Goal: Task Accomplishment & Management: Manage account settings

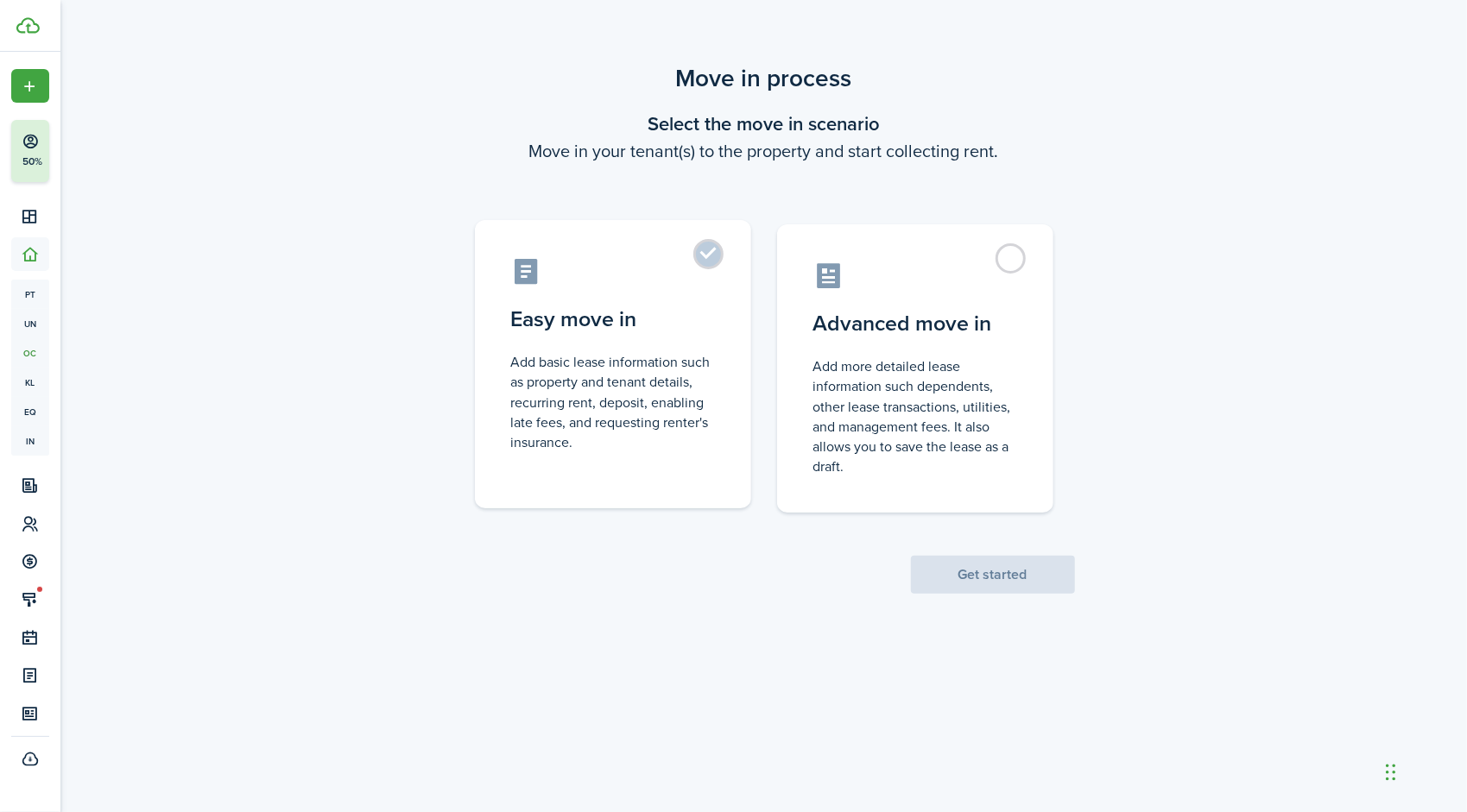
click at [698, 263] on label "Easy move in Add basic lease information such as property and tenant details, r…" at bounding box center [613, 364] width 276 height 288
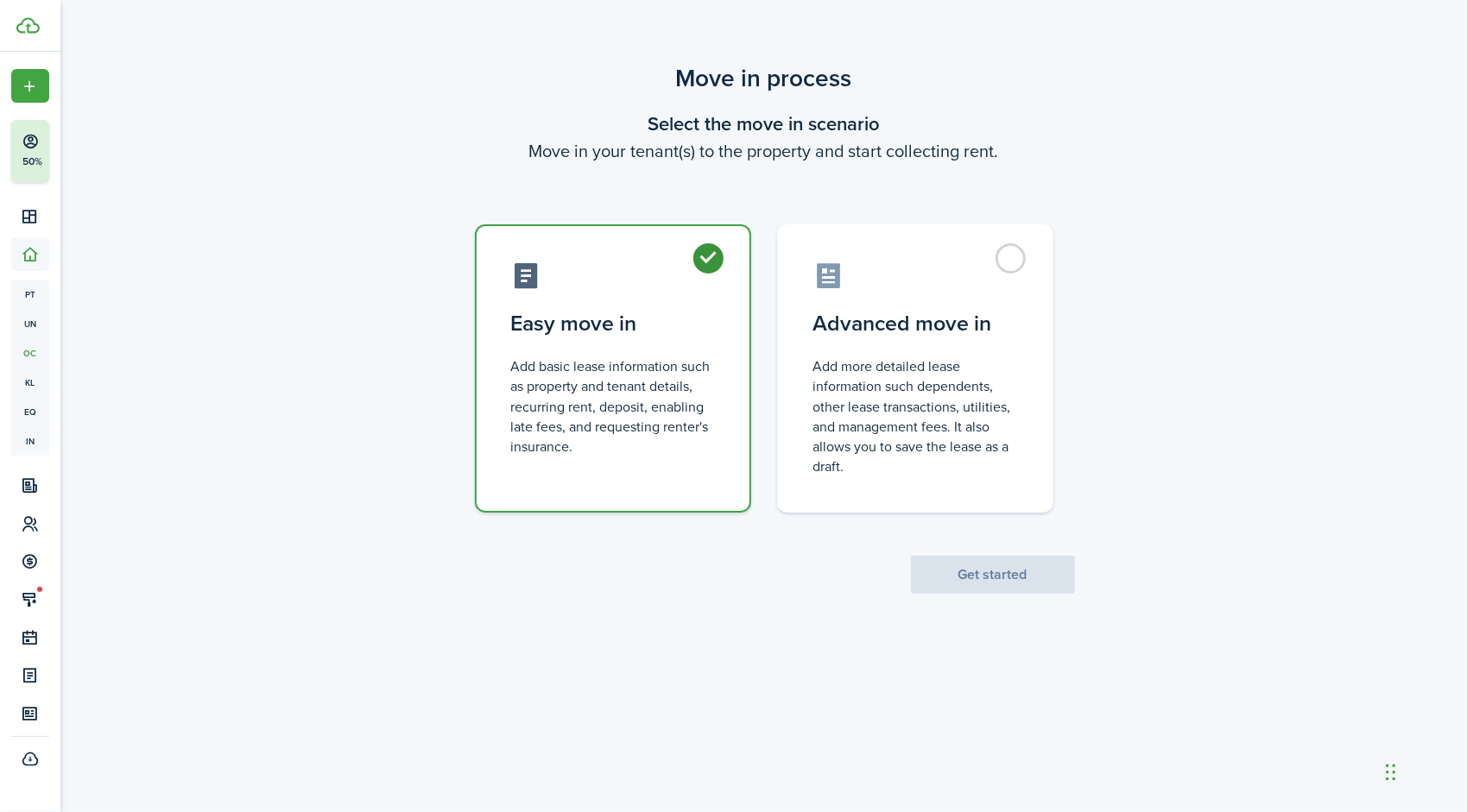
radio input "true"
click at [989, 570] on button "Get started" at bounding box center [993, 574] width 164 height 38
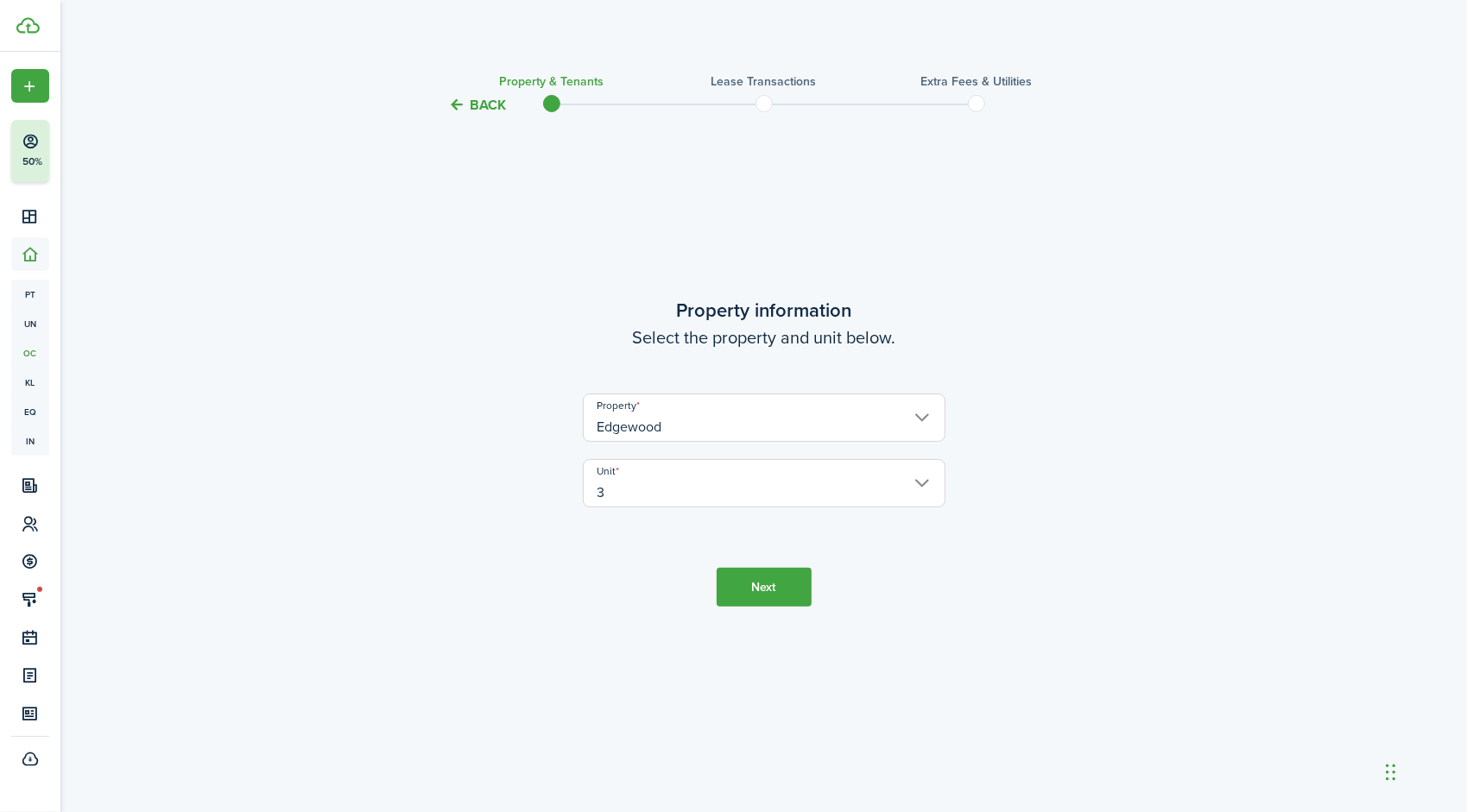
click at [767, 597] on button "Next" at bounding box center [764, 587] width 95 height 39
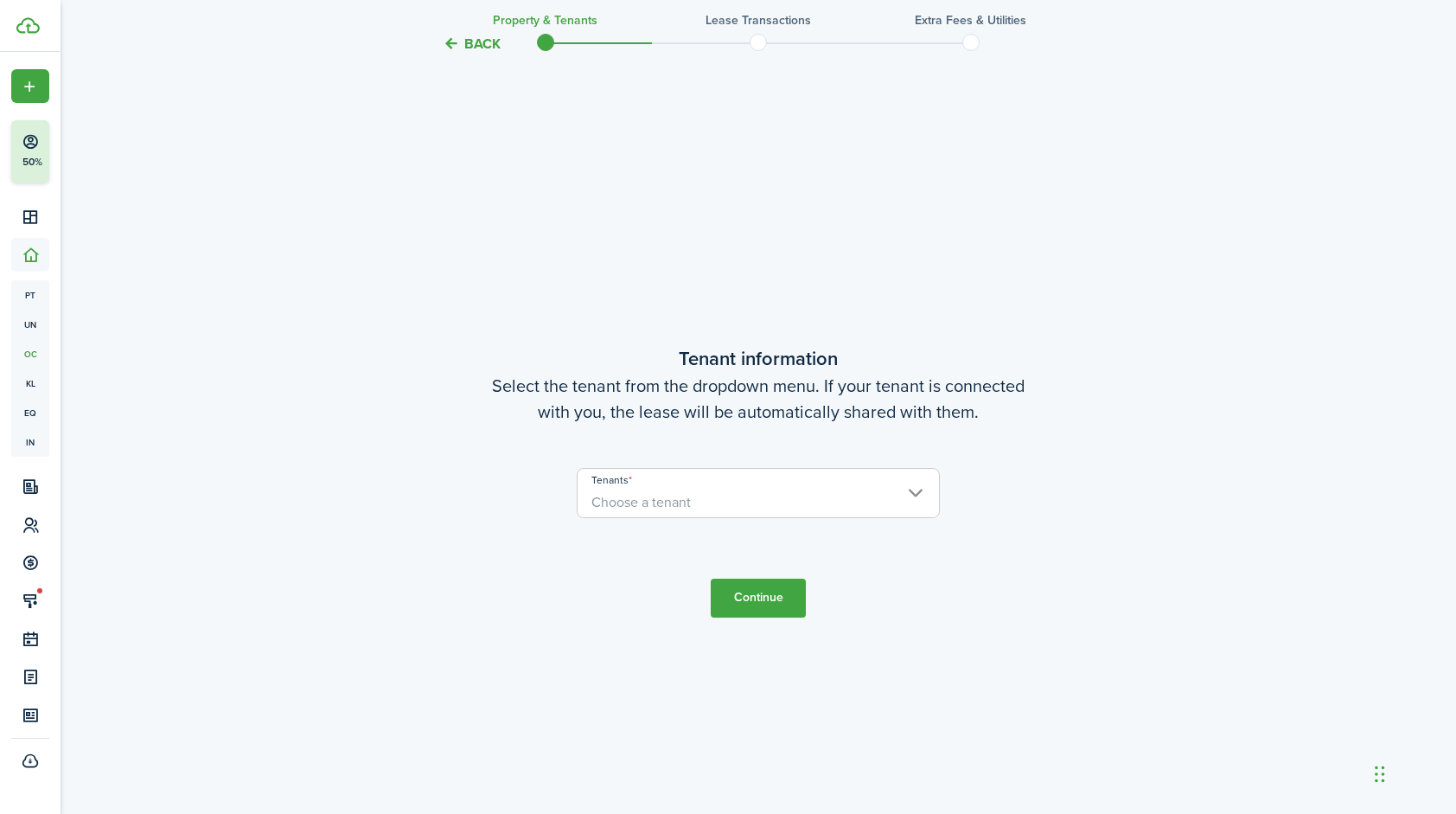
scroll to position [699, 0]
click at [733, 481] on input "Tenants" at bounding box center [759, 474] width 362 height 20
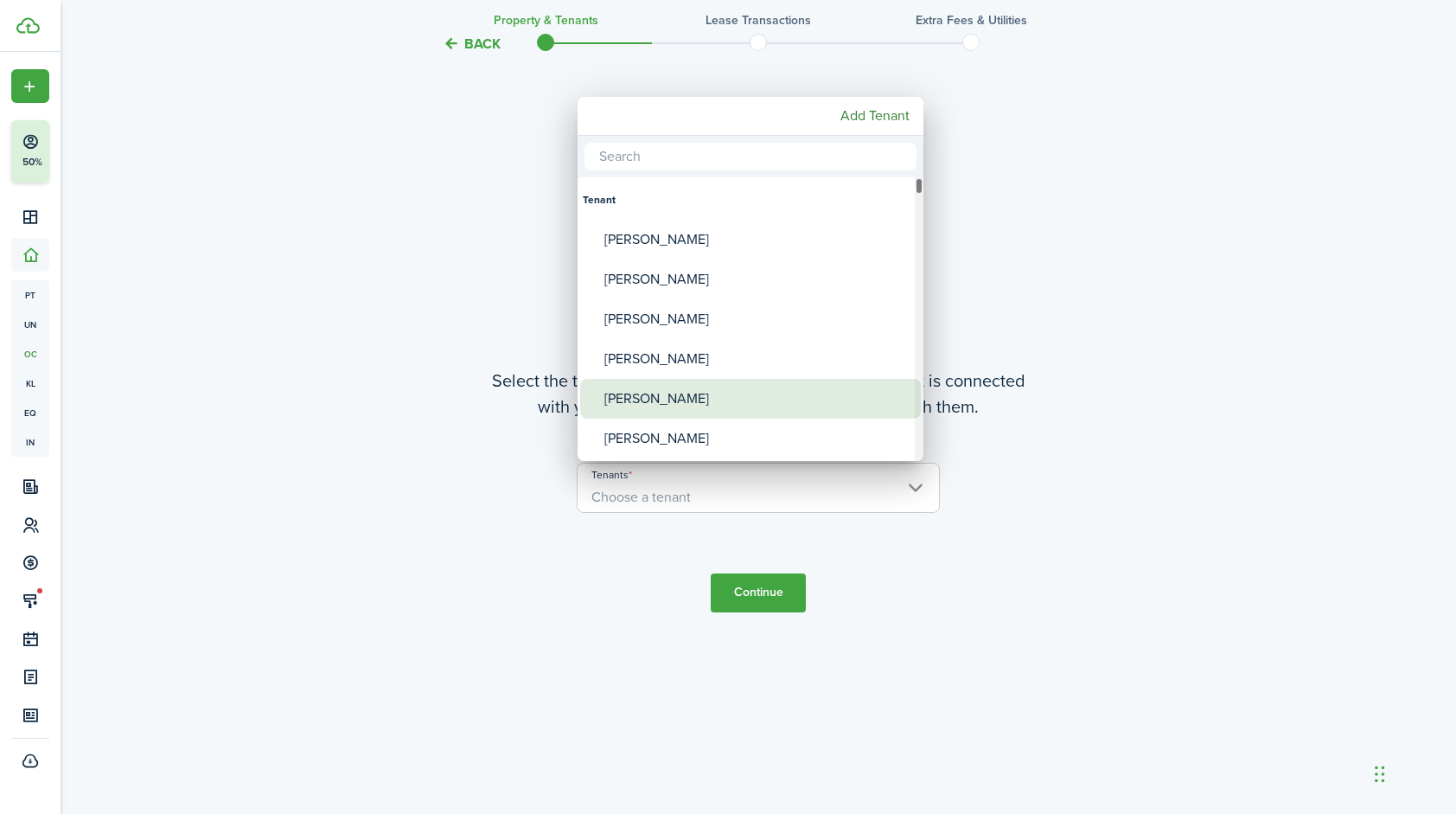
click at [671, 395] on div "[PERSON_NAME]" at bounding box center [757, 398] width 306 height 40
type input "[PERSON_NAME]"
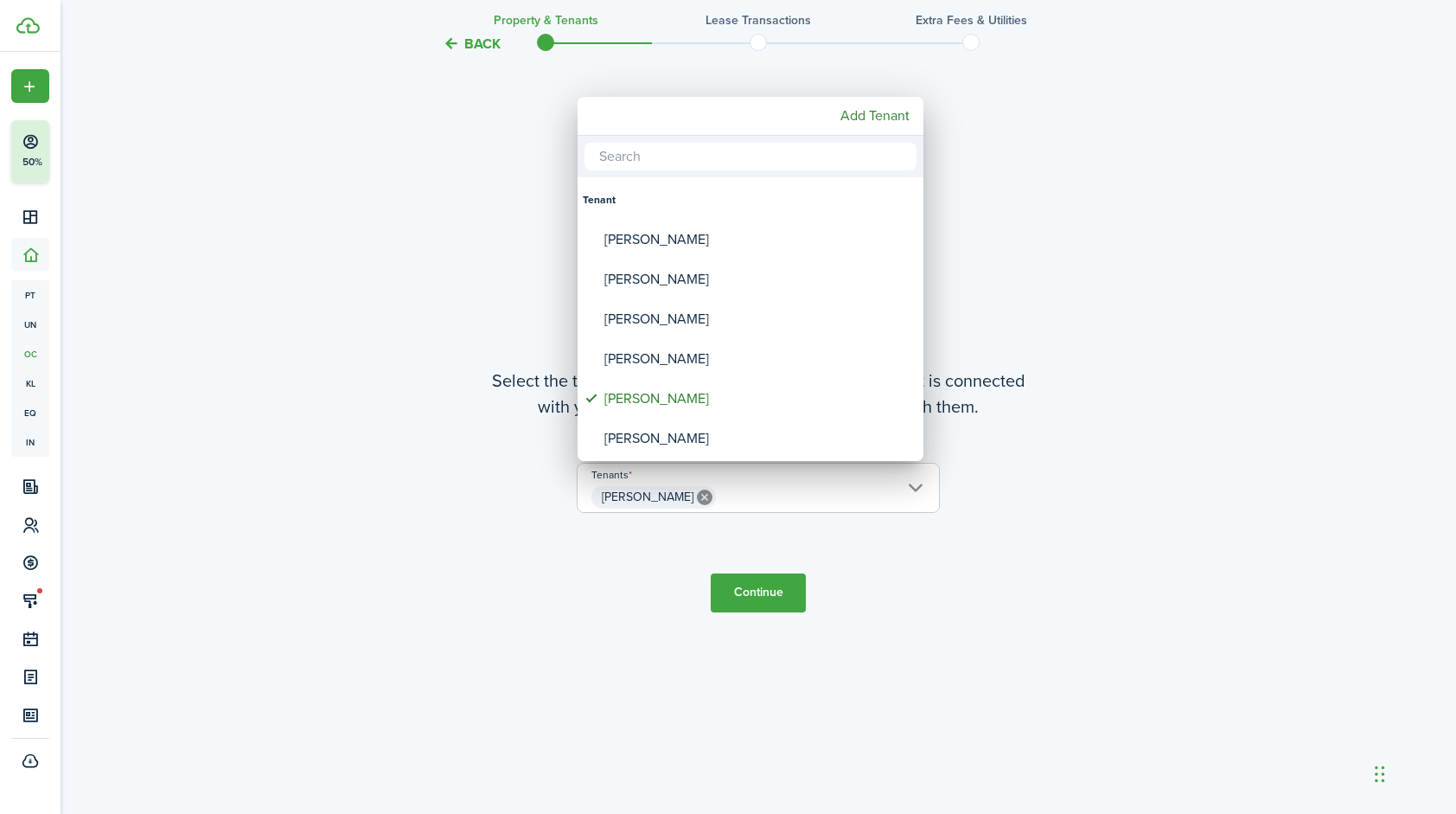
click at [751, 591] on div at bounding box center [728, 407] width 1733 height 1092
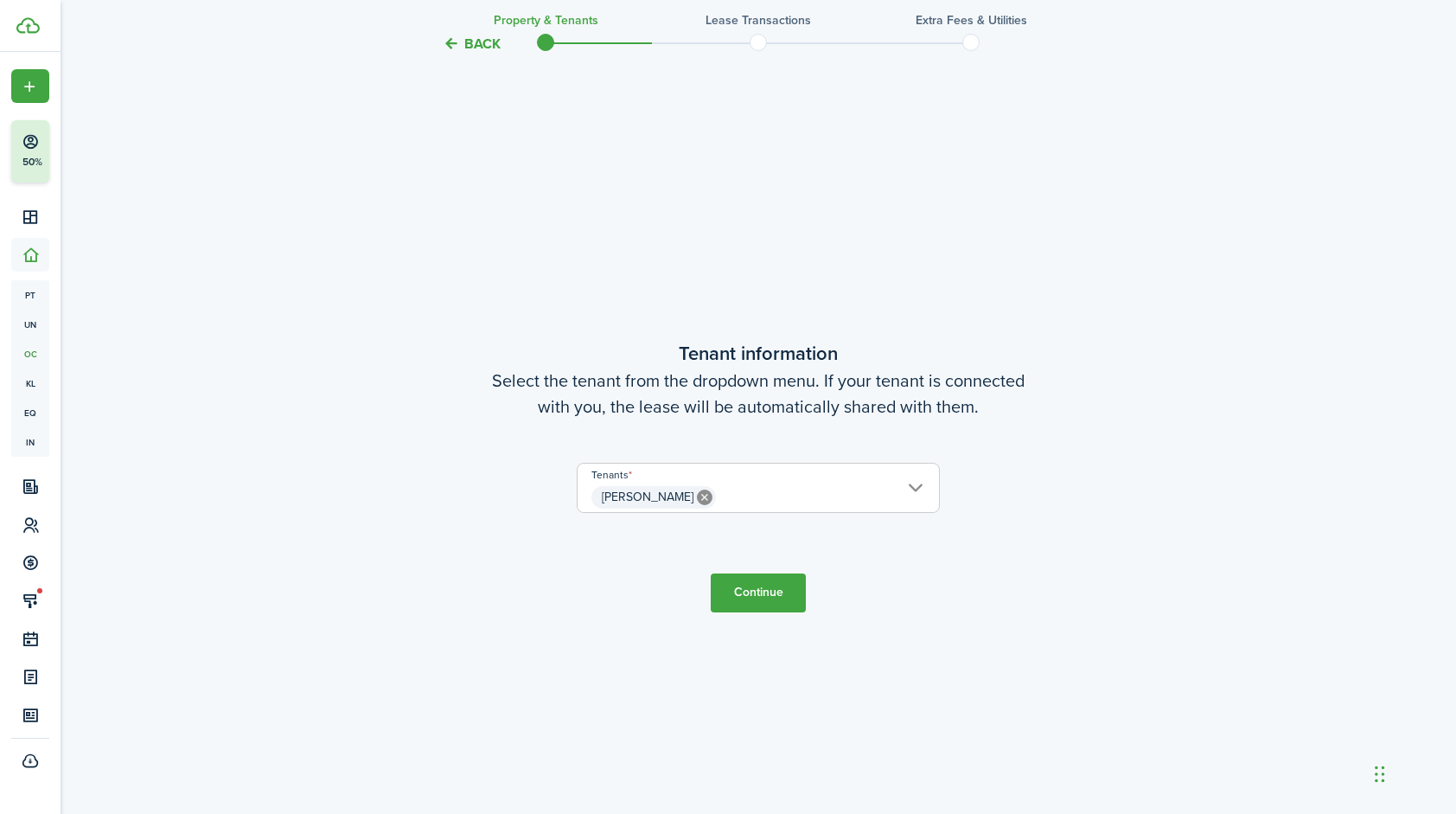
click at [759, 599] on button "Continue" at bounding box center [758, 593] width 95 height 39
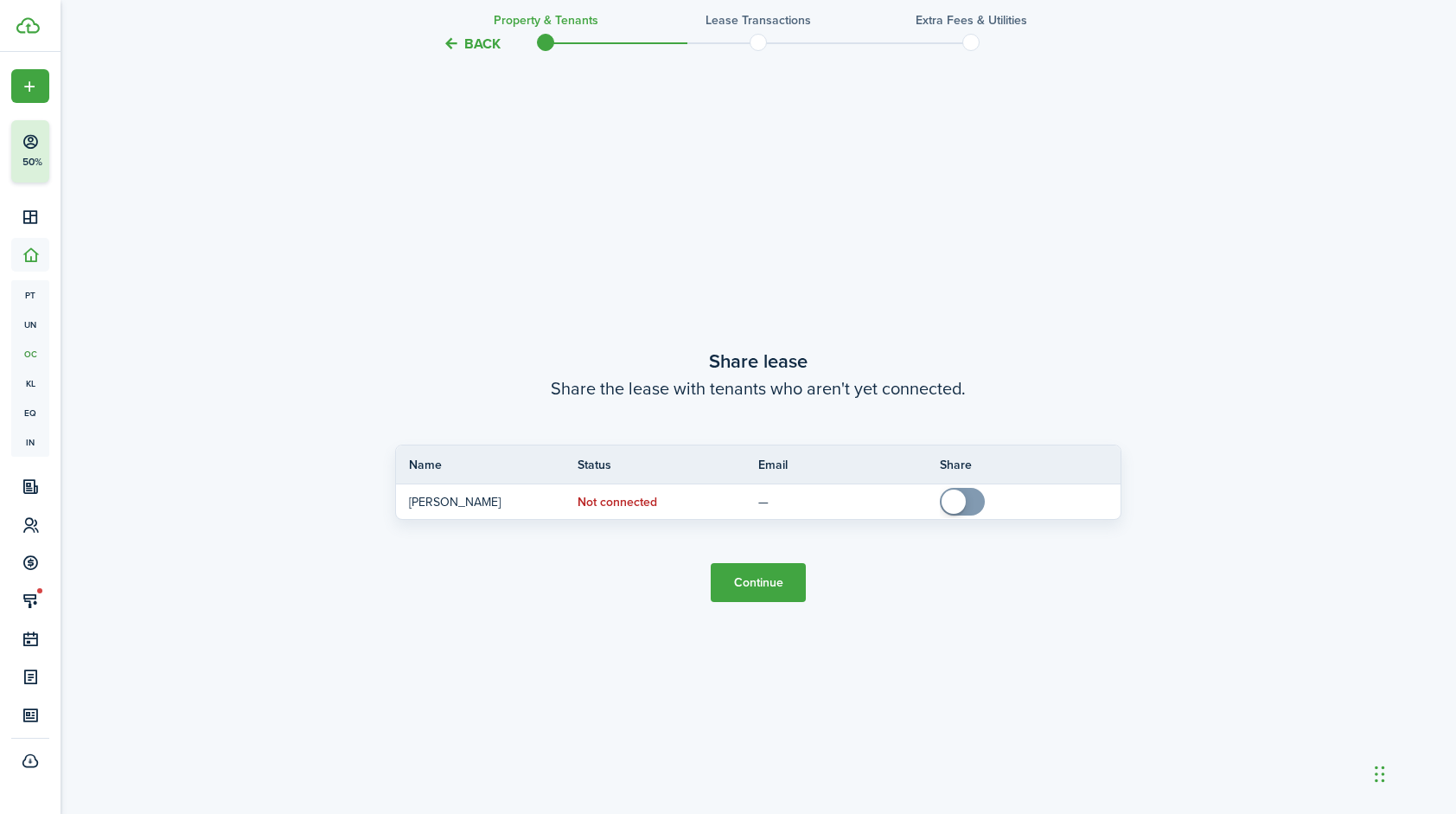
scroll to position [1513, 0]
click at [773, 583] on button "Continue" at bounding box center [758, 583] width 95 height 39
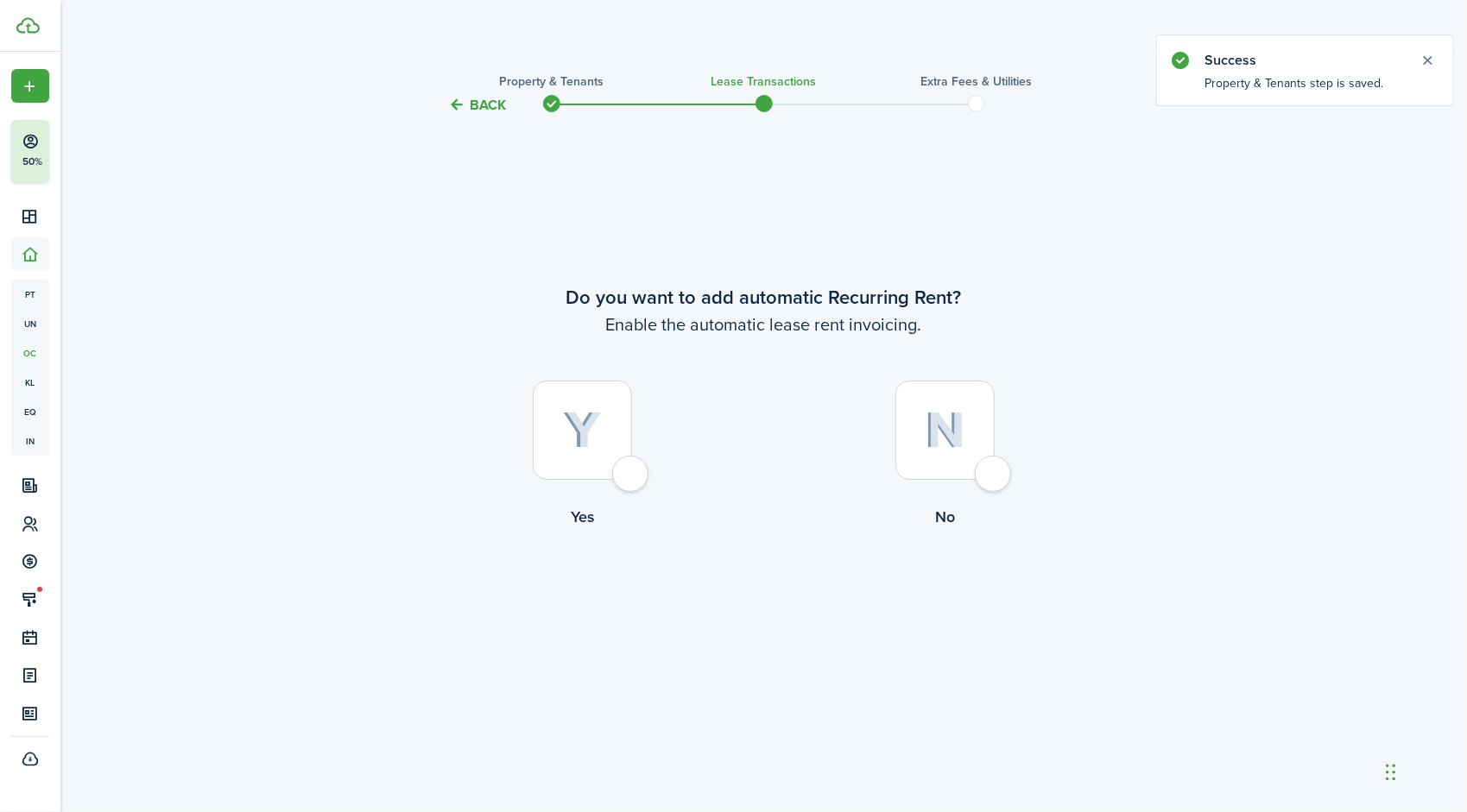
click at [632, 480] on div at bounding box center [582, 430] width 99 height 99
radio input "true"
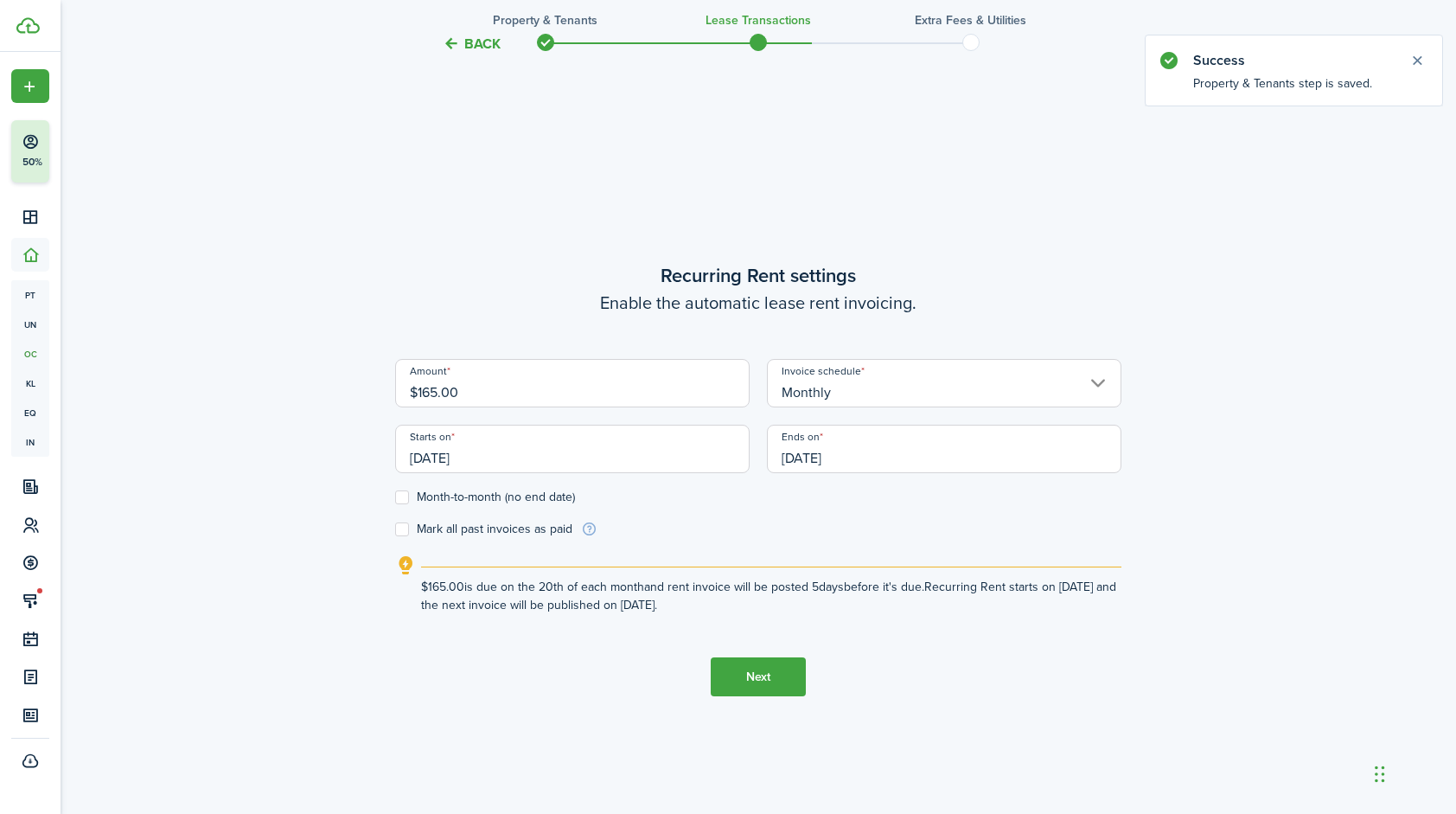
scroll to position [699, 0]
drag, startPoint x: 533, startPoint y: 395, endPoint x: 362, endPoint y: 424, distance: 173.4
click at [362, 424] on div "Back Property & Tenants Lease Transactions Extra fees & Utilities Do you want t…" at bounding box center [759, 122] width 1003 height 1521
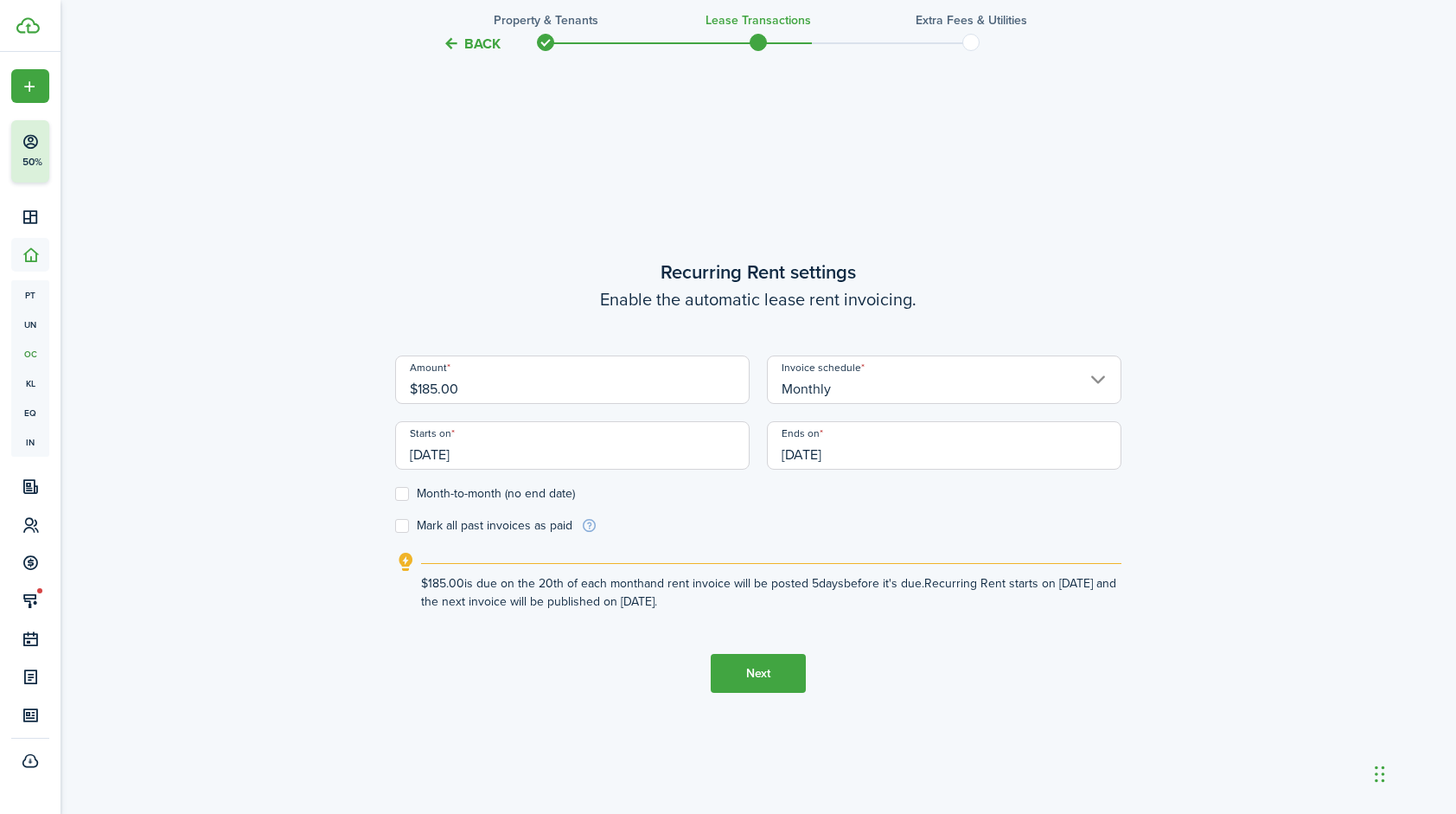
click at [834, 378] on input "Monthly" at bounding box center [945, 380] width 354 height 49
type input "$185.00"
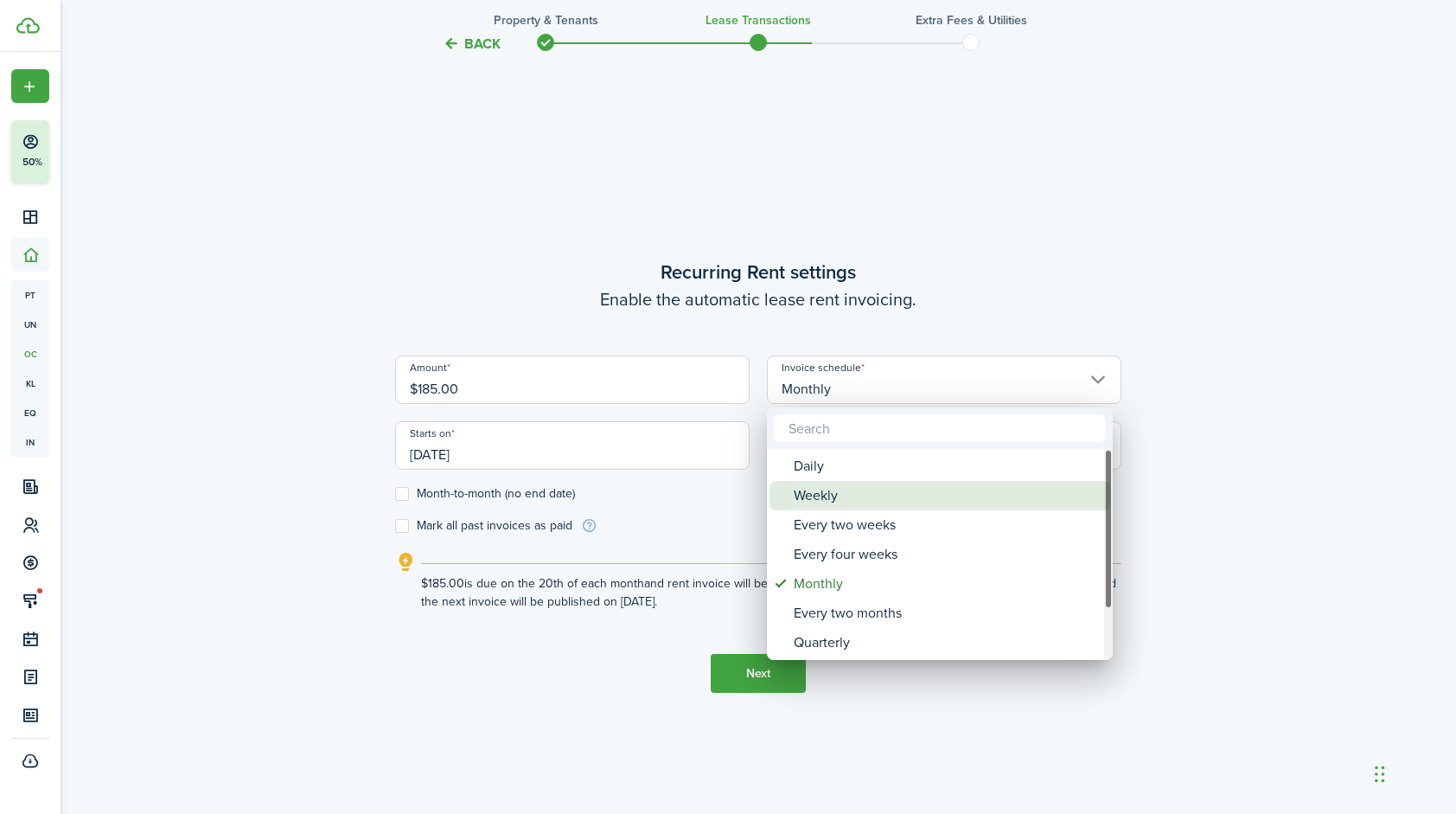
click at [831, 498] on div "Weekly" at bounding box center [946, 496] width 306 height 29
type input "Weekly"
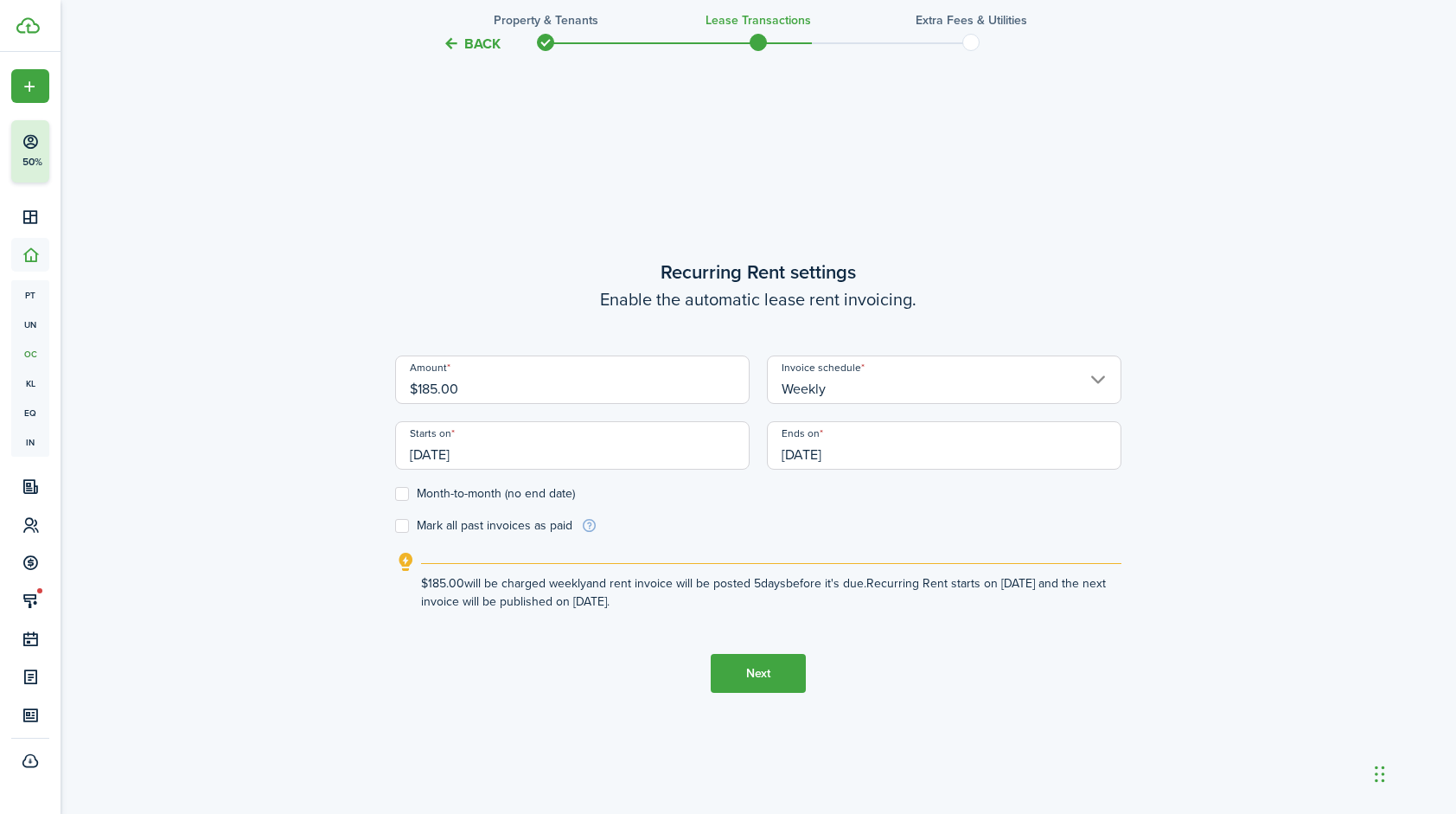
click at [564, 448] on input "[DATE]" at bounding box center [572, 445] width 354 height 49
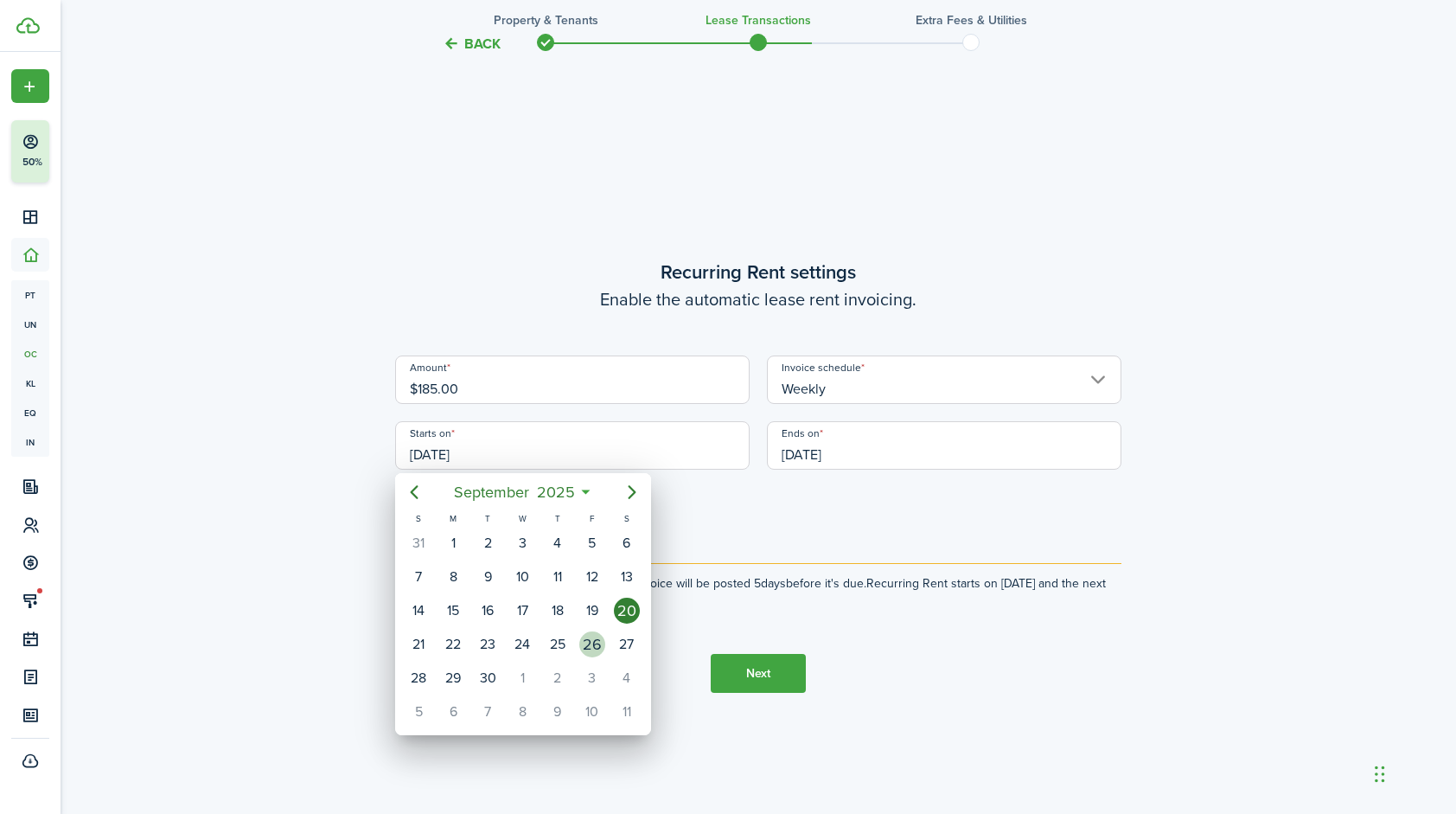
click at [592, 645] on div "26" at bounding box center [592, 644] width 26 height 26
type input "[DATE]"
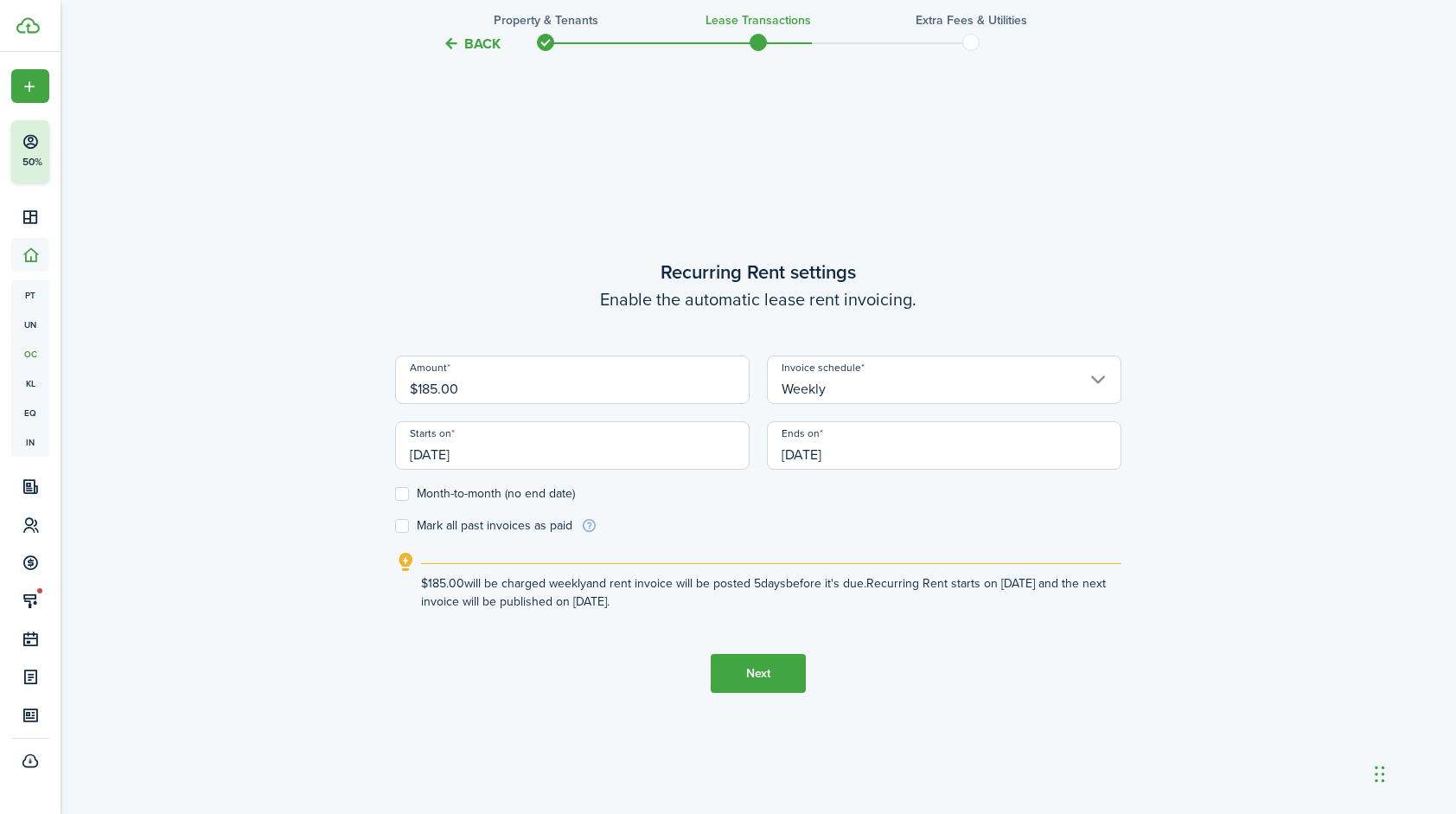
click at [398, 494] on label "Month-to-month (no end date)" at bounding box center [485, 494] width 180 height 14
click at [395, 494] on input "Month-to-month (no end date)" at bounding box center [394, 494] width 1 height 1
checkbox input "true"
click at [762, 677] on button "Next" at bounding box center [758, 674] width 95 height 39
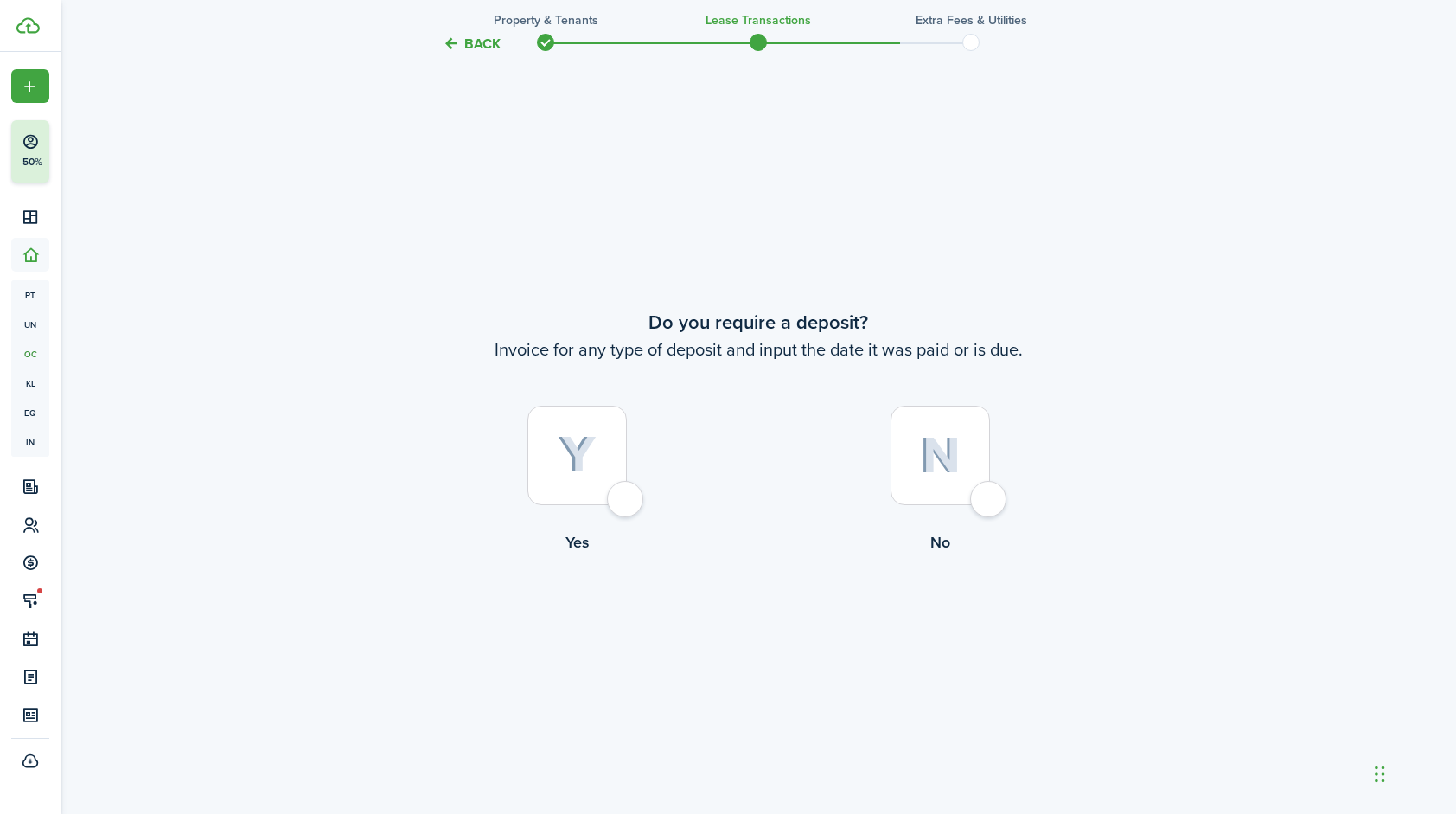
scroll to position [1513, 0]
click at [627, 503] on div at bounding box center [577, 455] width 99 height 99
radio input "true"
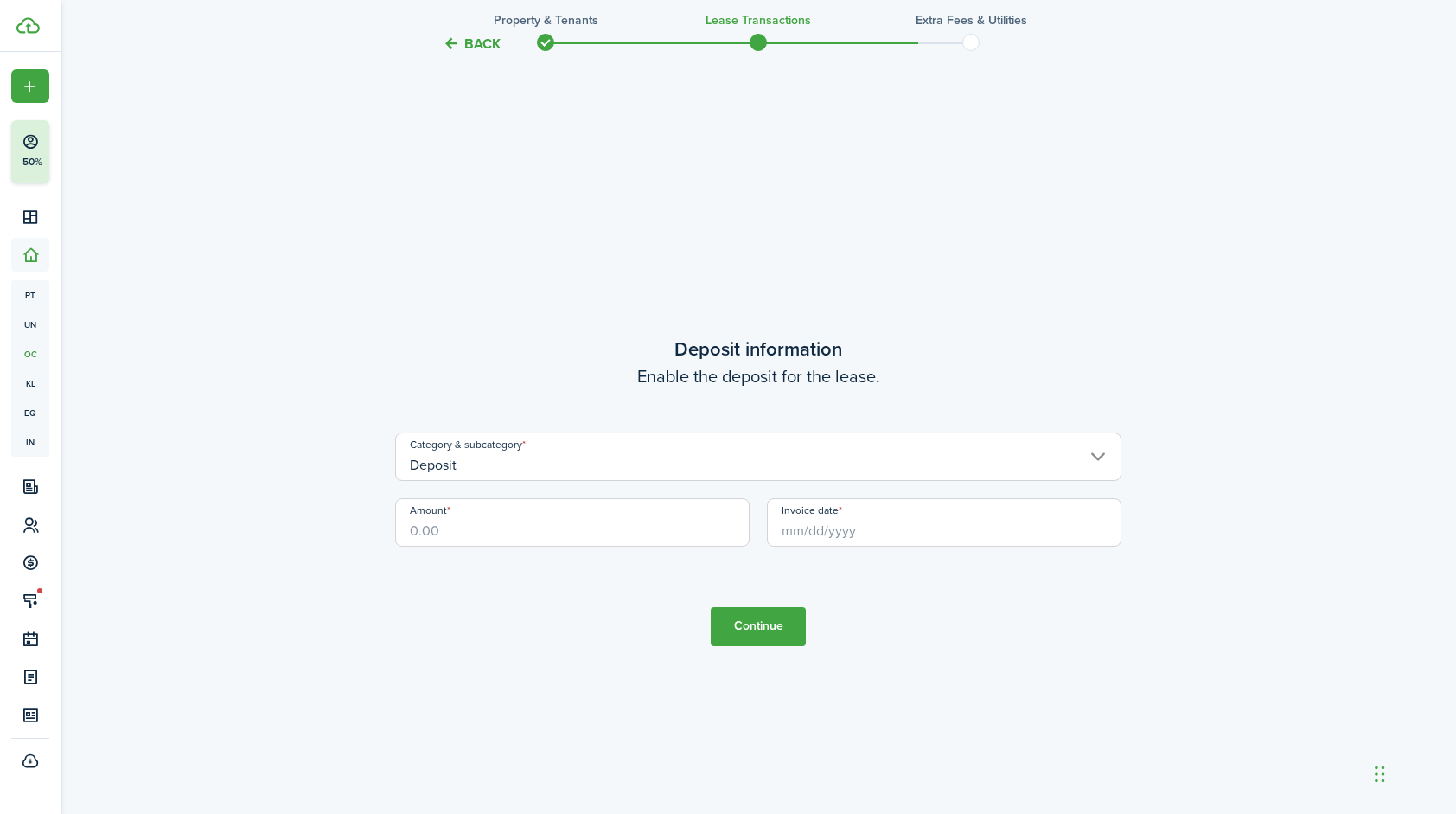
scroll to position [2328, 0]
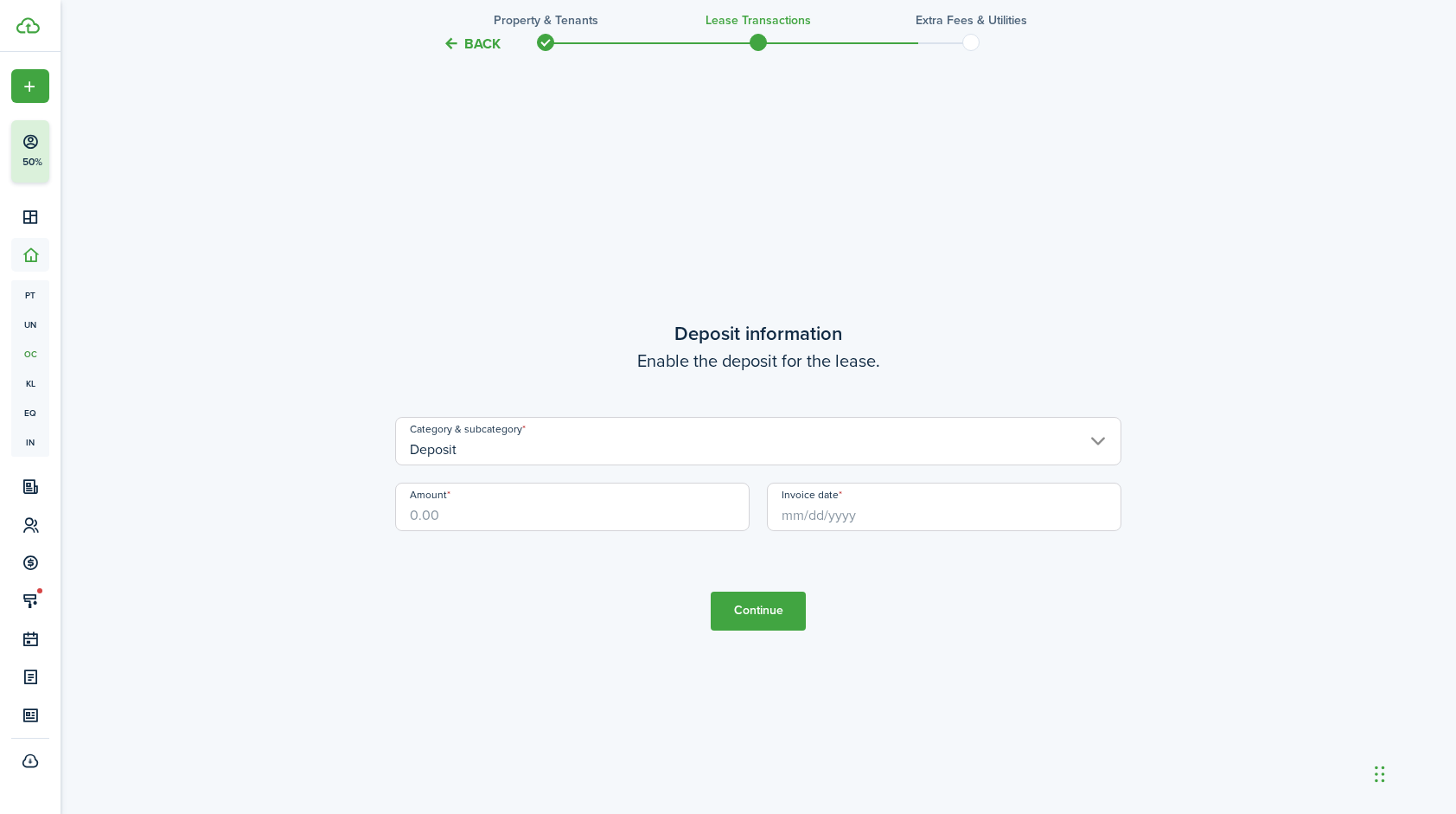
click at [618, 522] on input "Amount" at bounding box center [572, 507] width 354 height 49
click at [841, 518] on input "Invoice date" at bounding box center [945, 507] width 354 height 49
type input "$650.00"
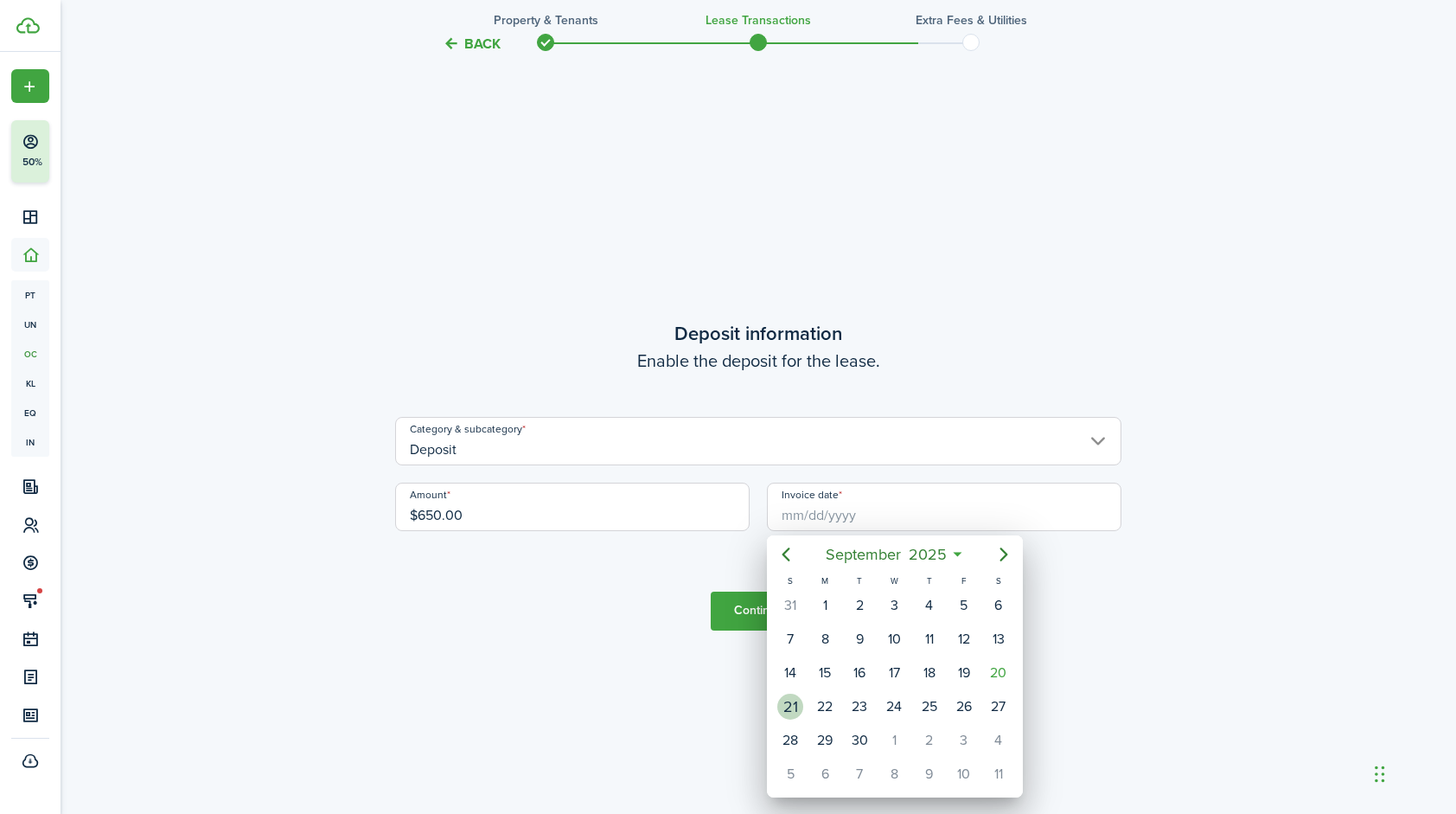
click at [790, 705] on div "21" at bounding box center [790, 707] width 26 height 26
type input "[DATE]"
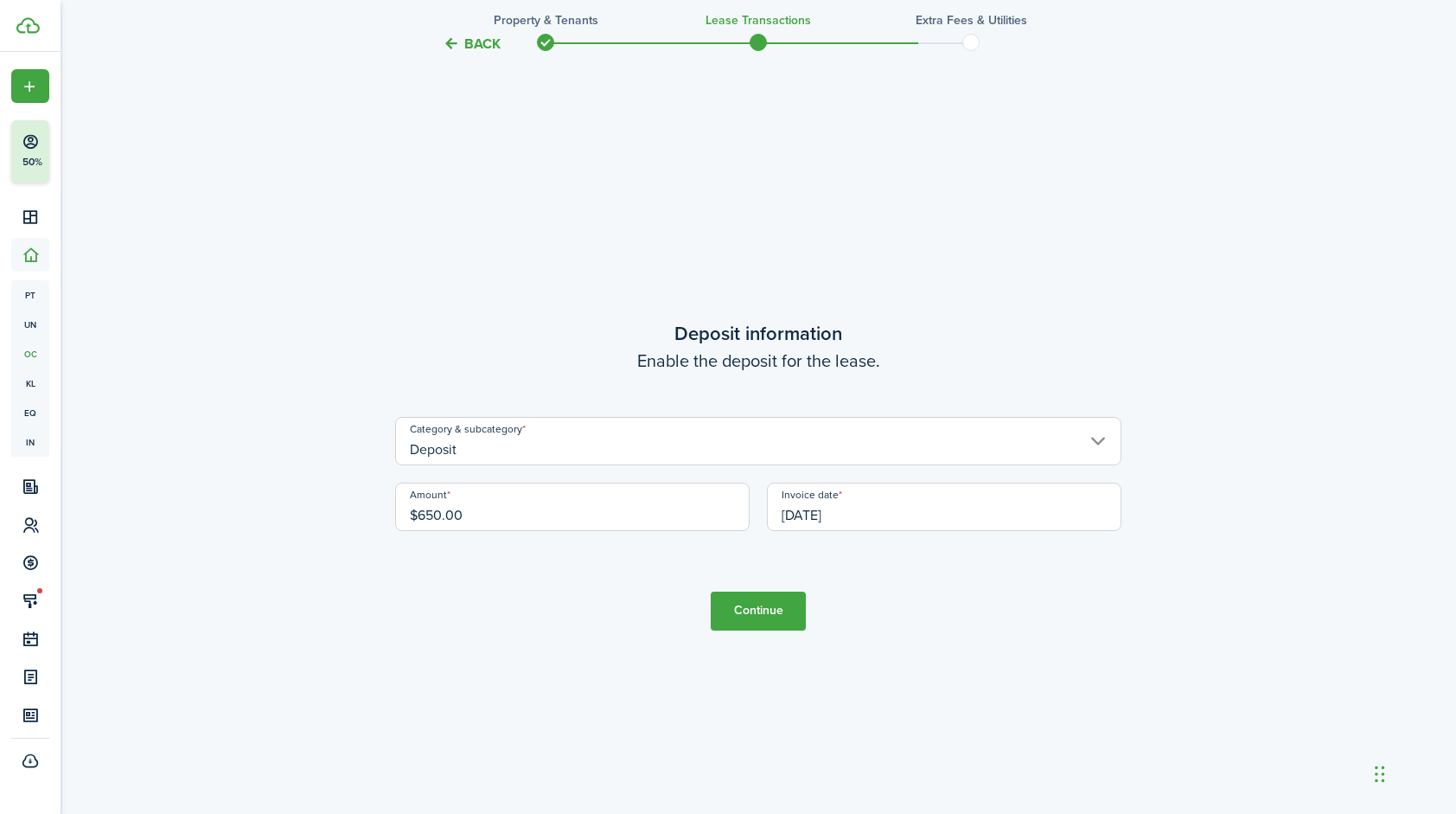
click at [765, 597] on button "Continue" at bounding box center [758, 611] width 95 height 39
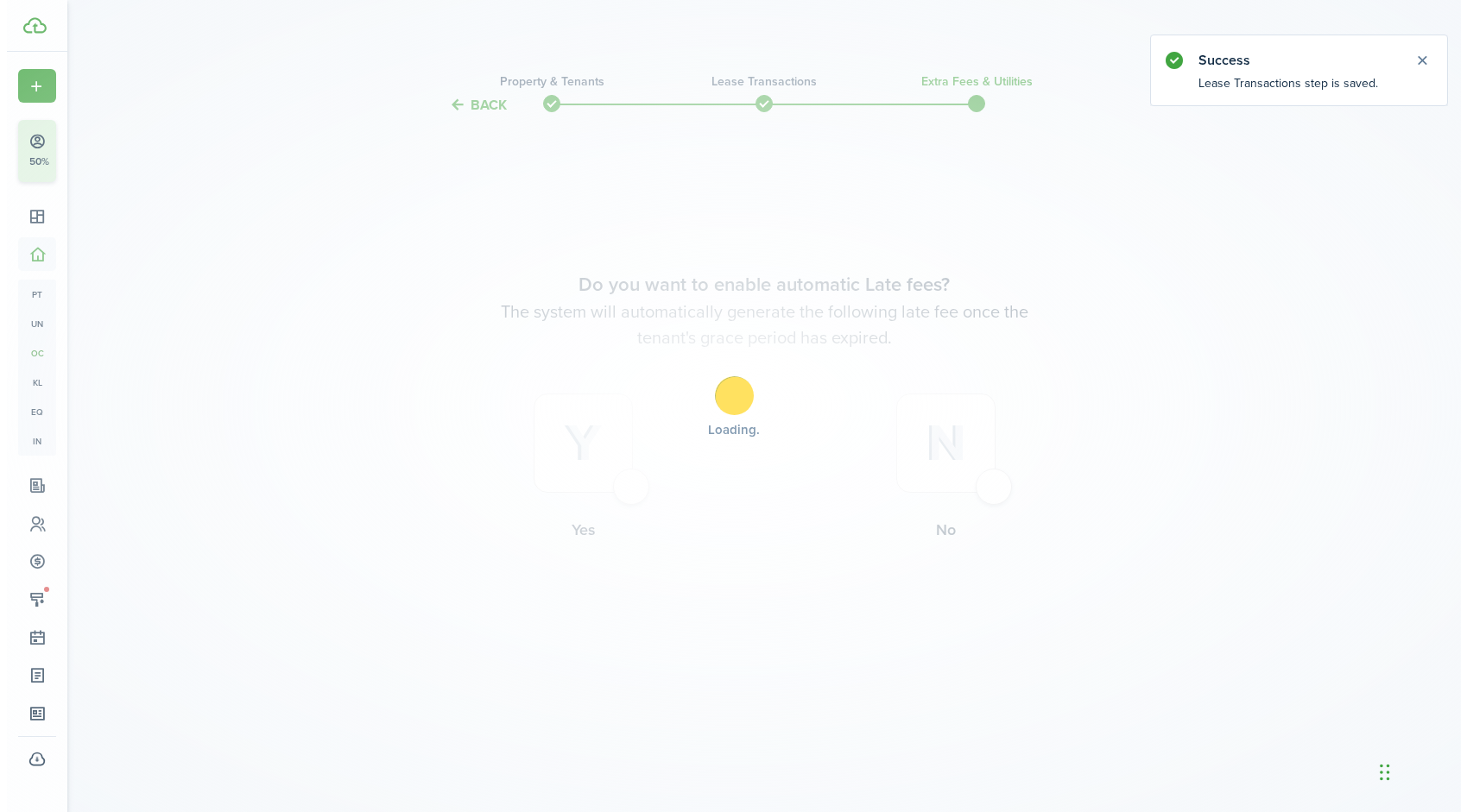
scroll to position [0, 0]
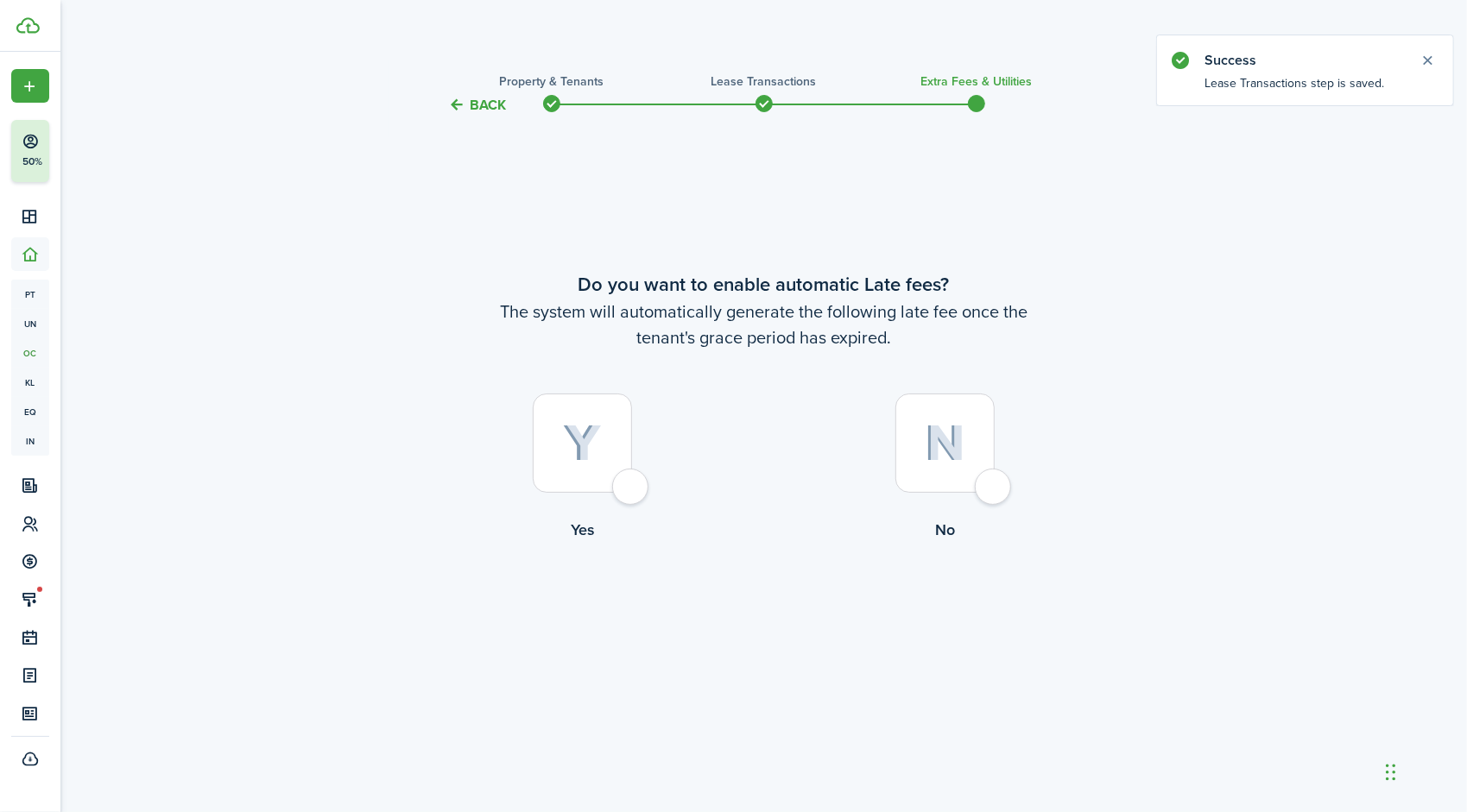
click at [995, 486] on div at bounding box center [945, 443] width 99 height 99
radio input "true"
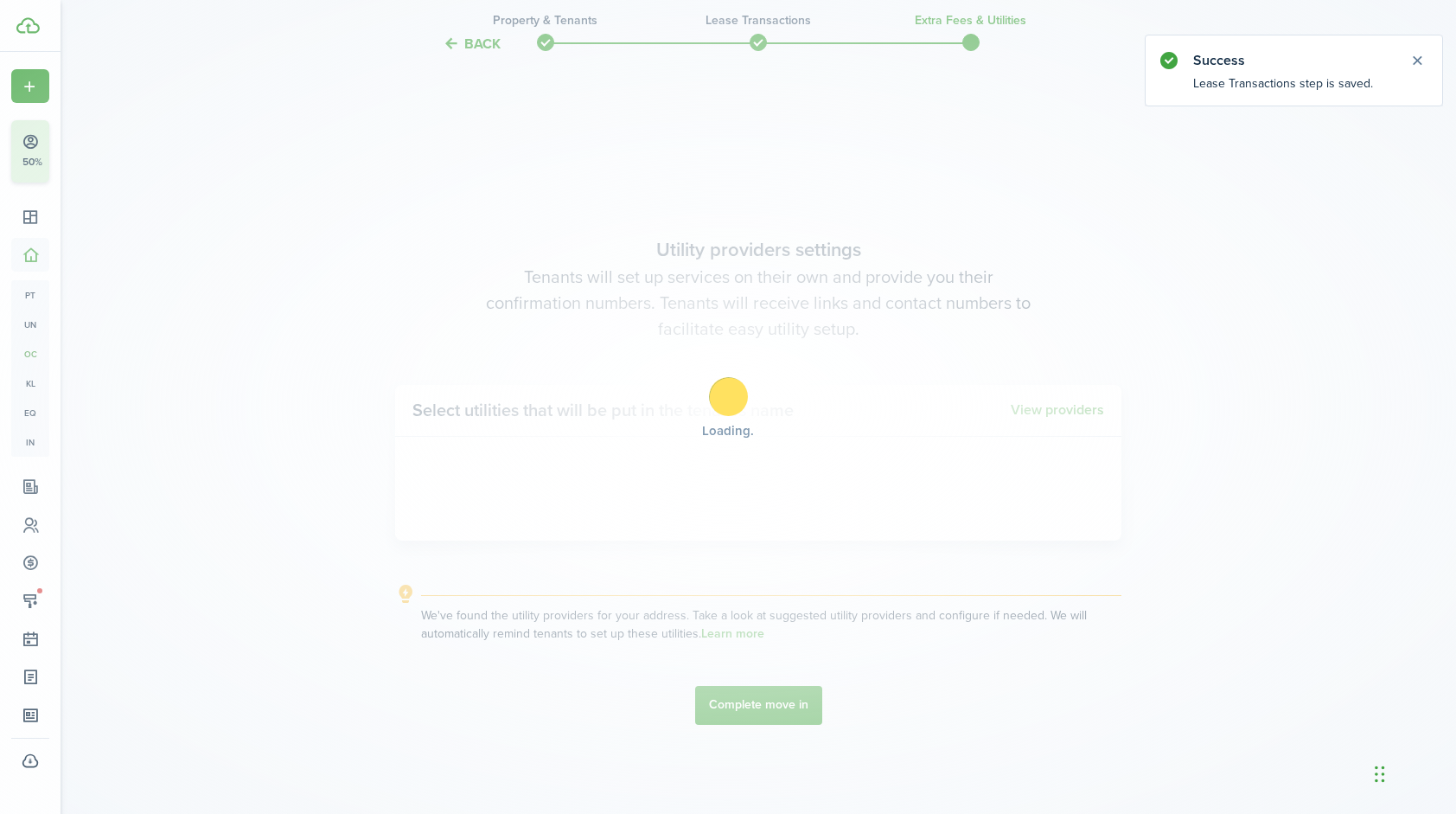
scroll to position [699, 0]
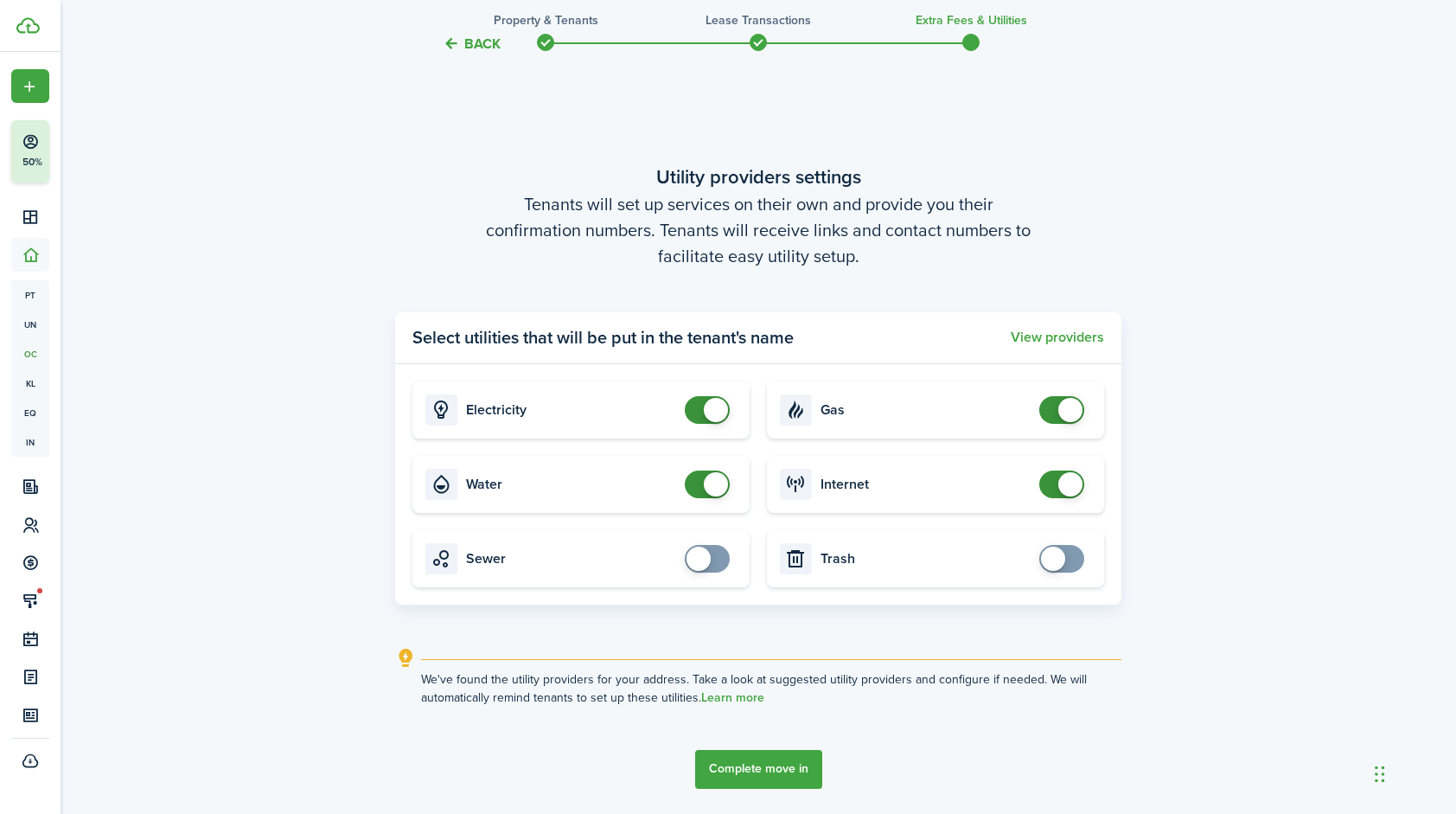
click at [776, 765] on button "Complete move in" at bounding box center [759, 770] width 127 height 39
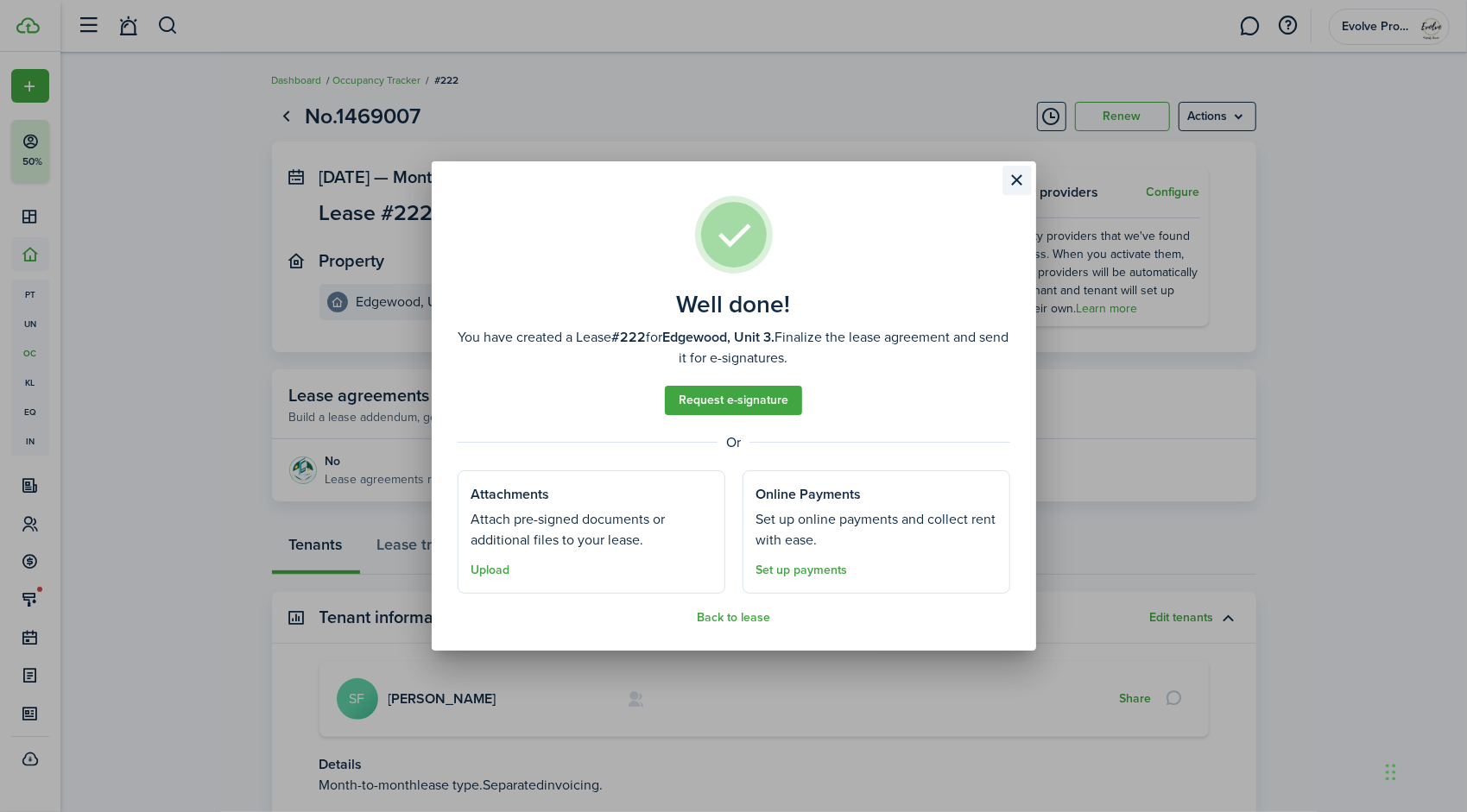
click at [1012, 180] on button "Close modal" at bounding box center [1017, 180] width 29 height 29
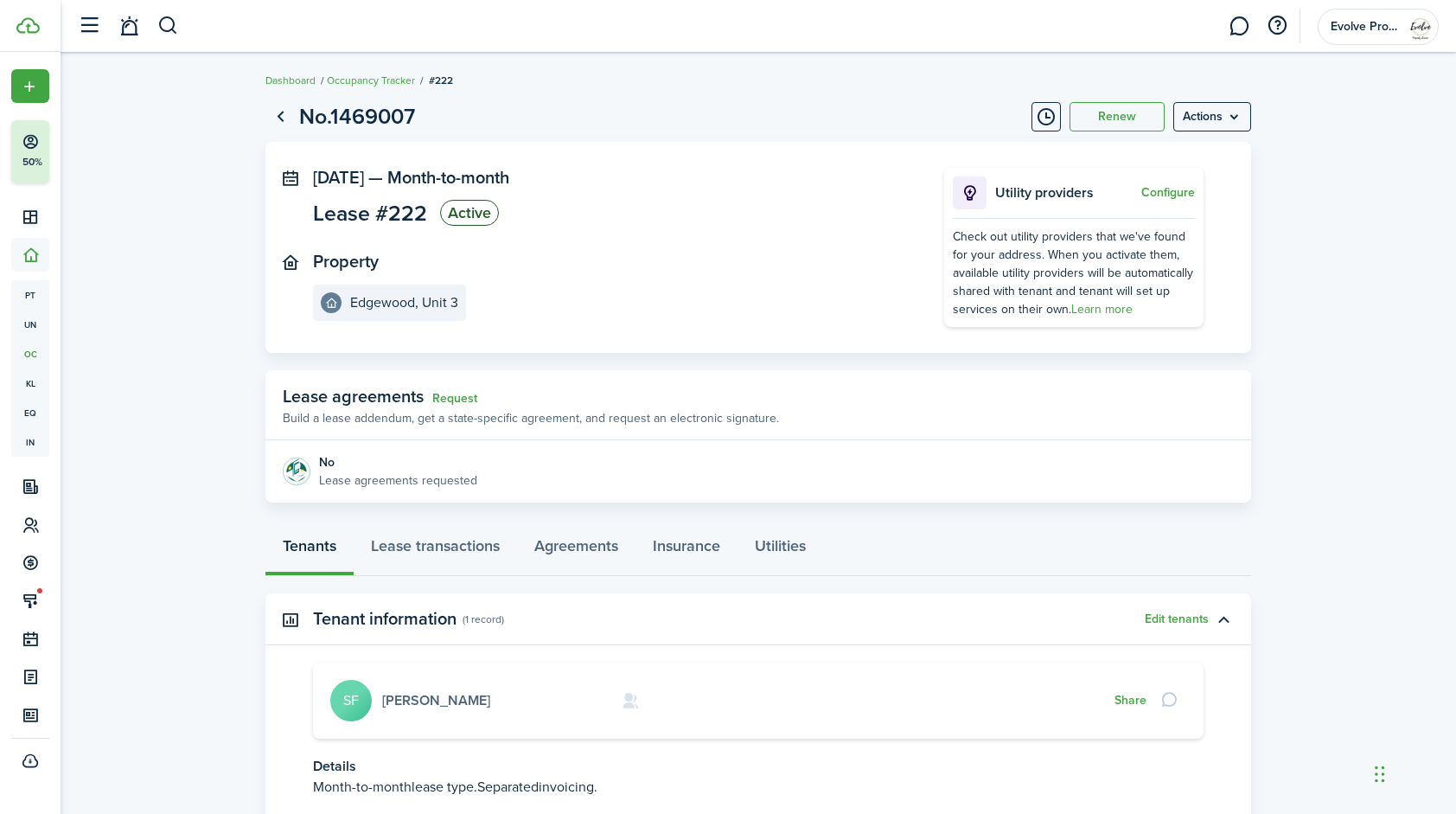
click at [426, 695] on link "[PERSON_NAME]" at bounding box center [436, 701] width 108 height 20
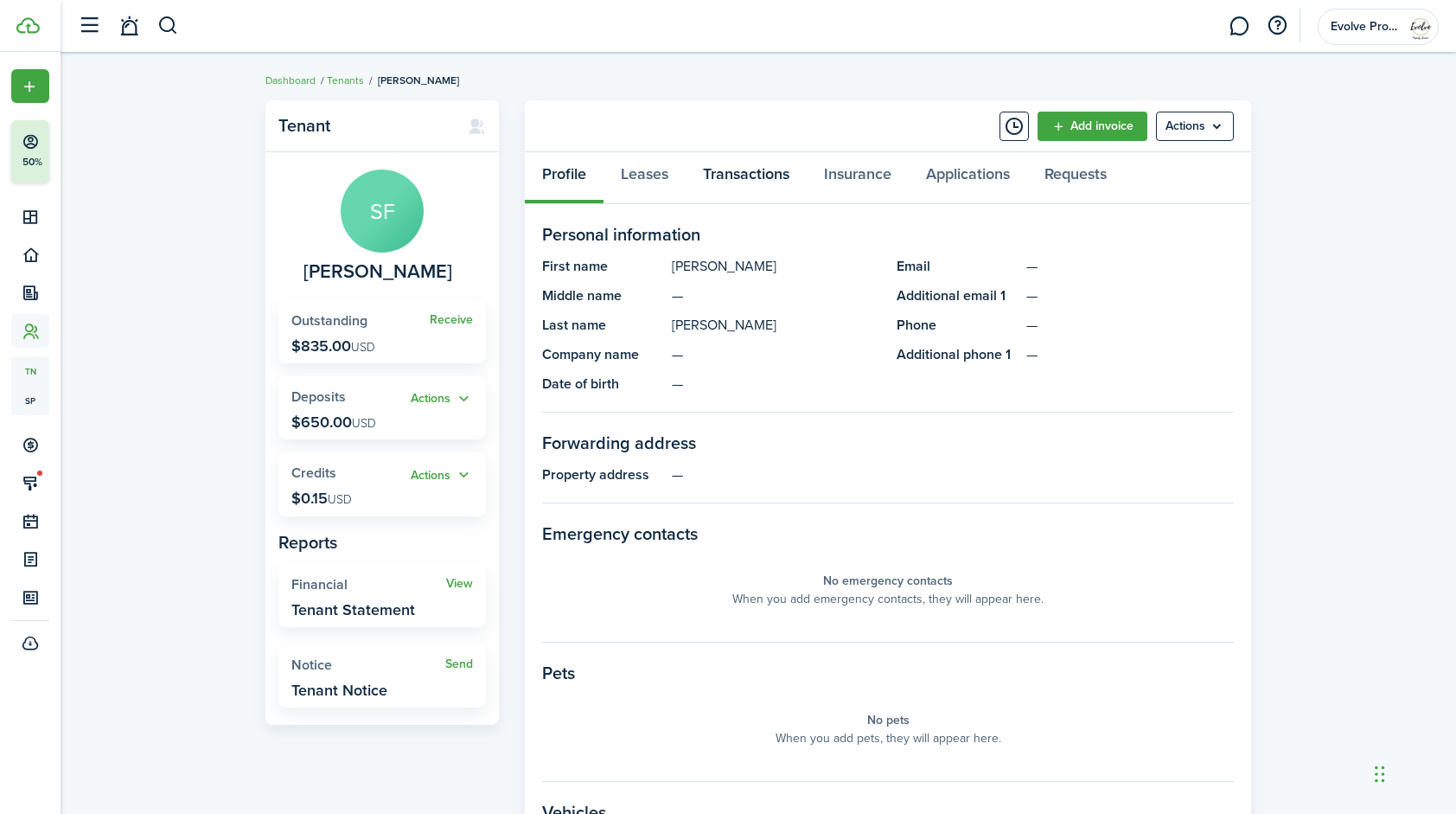
click at [745, 177] on link "Transactions" at bounding box center [746, 178] width 121 height 52
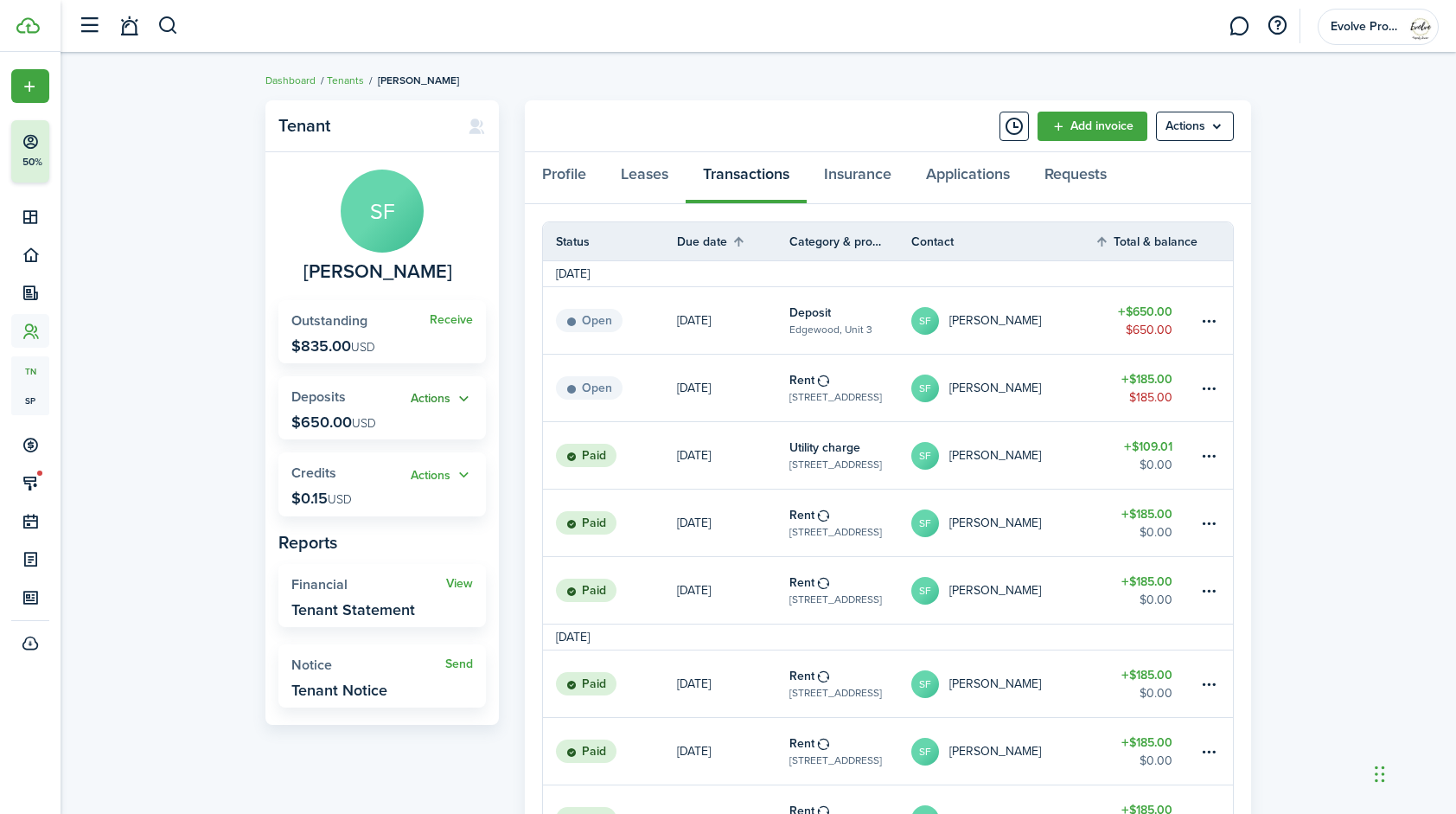
click at [463, 398] on button "Actions" at bounding box center [442, 399] width 62 height 20
click at [372, 464] on link "Apply" at bounding box center [397, 463] width 152 height 30
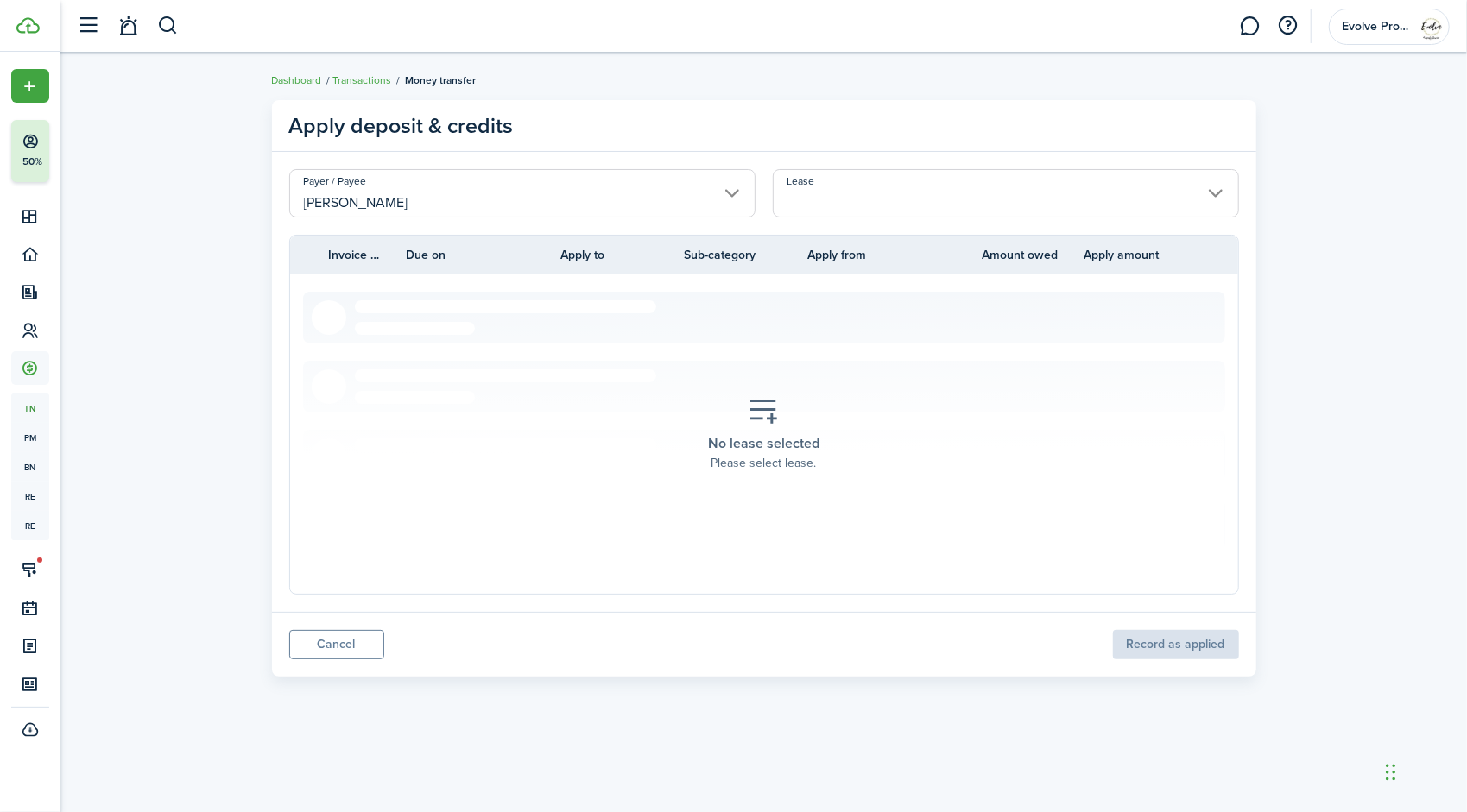
click at [870, 191] on input "Lease" at bounding box center [1005, 193] width 466 height 49
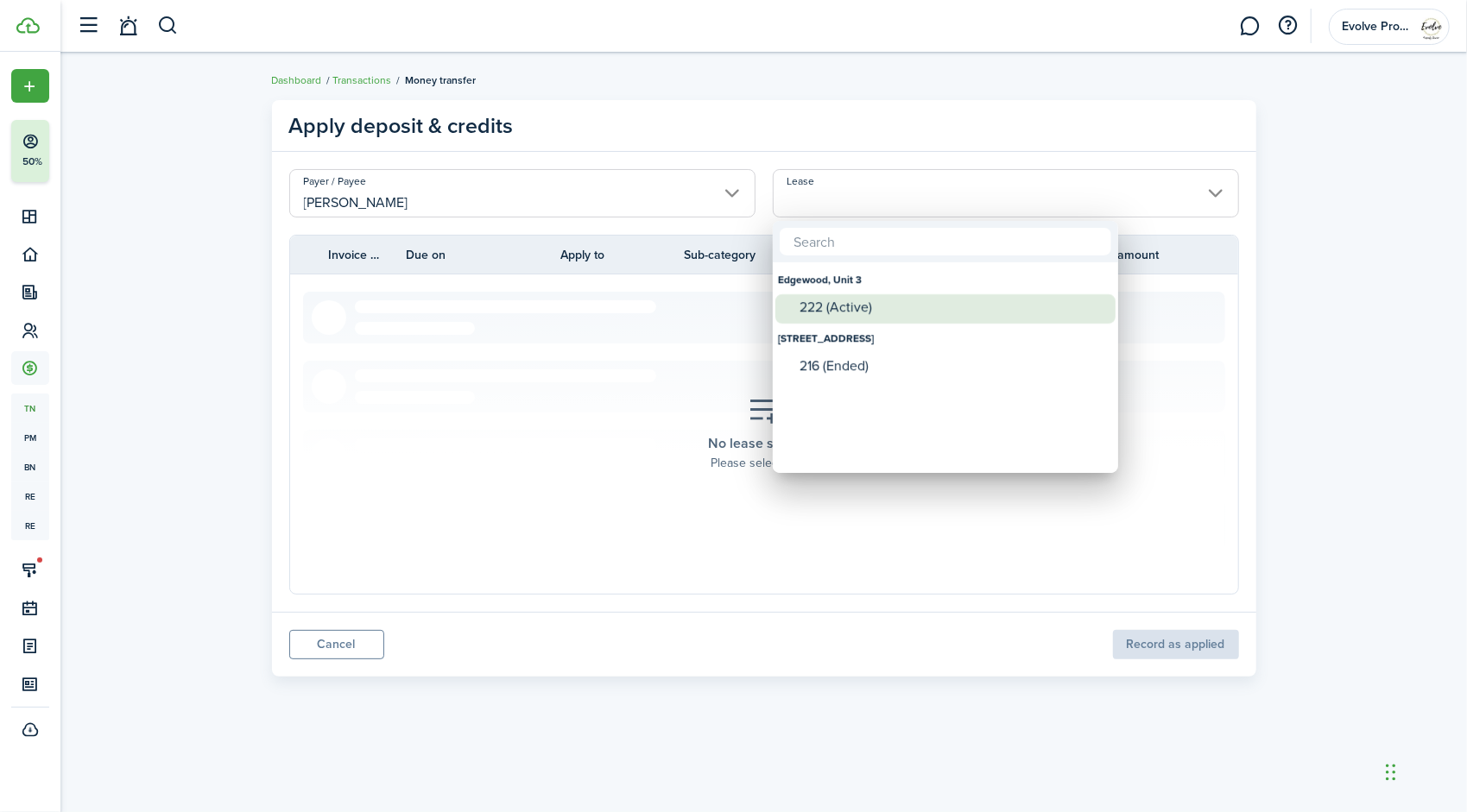
click at [853, 320] on mbsc-wheel-item "222 (Active)" at bounding box center [945, 309] width 340 height 29
type input "Edgewood, Unit 3. Lease #222 (Active)"
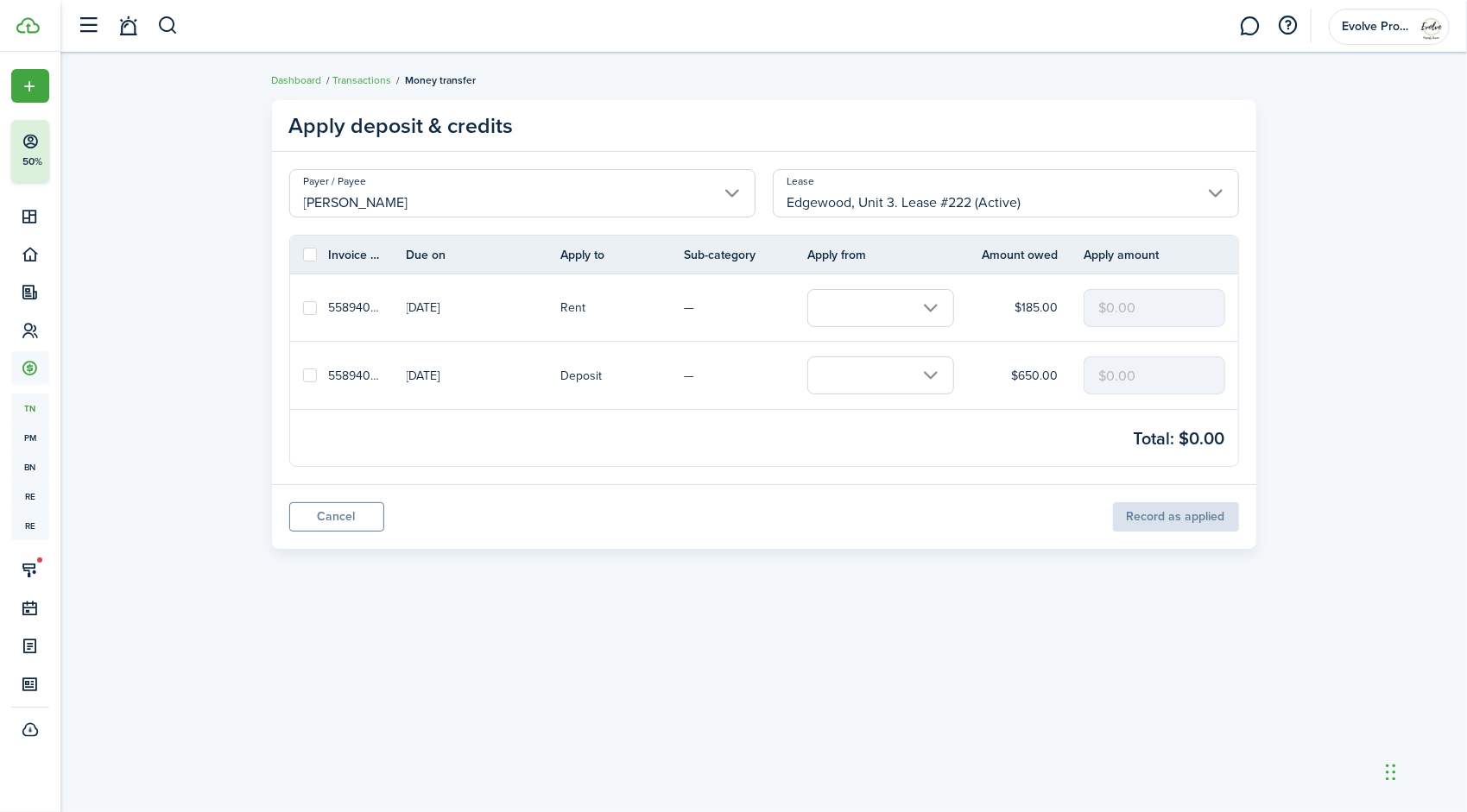
click at [865, 373] on input "text" at bounding box center [880, 375] width 147 height 38
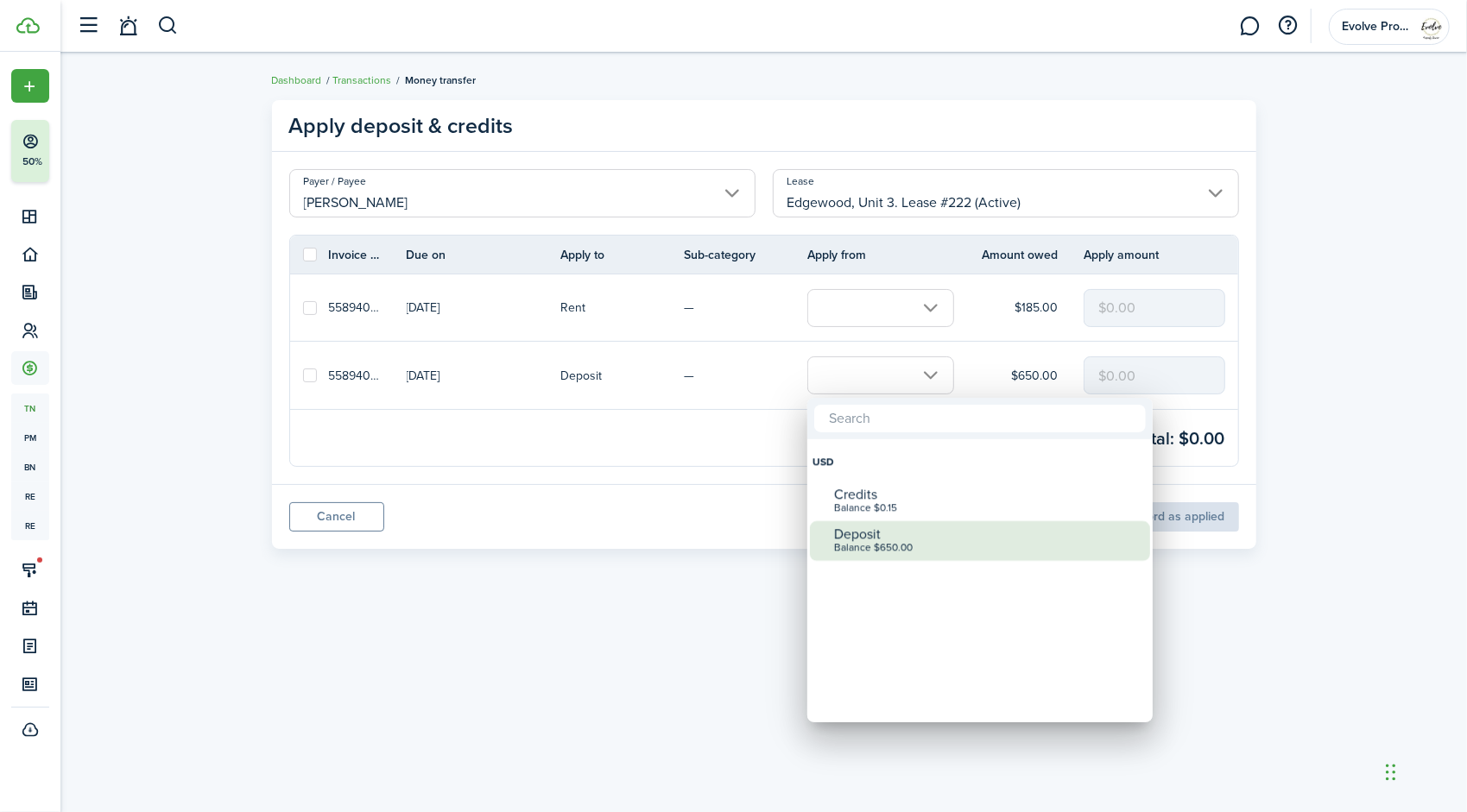
click at [886, 543] on div "Balance $650.00" at bounding box center [987, 548] width 305 height 12
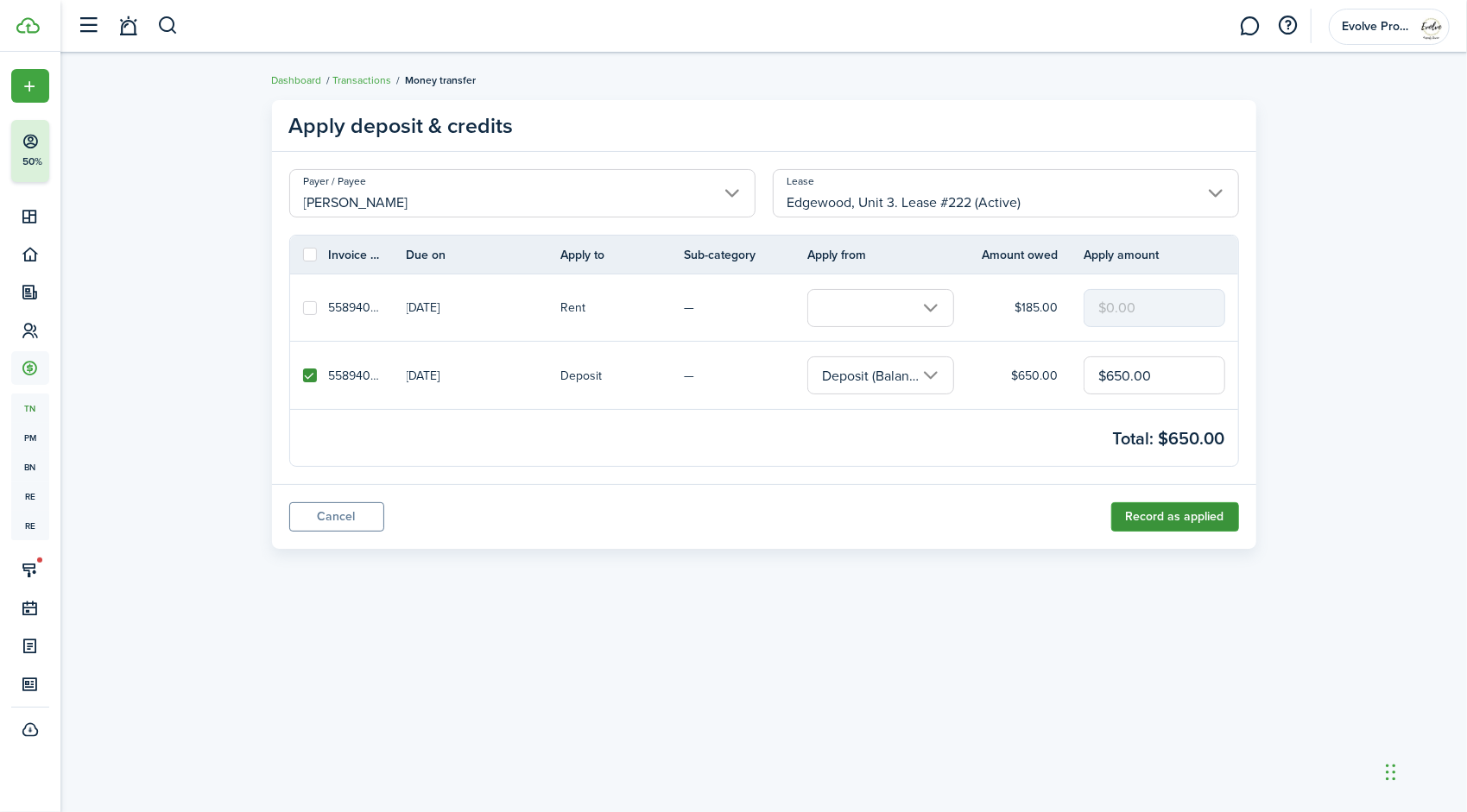
click at [1189, 517] on button "Record as applied" at bounding box center [1175, 517] width 127 height 29
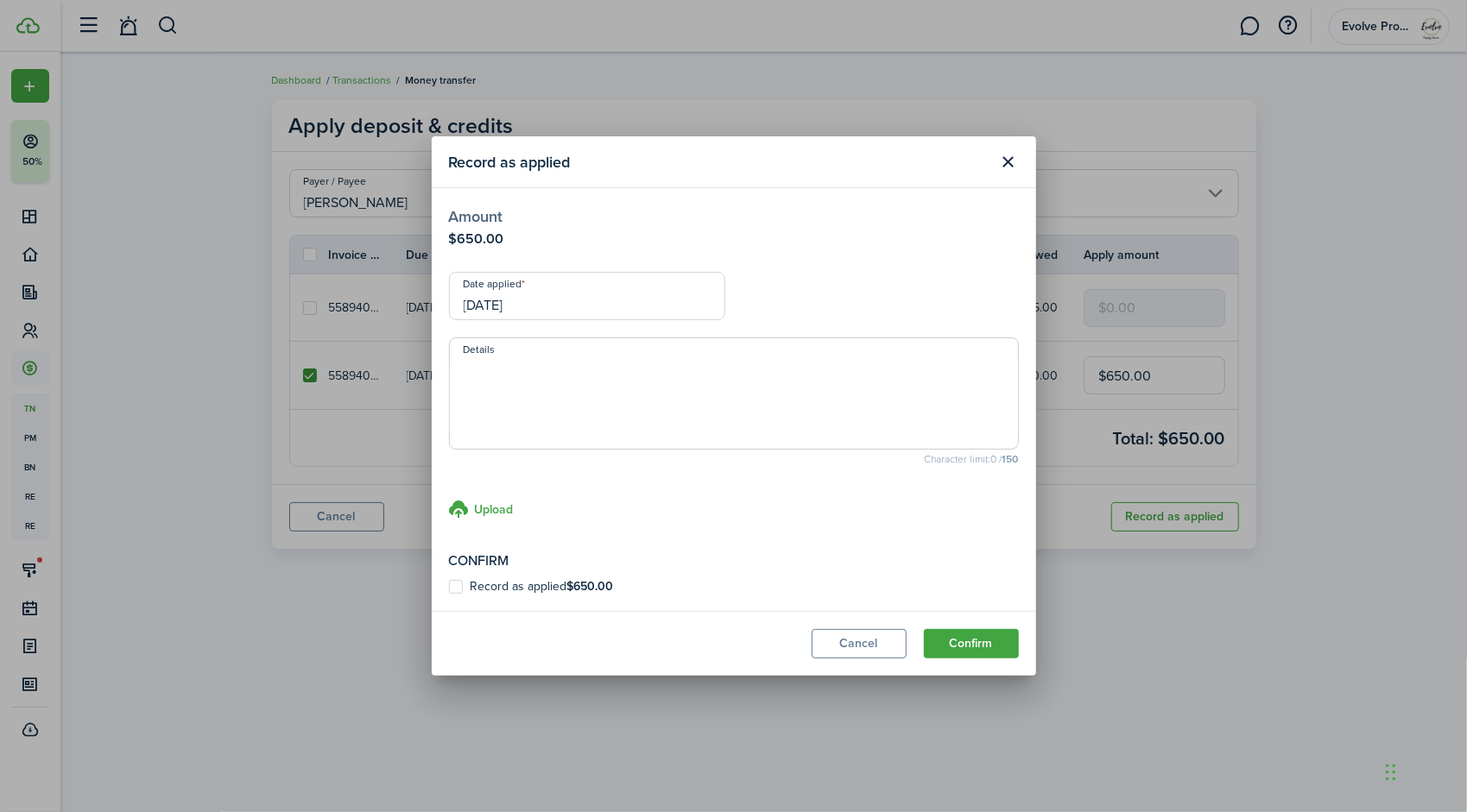
click at [456, 582] on label "Record as applied $650.00" at bounding box center [531, 587] width 165 height 14
click at [449, 587] on input "Record as applied $650.00" at bounding box center [448, 587] width 1 height 1
checkbox input "true"
click at [561, 295] on input "[DATE]" at bounding box center [587, 295] width 276 height 49
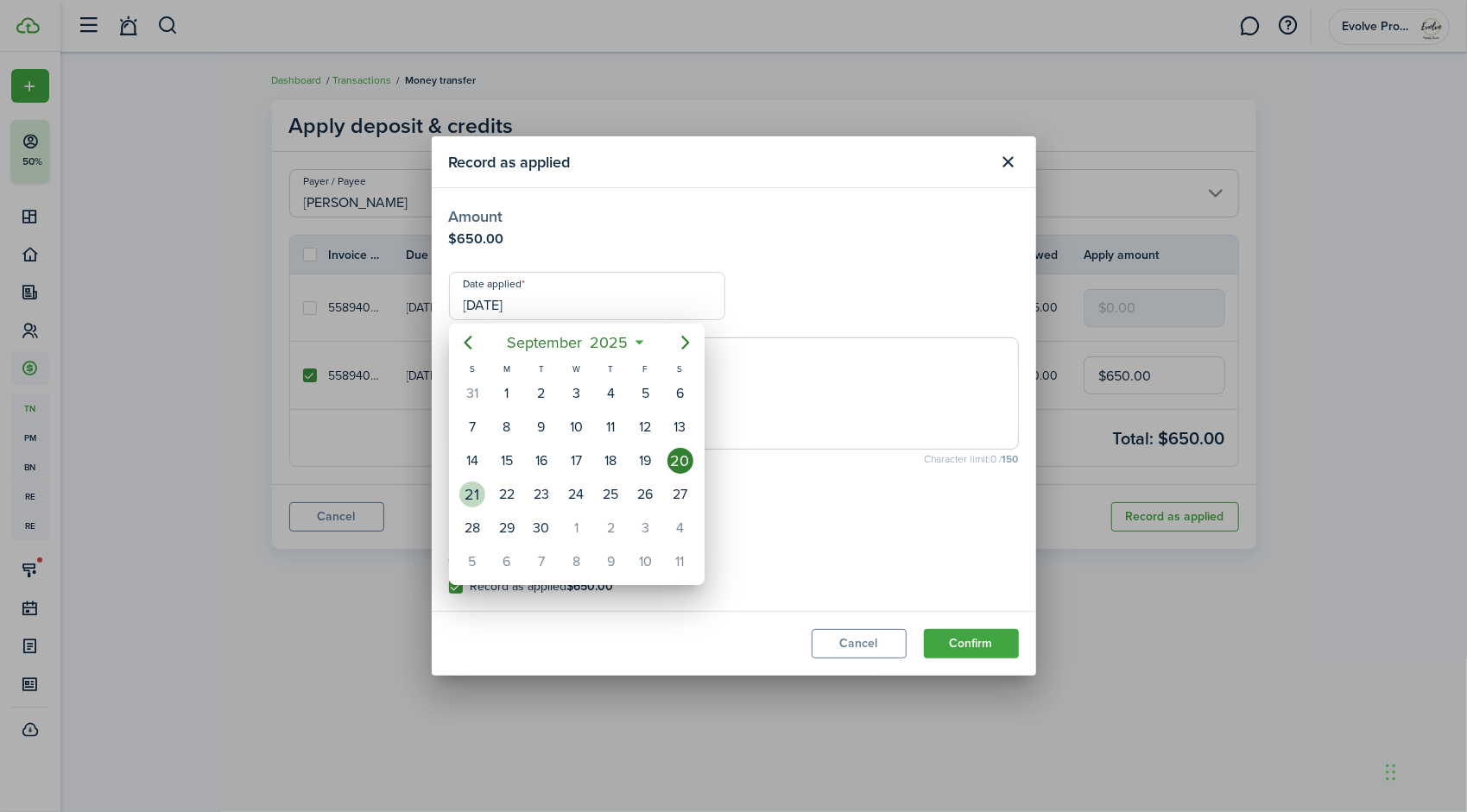
click at [472, 486] on div "21" at bounding box center [472, 494] width 26 height 26
type input "[DATE]"
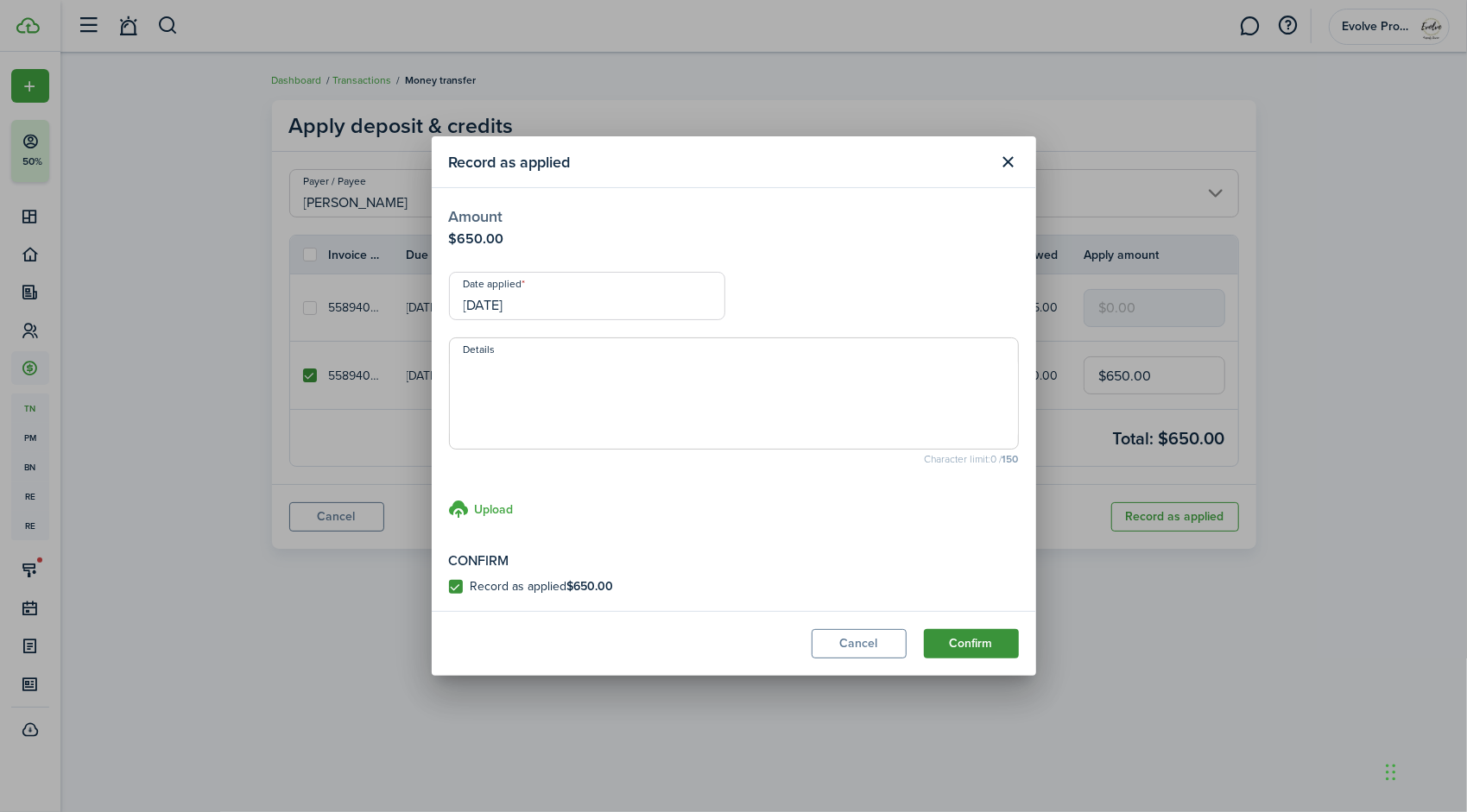
click at [986, 639] on button "Confirm" at bounding box center [971, 643] width 95 height 29
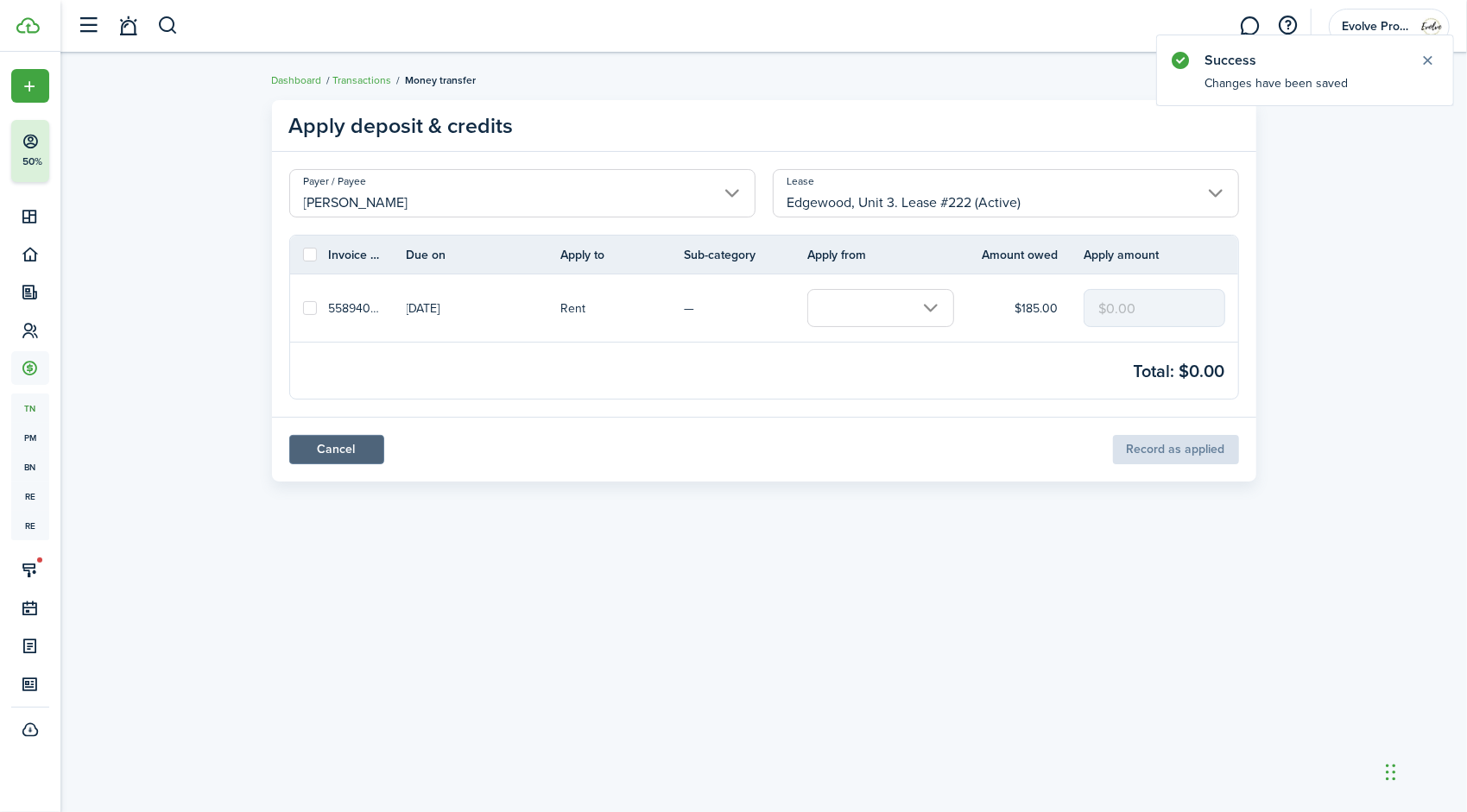
click at [357, 450] on link "Cancel" at bounding box center [336, 449] width 95 height 29
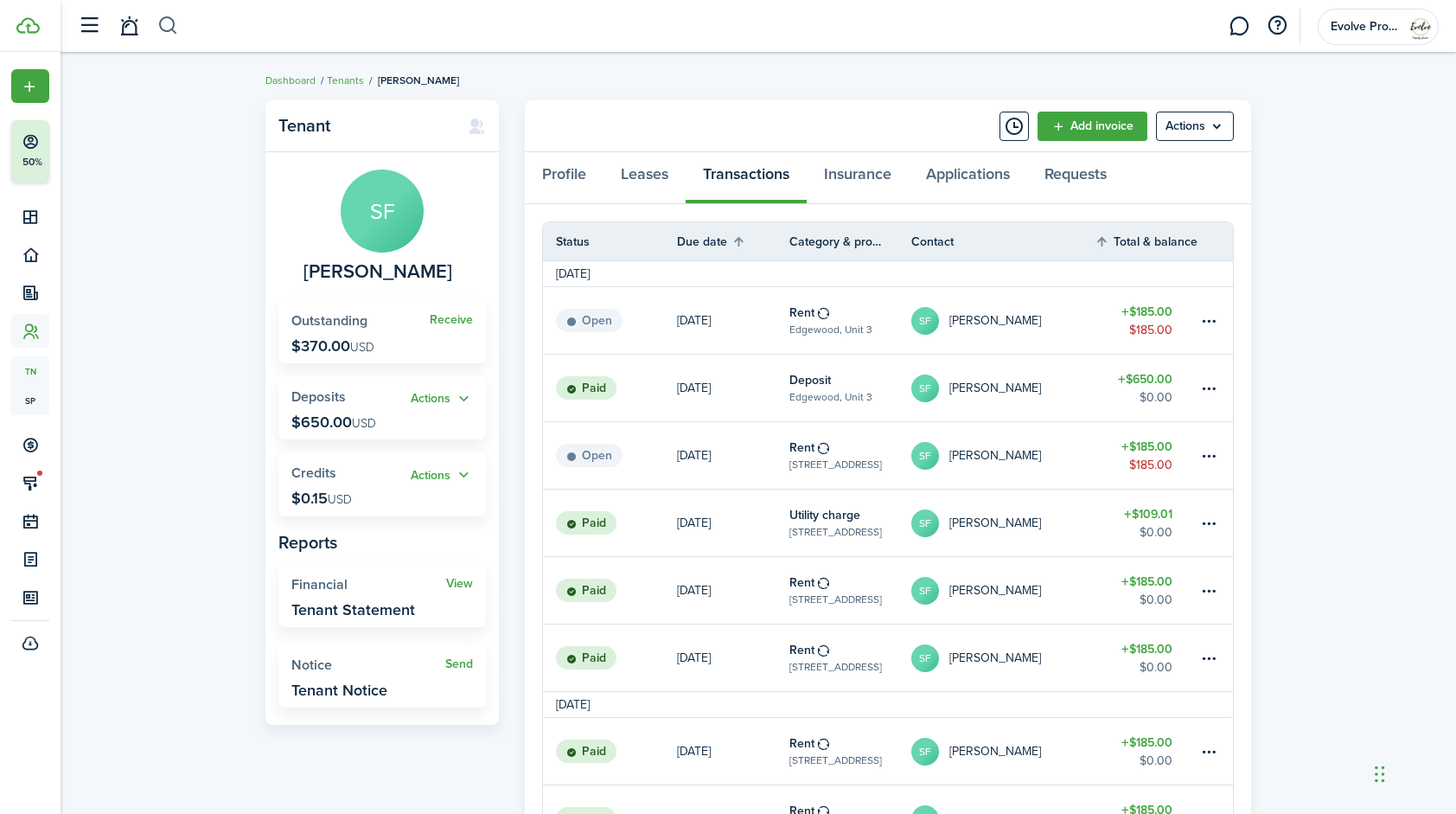
click at [165, 24] on button "button" at bounding box center [168, 26] width 21 height 29
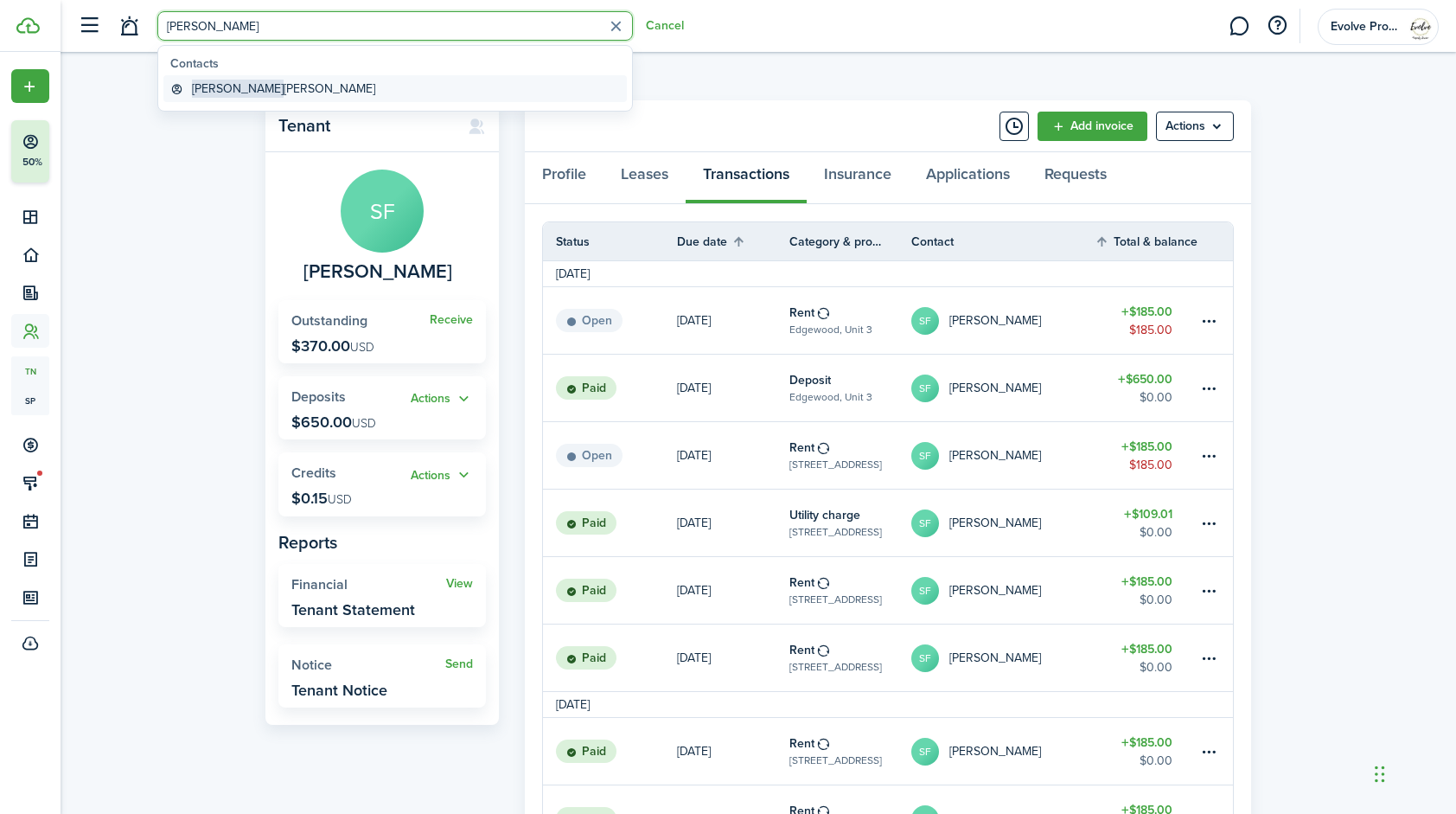
type input "[PERSON_NAME]"
click at [247, 83] on global-search-item-title "[PERSON_NAME]" at bounding box center [284, 89] width 183 height 18
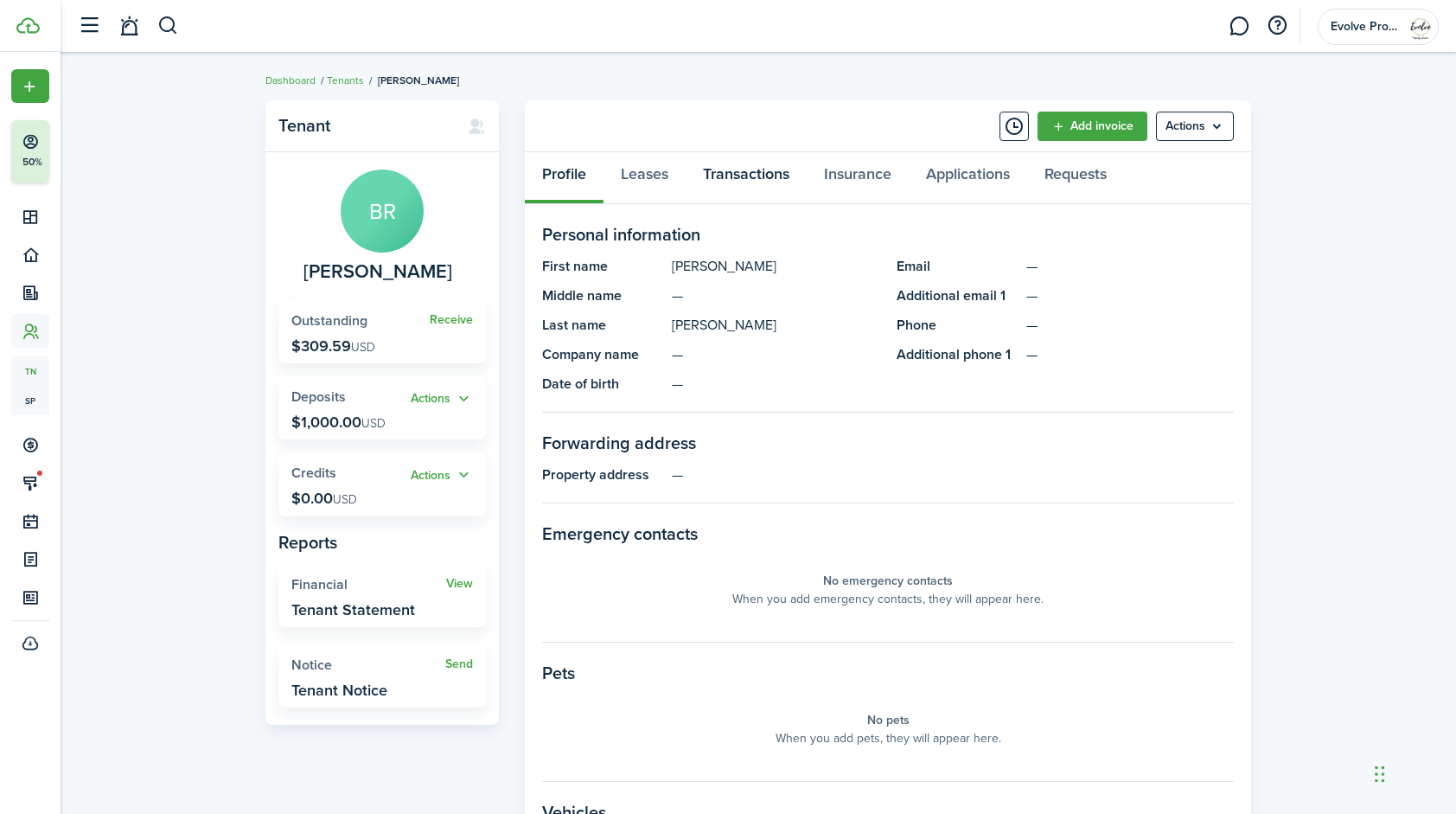
click at [740, 176] on link "Transactions" at bounding box center [746, 178] width 121 height 52
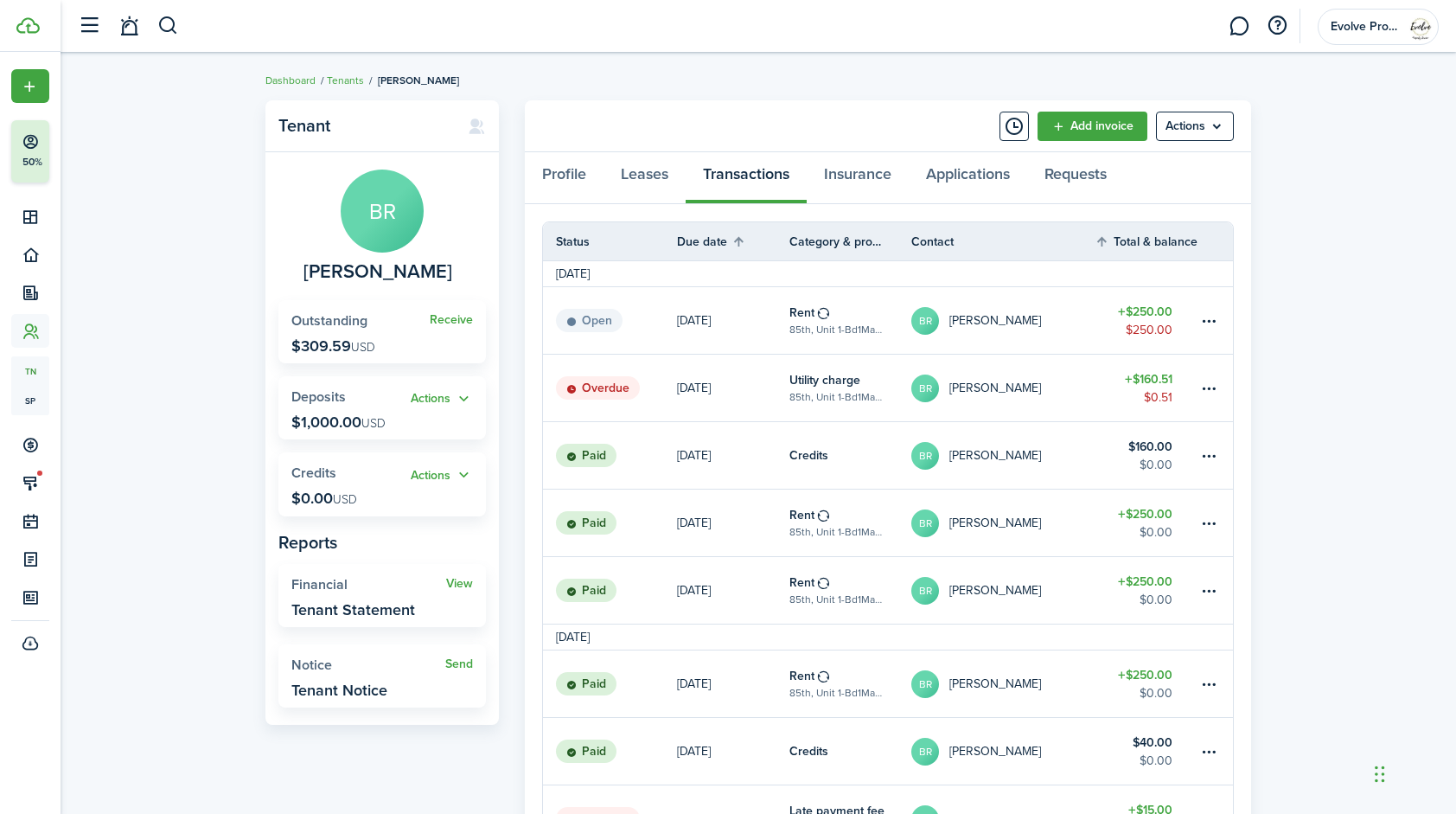
click at [1101, 391] on link "$160.51 $0.51" at bounding box center [1146, 387] width 104 height 67
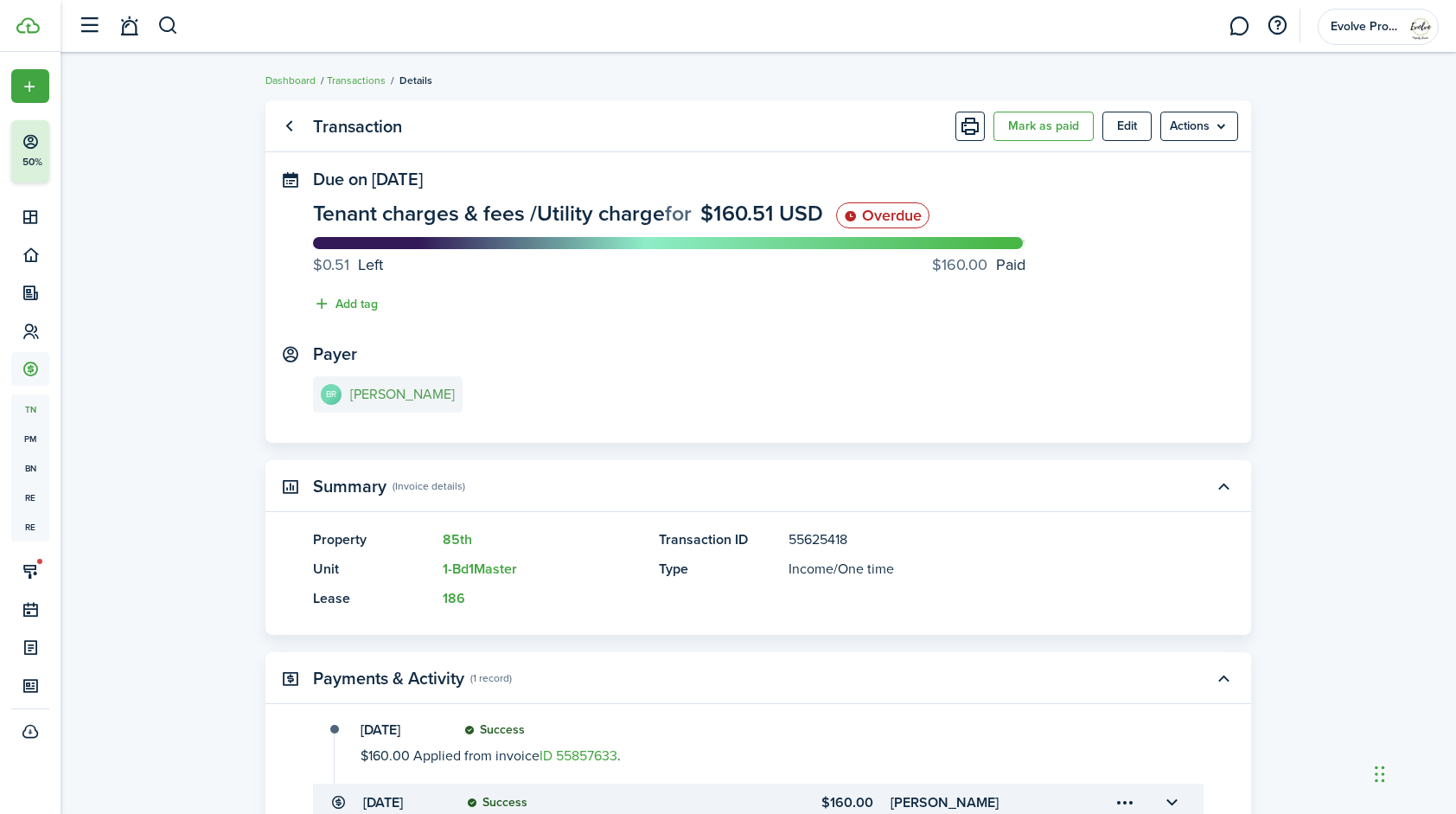
click at [380, 388] on e-details-info-title "[PERSON_NAME]" at bounding box center [402, 395] width 105 height 16
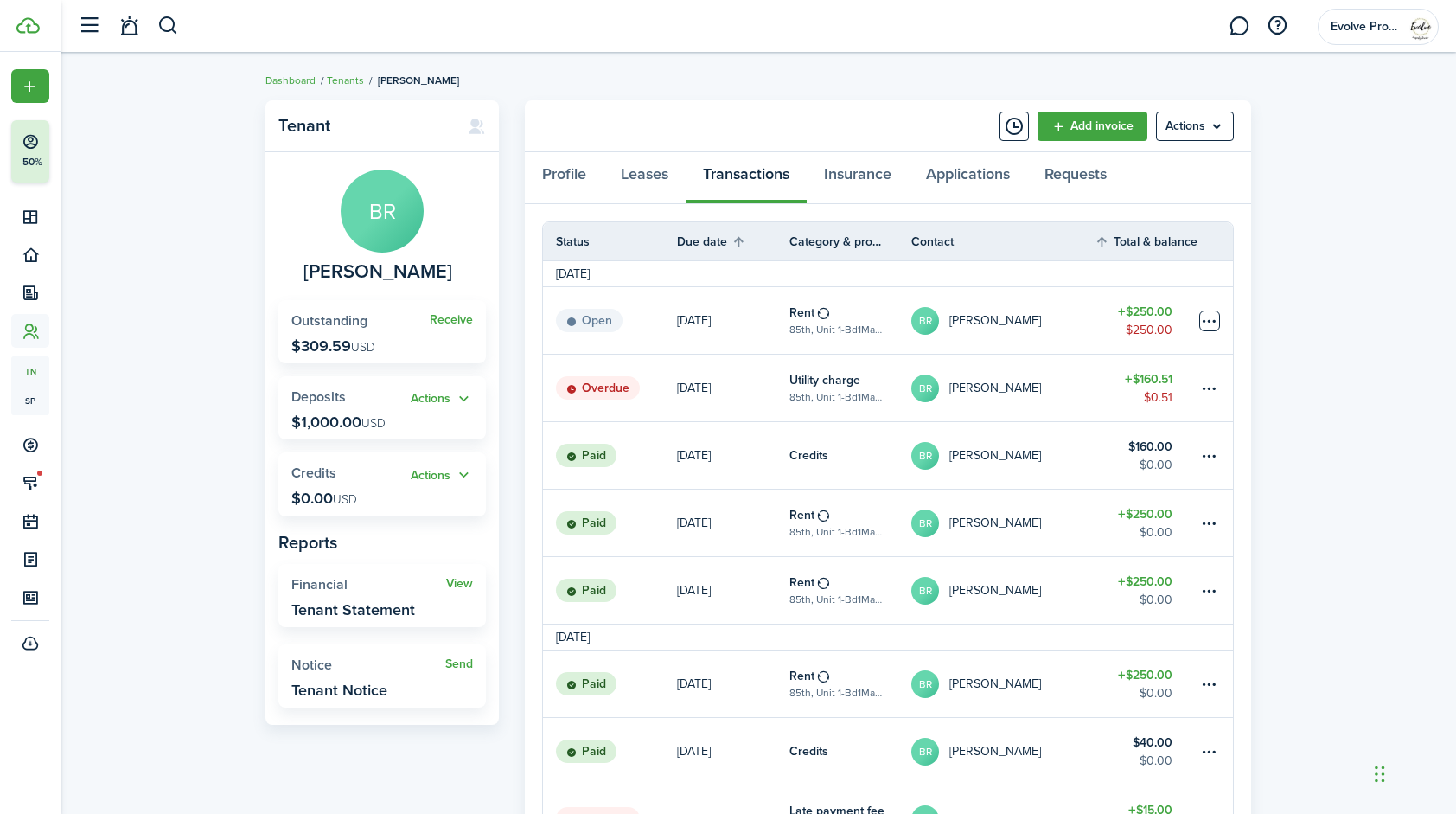
click at [1212, 317] on table-menu-btn-icon at bounding box center [1209, 320] width 20 height 20
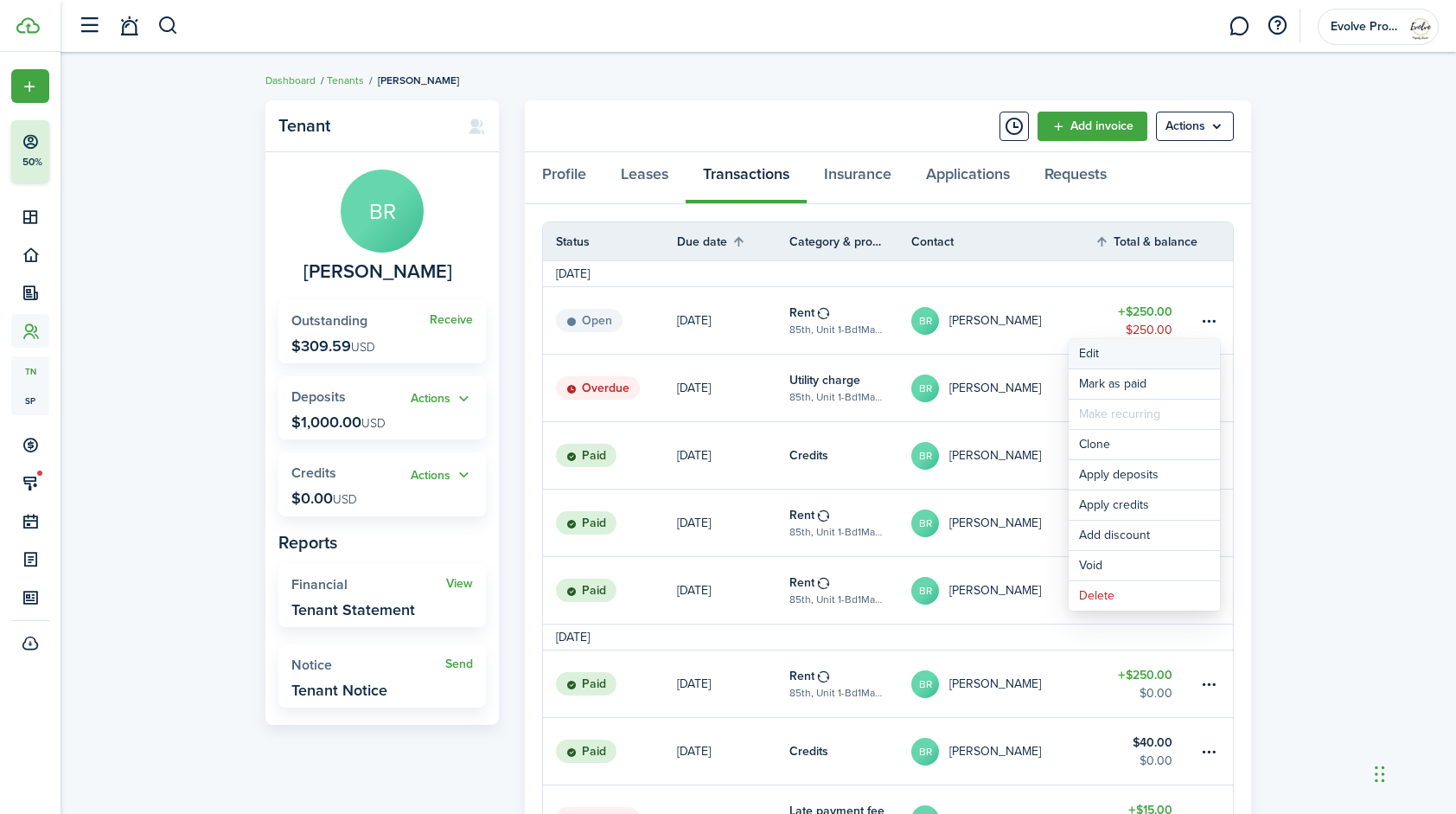
click at [1105, 356] on button "Edit" at bounding box center [1144, 354] width 152 height 29
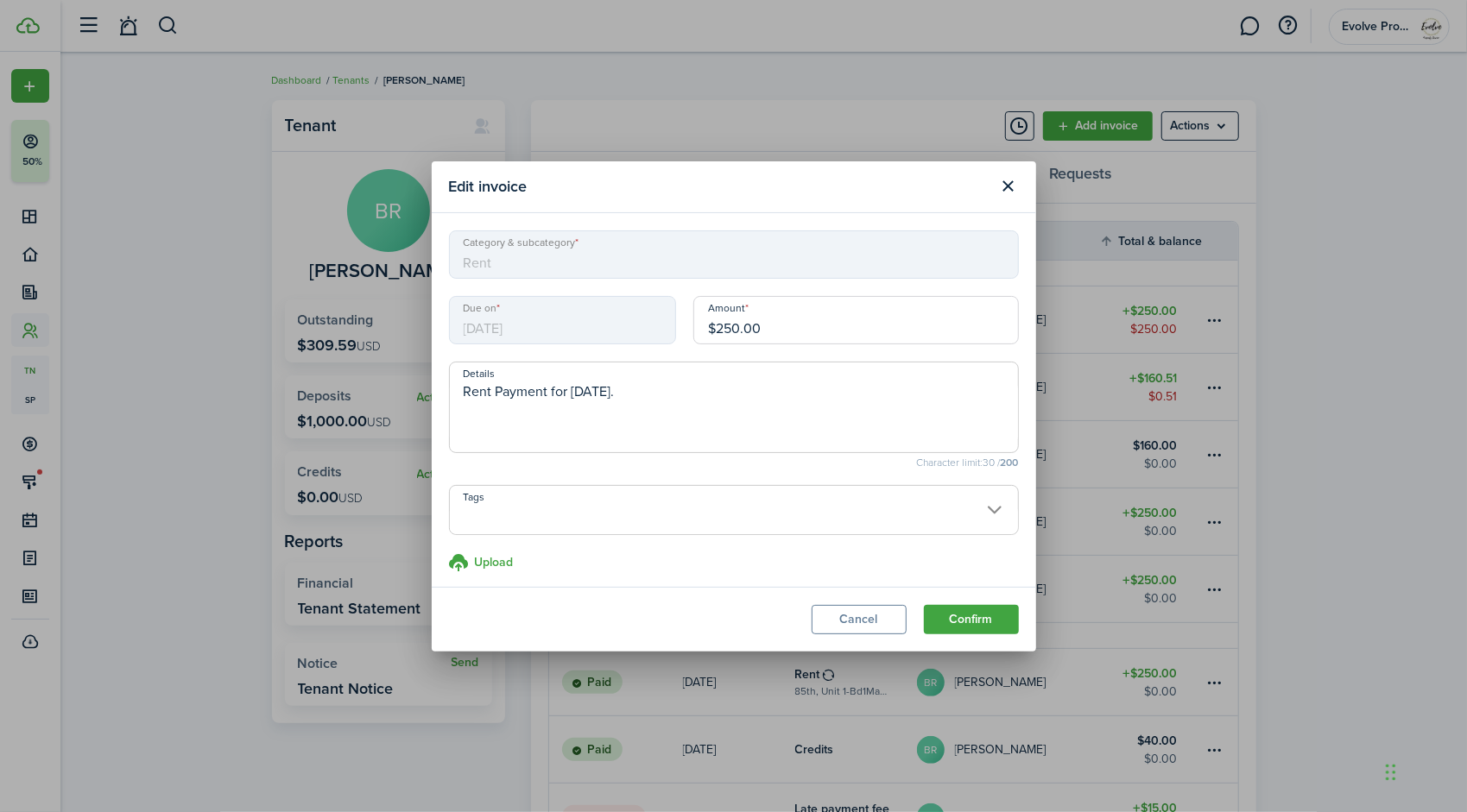
drag, startPoint x: 803, startPoint y: 328, endPoint x: 640, endPoint y: 332, distance: 163.0
click at [640, 332] on div "Due on [DATE] Amount $250.00" at bounding box center [734, 329] width 588 height 65
type input "$143.00"
drag, startPoint x: 672, startPoint y: 390, endPoint x: 609, endPoint y: 388, distance: 63.0
click at [609, 388] on textarea "Rent Payment for [DATE]." at bounding box center [734, 412] width 568 height 62
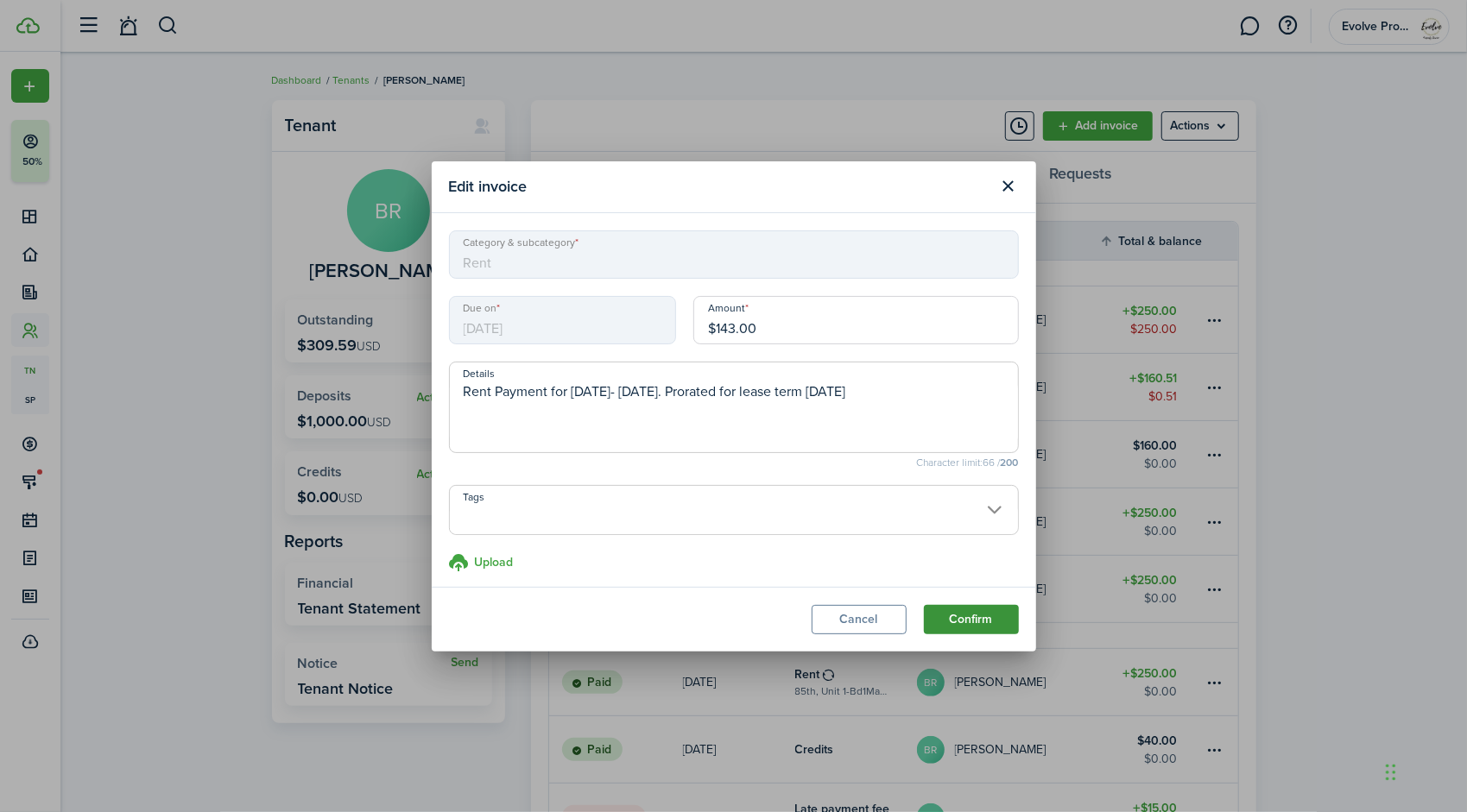
type textarea "Rent Payment for [DATE]- [DATE]. Prorated for lease term [DATE]"
click at [960, 621] on button "Confirm" at bounding box center [971, 619] width 95 height 29
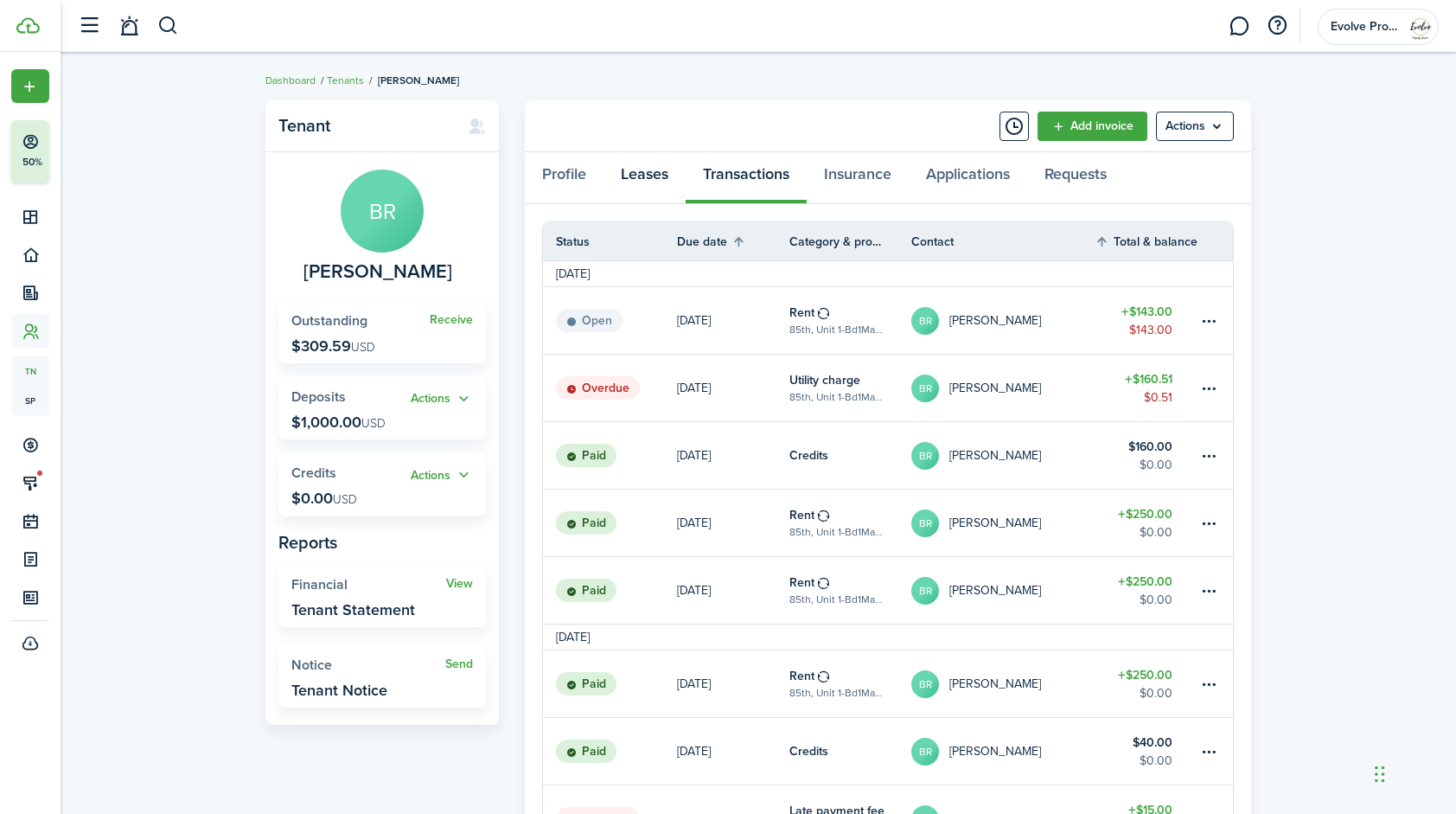
click at [636, 160] on link "Leases" at bounding box center [644, 178] width 82 height 52
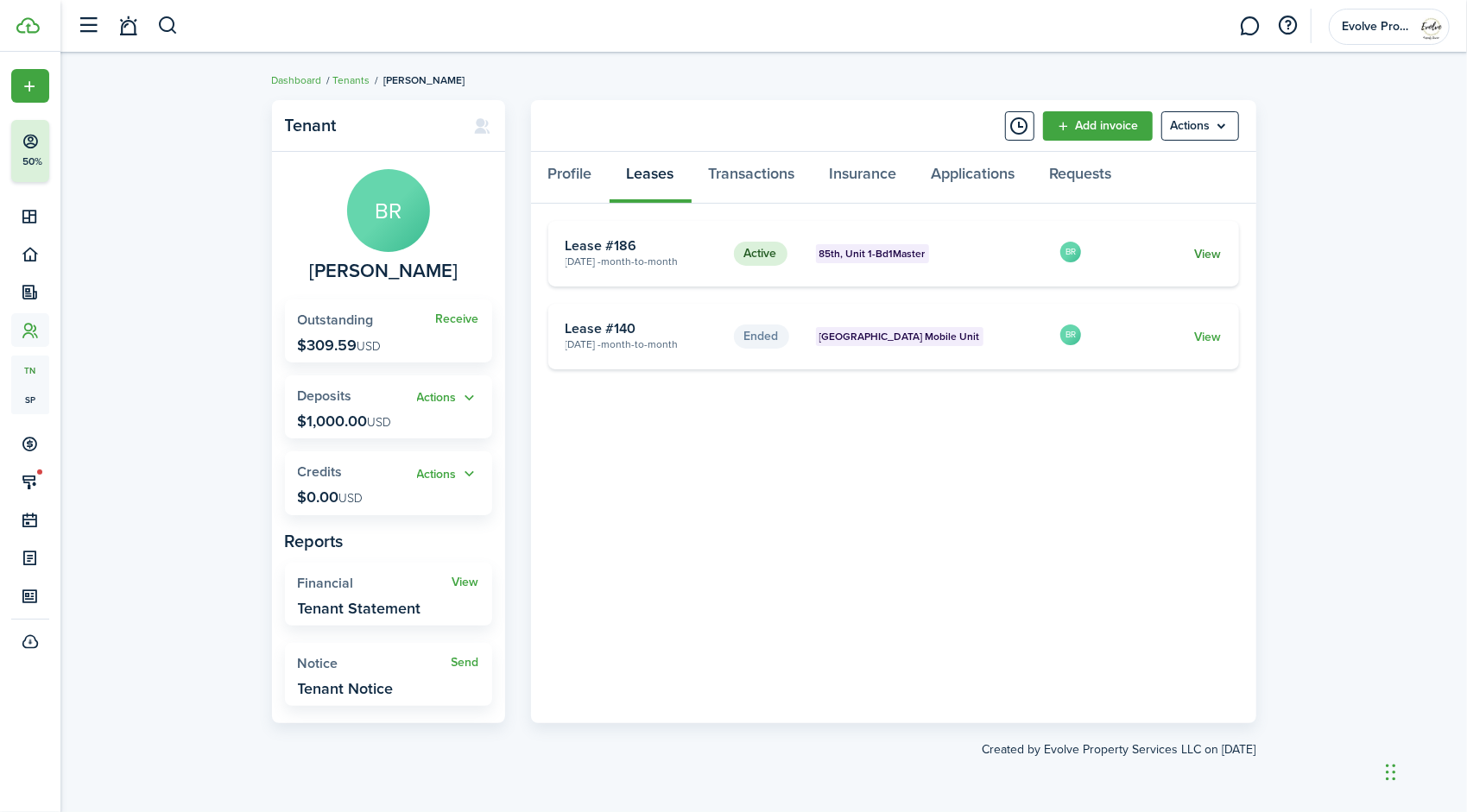
click at [1203, 255] on link "View" at bounding box center [1208, 254] width 27 height 18
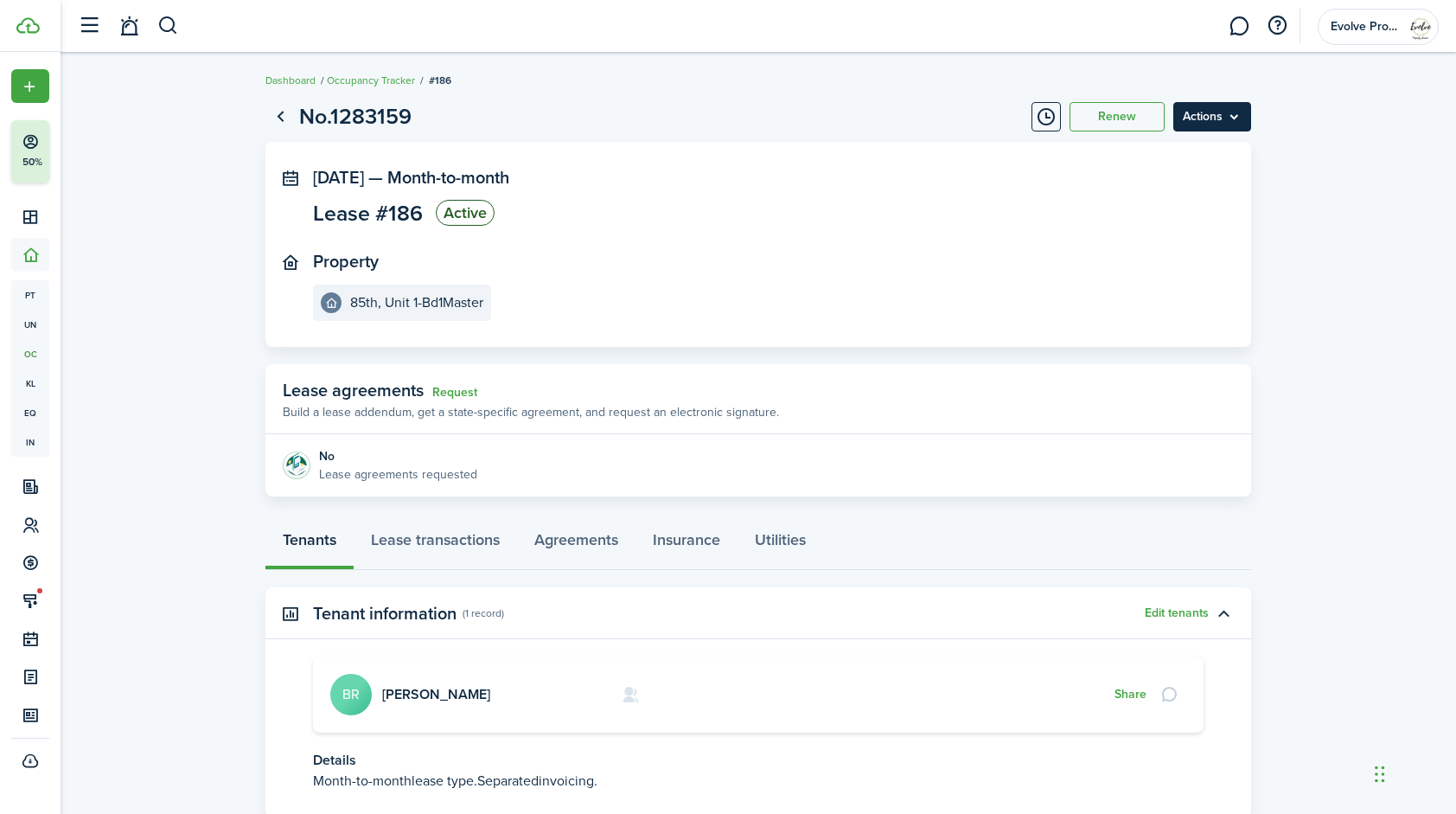
click at [1237, 120] on menu-btn "Actions" at bounding box center [1212, 116] width 78 height 29
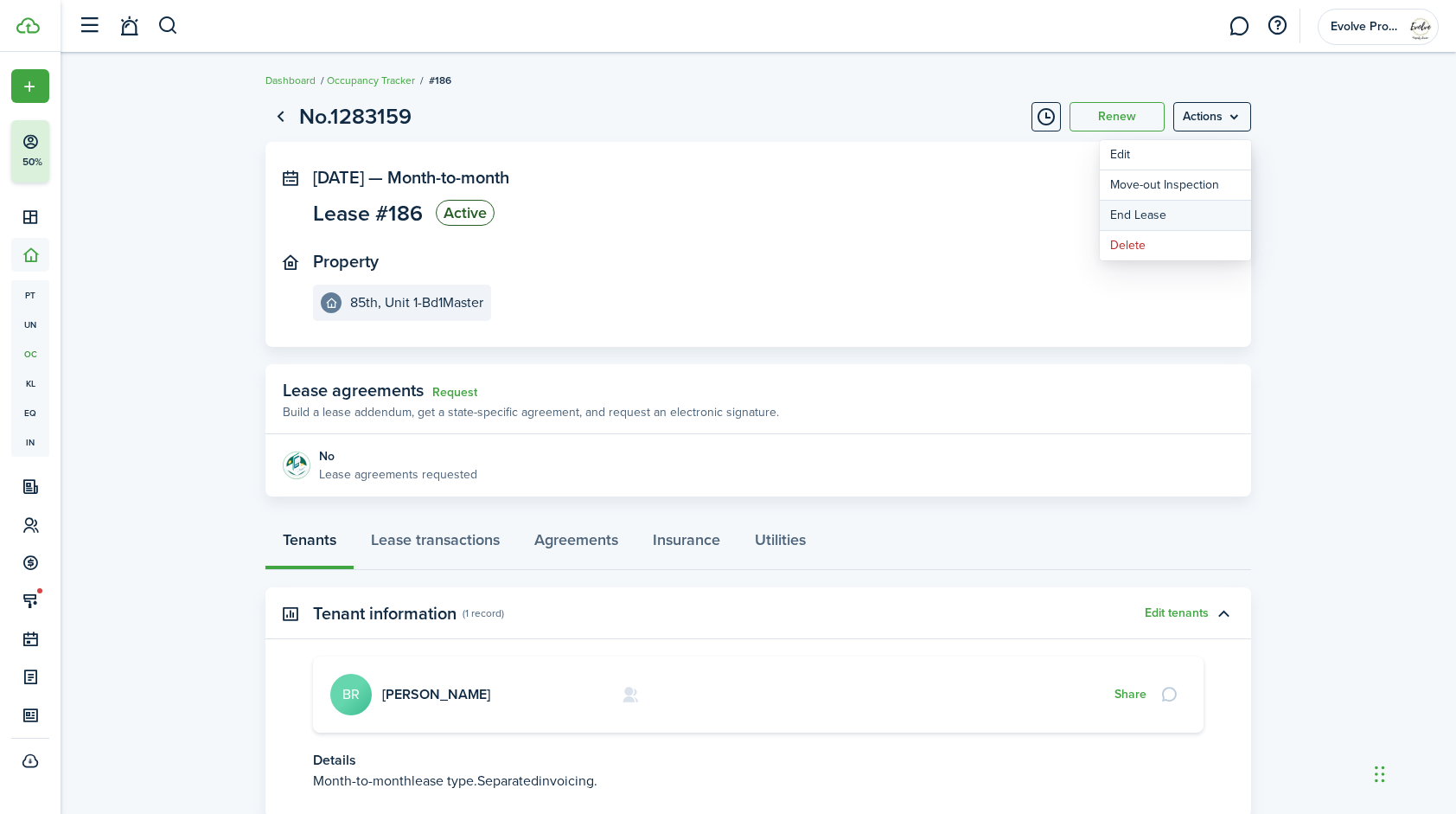
click at [1171, 217] on link "End Lease" at bounding box center [1175, 215] width 152 height 29
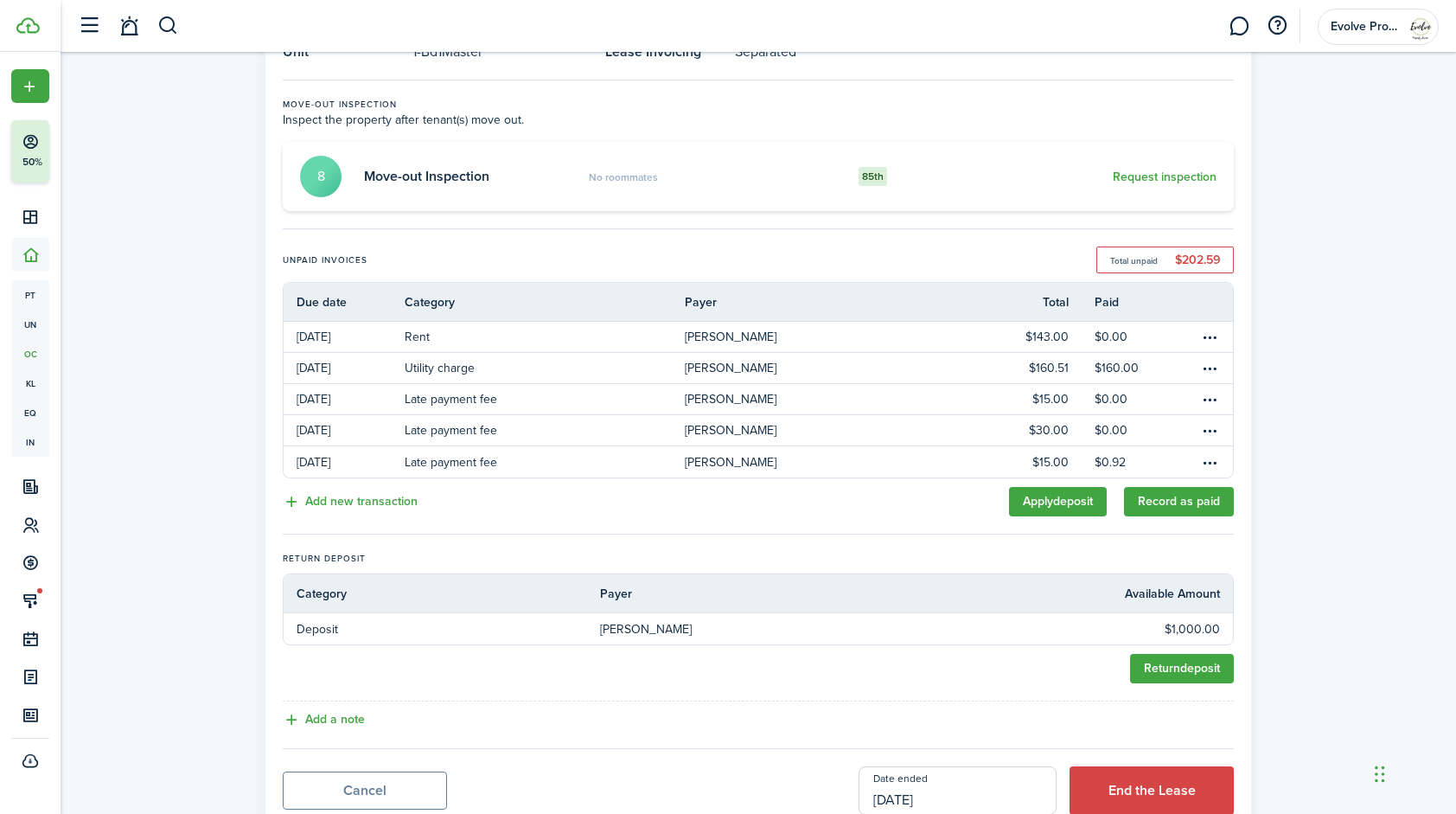
scroll to position [176, 0]
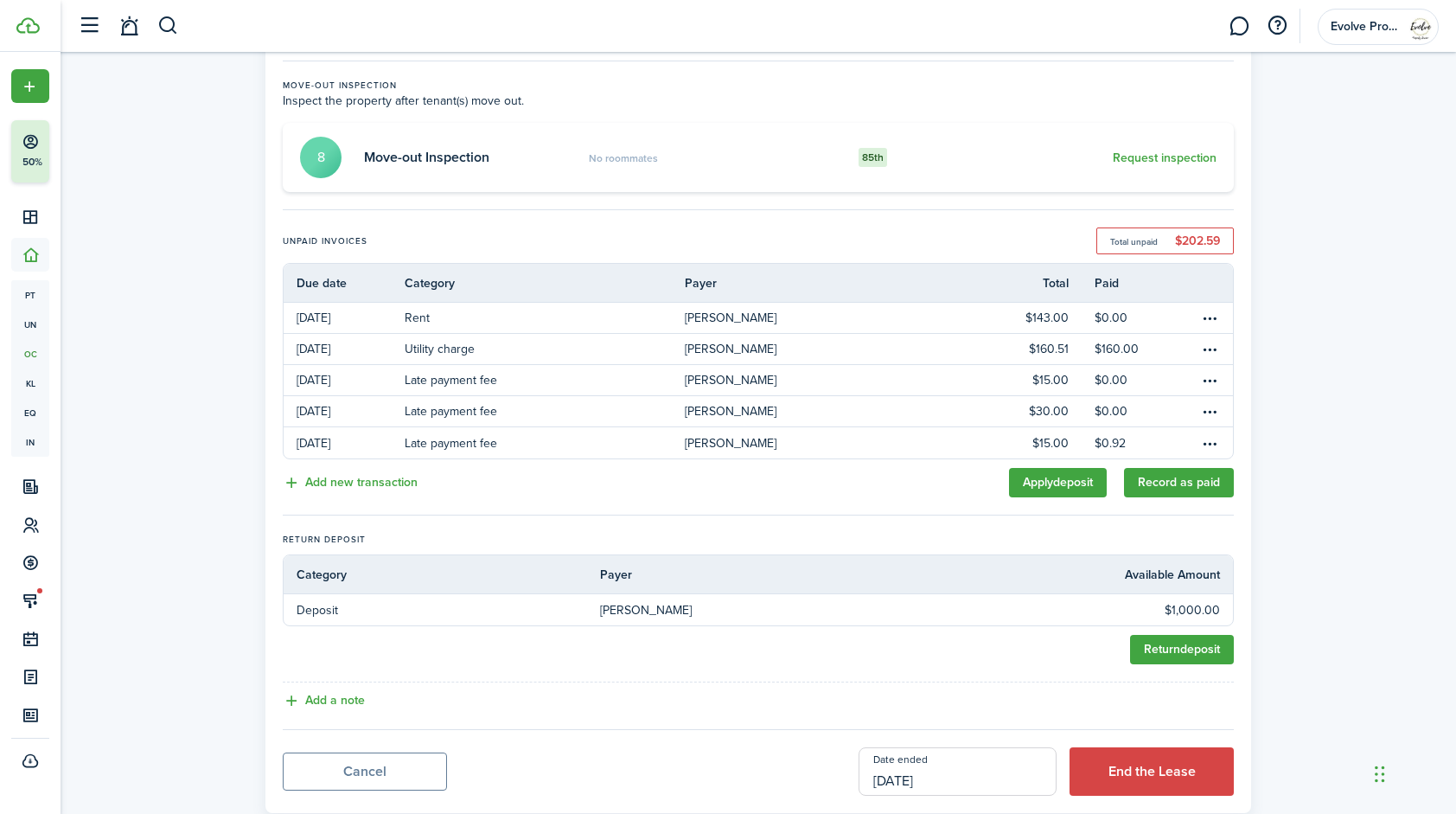
click at [977, 777] on input "[DATE]" at bounding box center [957, 771] width 198 height 49
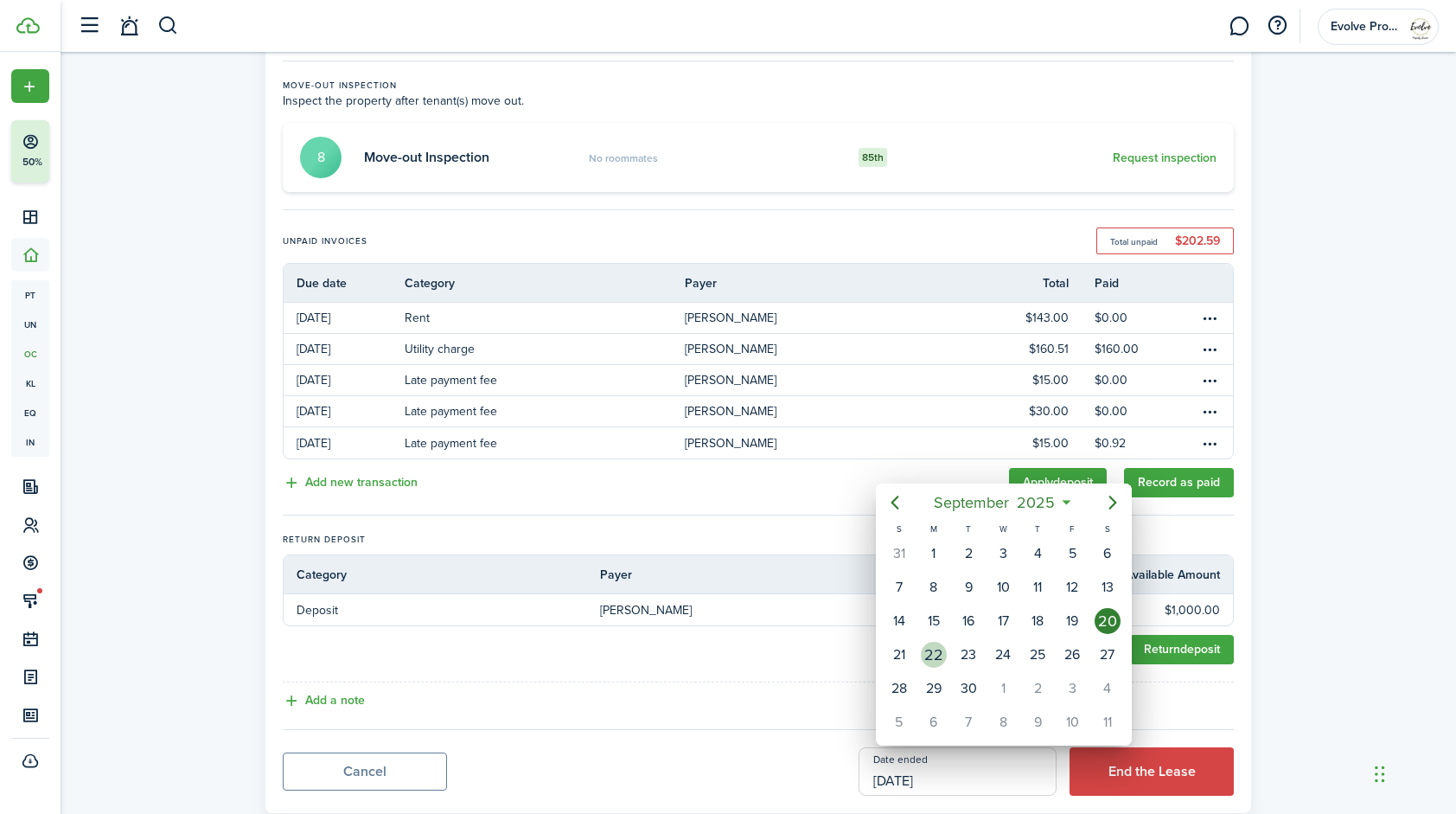
click at [933, 654] on div "22" at bounding box center [933, 654] width 26 height 26
type input "[DATE]"
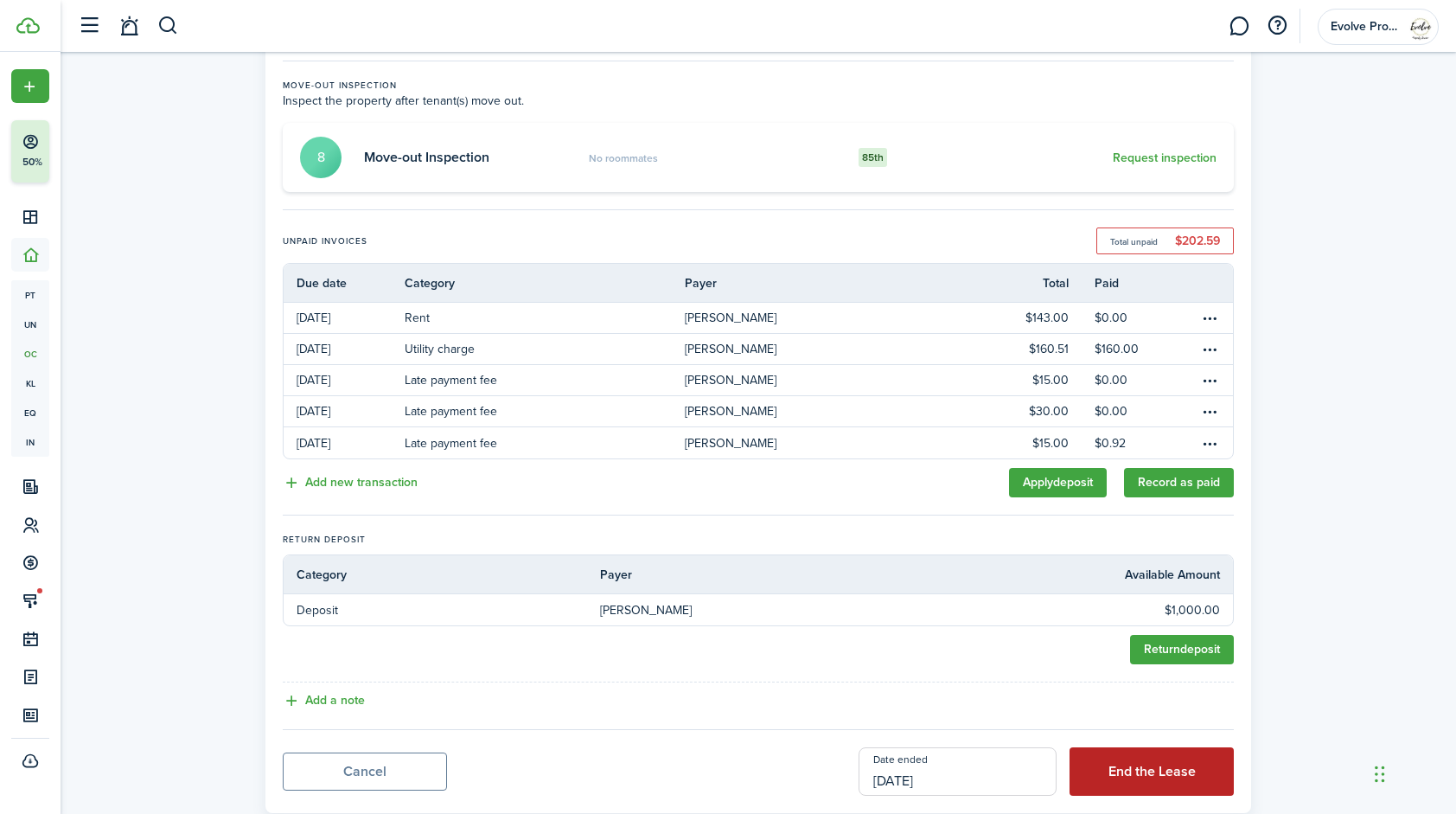
click at [1117, 766] on button "End the Lease" at bounding box center [1151, 771] width 164 height 49
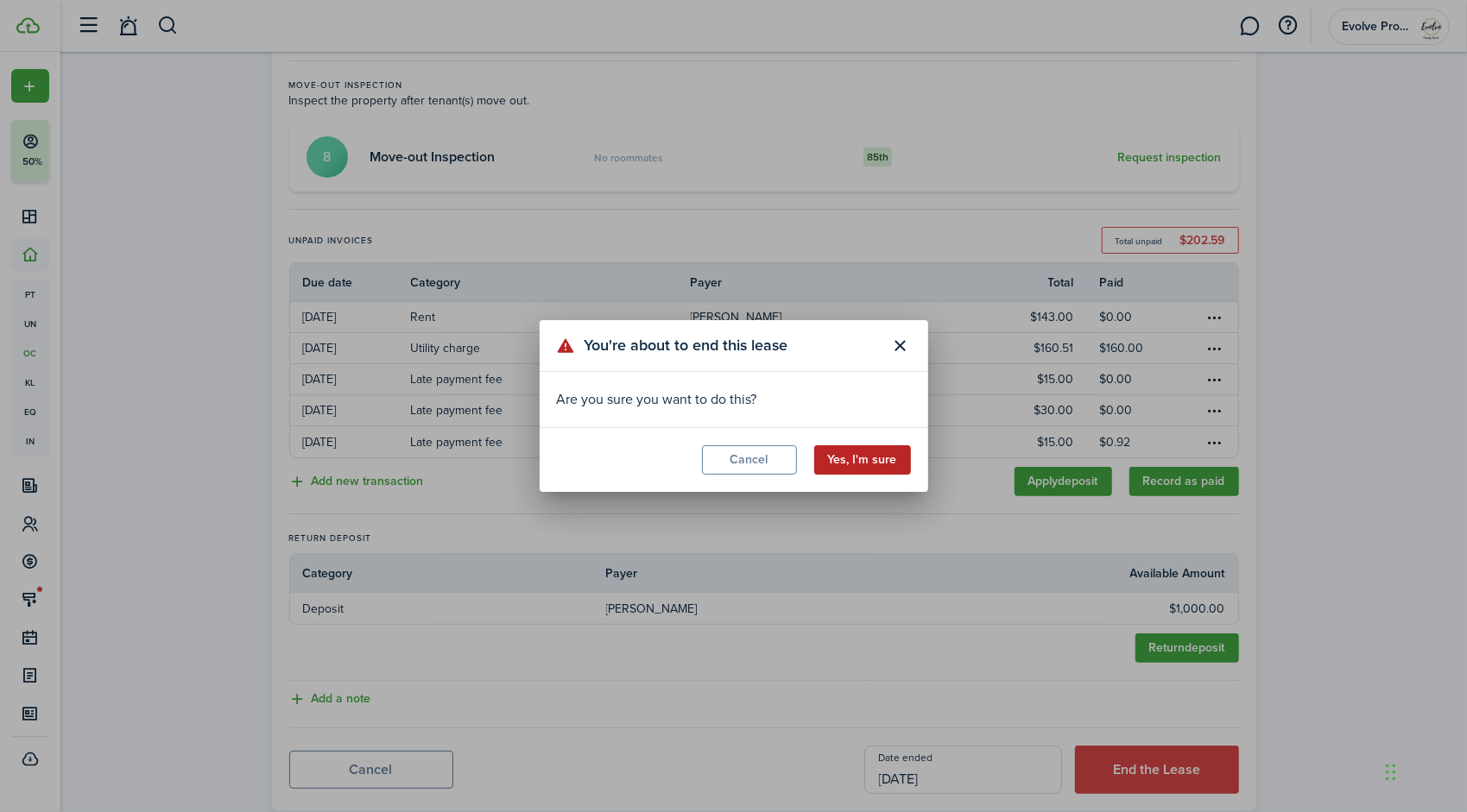
click at [881, 461] on button "Yes, I'm sure" at bounding box center [862, 460] width 96 height 29
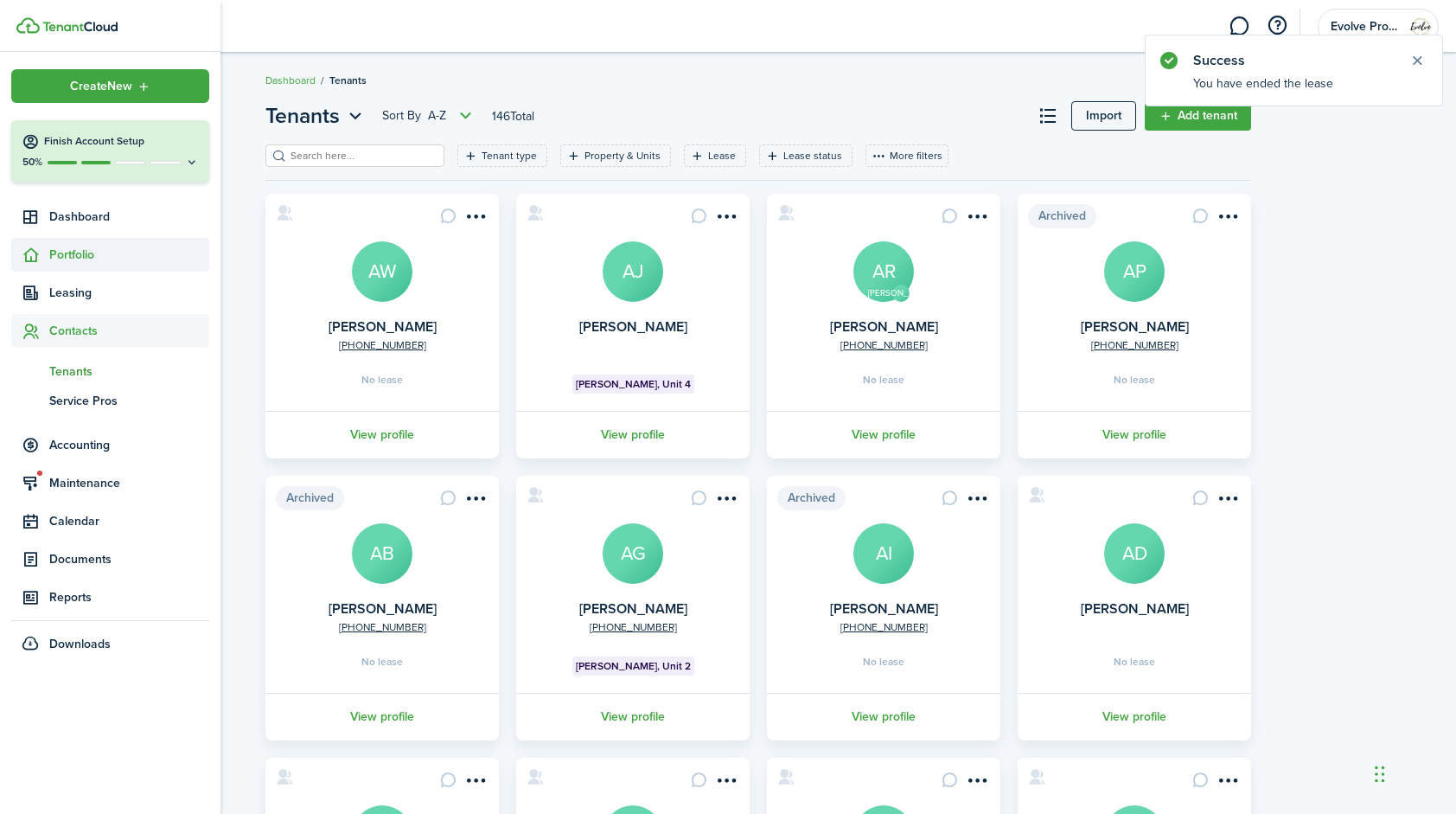
click at [57, 263] on span "Portfolio" at bounding box center [129, 254] width 160 height 18
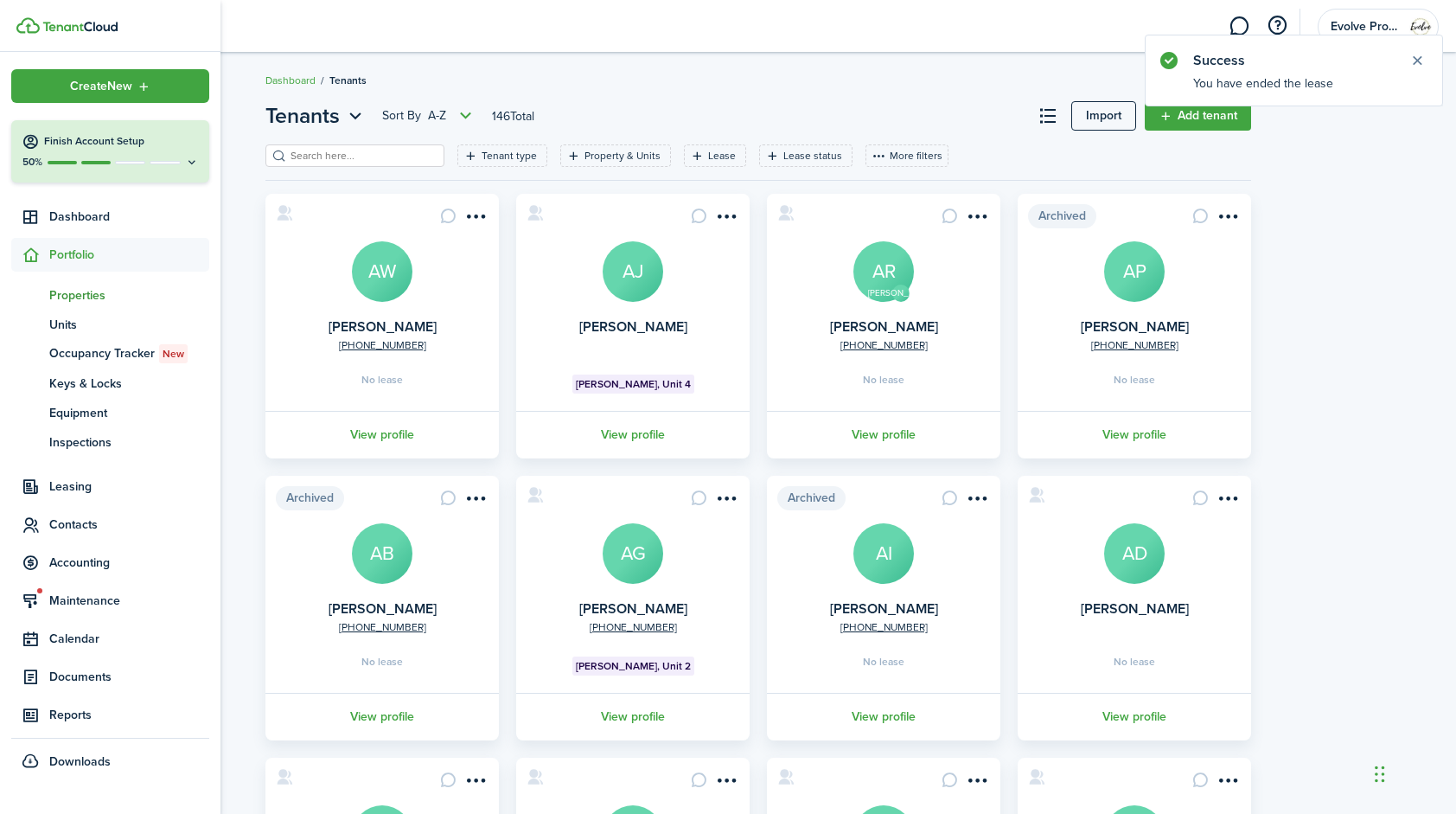
click at [87, 294] on span "Properties" at bounding box center [129, 295] width 160 height 18
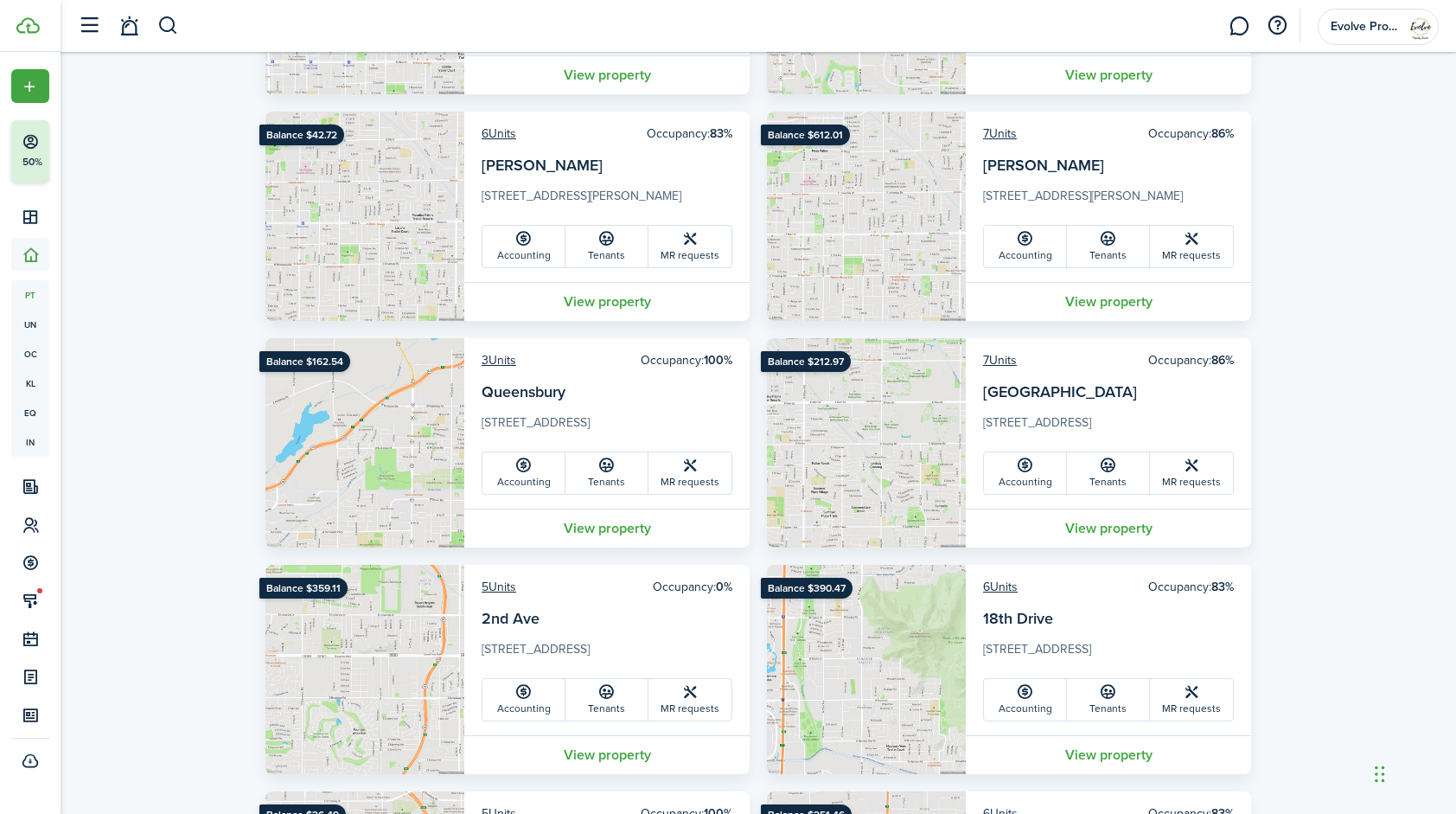
scroll to position [545, 0]
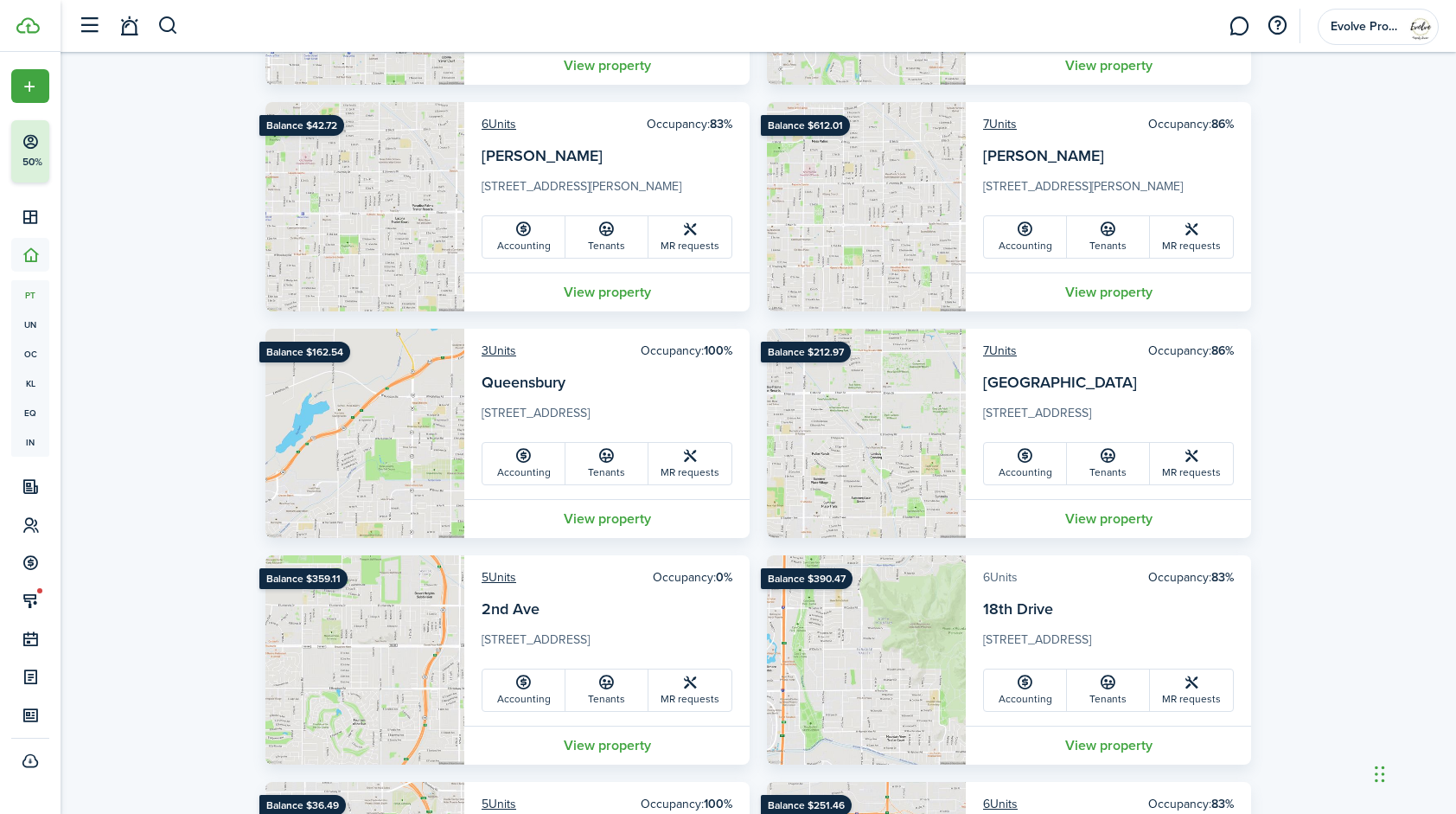
click at [1003, 578] on link "6 Units" at bounding box center [1001, 577] width 35 height 18
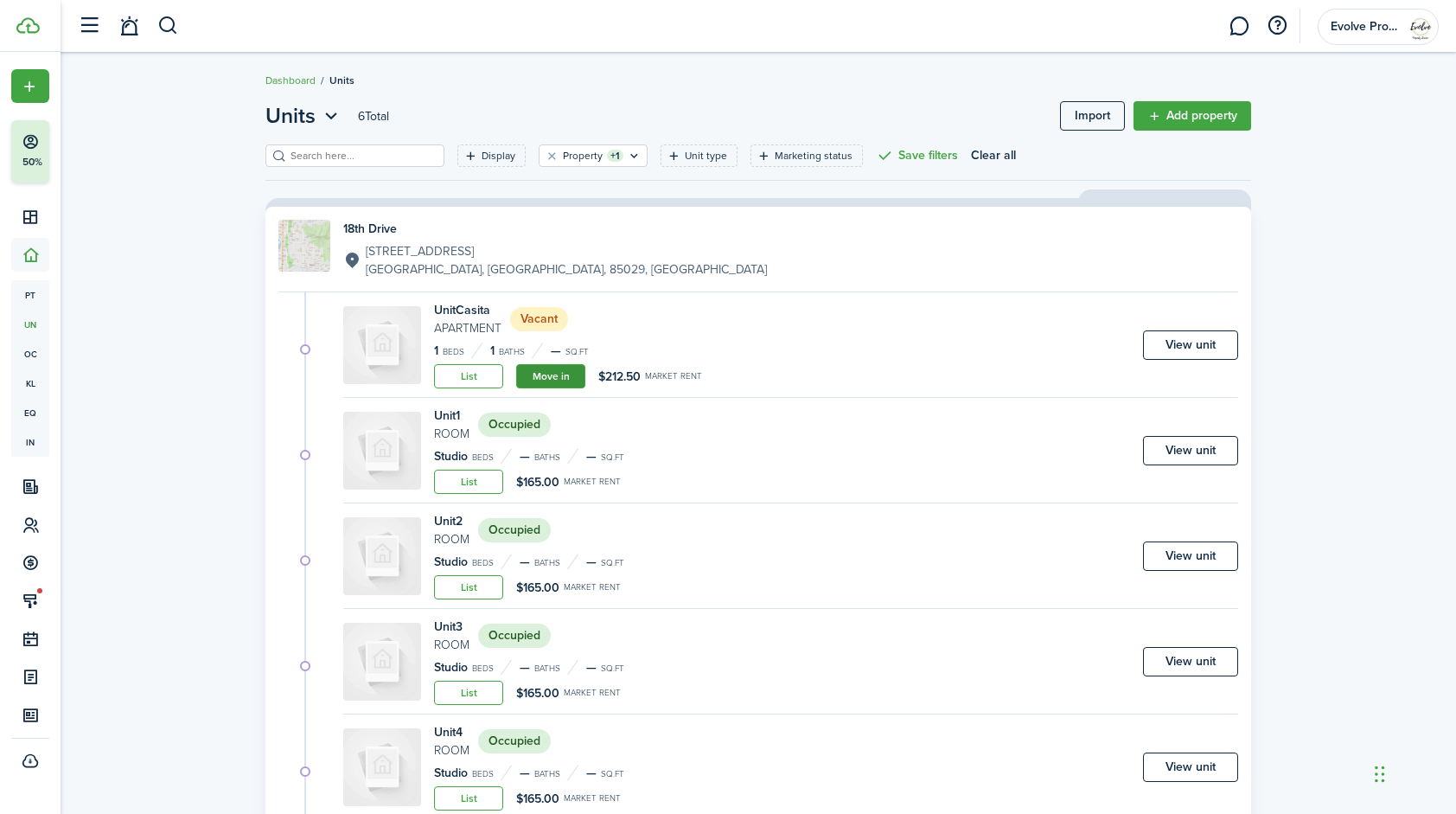
click at [564, 377] on link "Move in" at bounding box center [551, 376] width 69 height 24
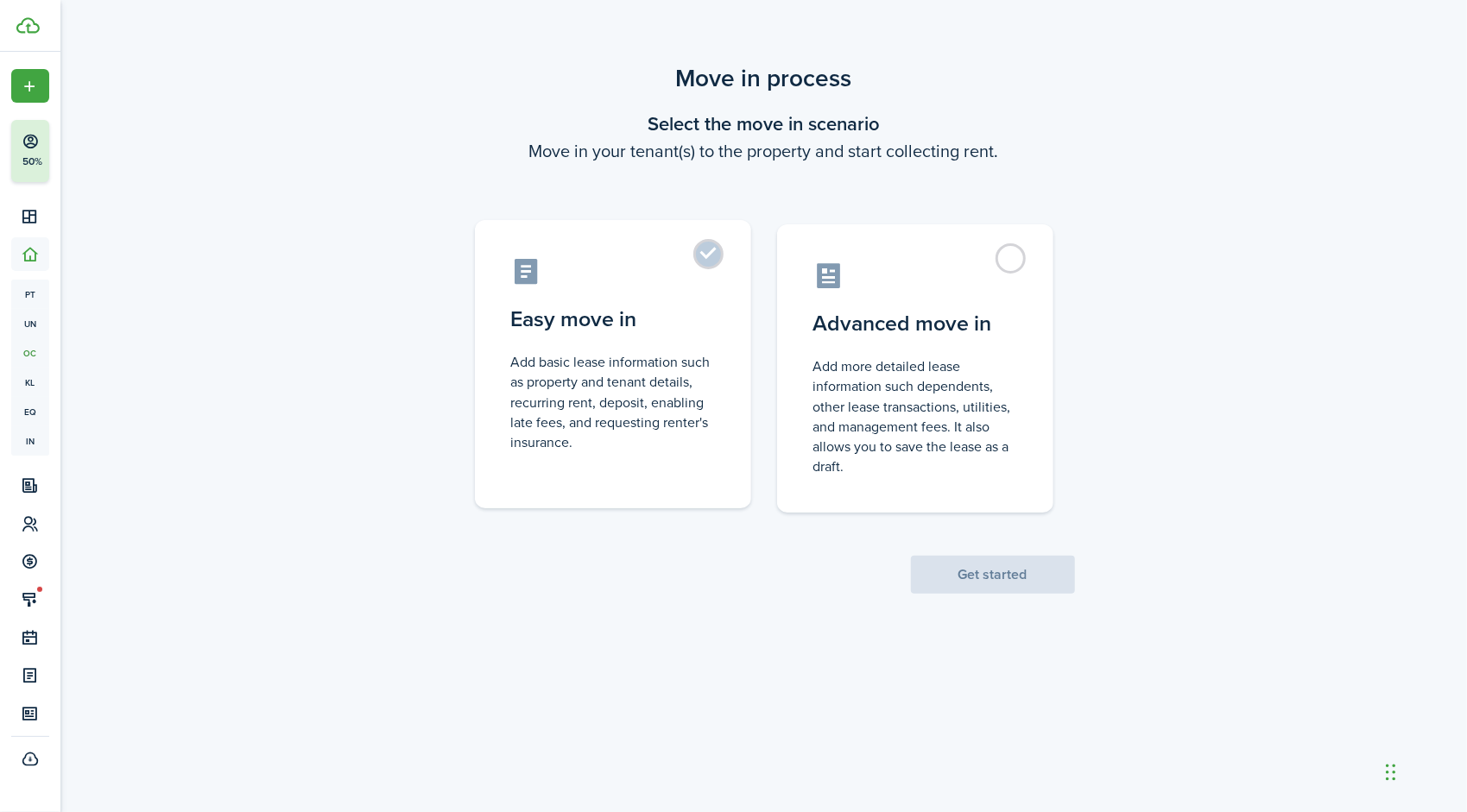
click at [698, 249] on label "Easy move in Add basic lease information such as property and tenant details, r…" at bounding box center [613, 364] width 276 height 288
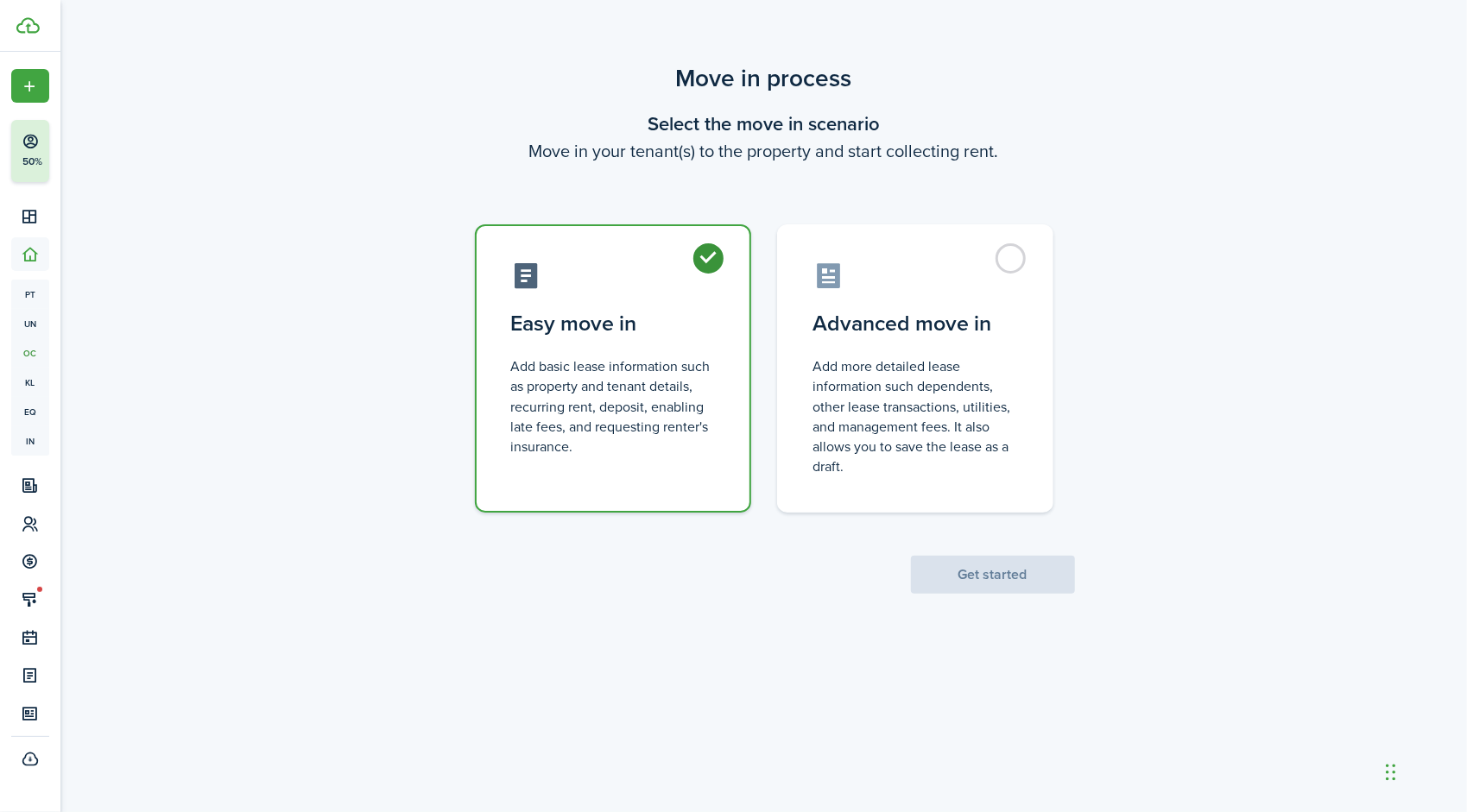
radio input "true"
click at [946, 569] on button "Get started" at bounding box center [993, 574] width 164 height 38
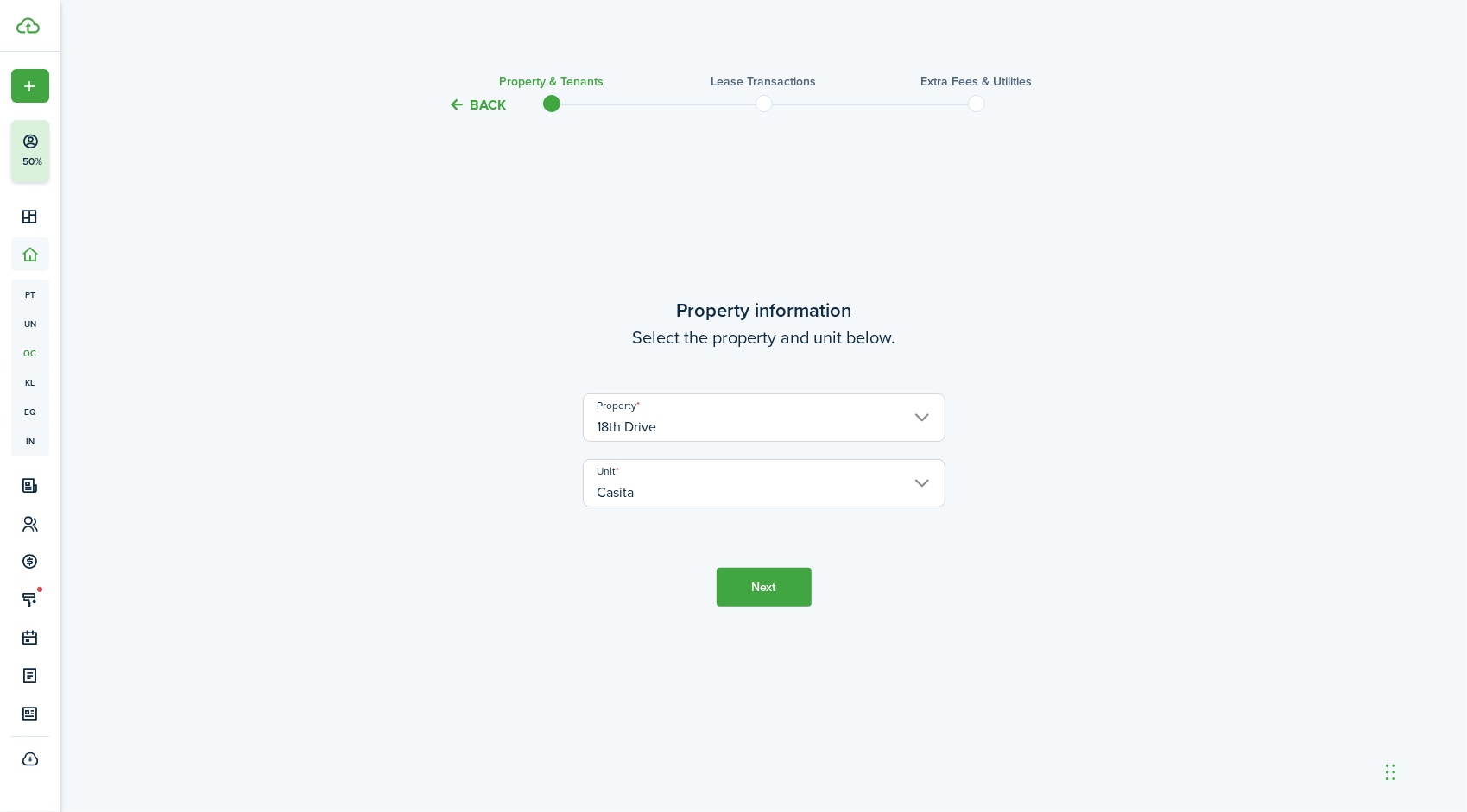
click at [747, 589] on button "Next" at bounding box center [764, 587] width 95 height 39
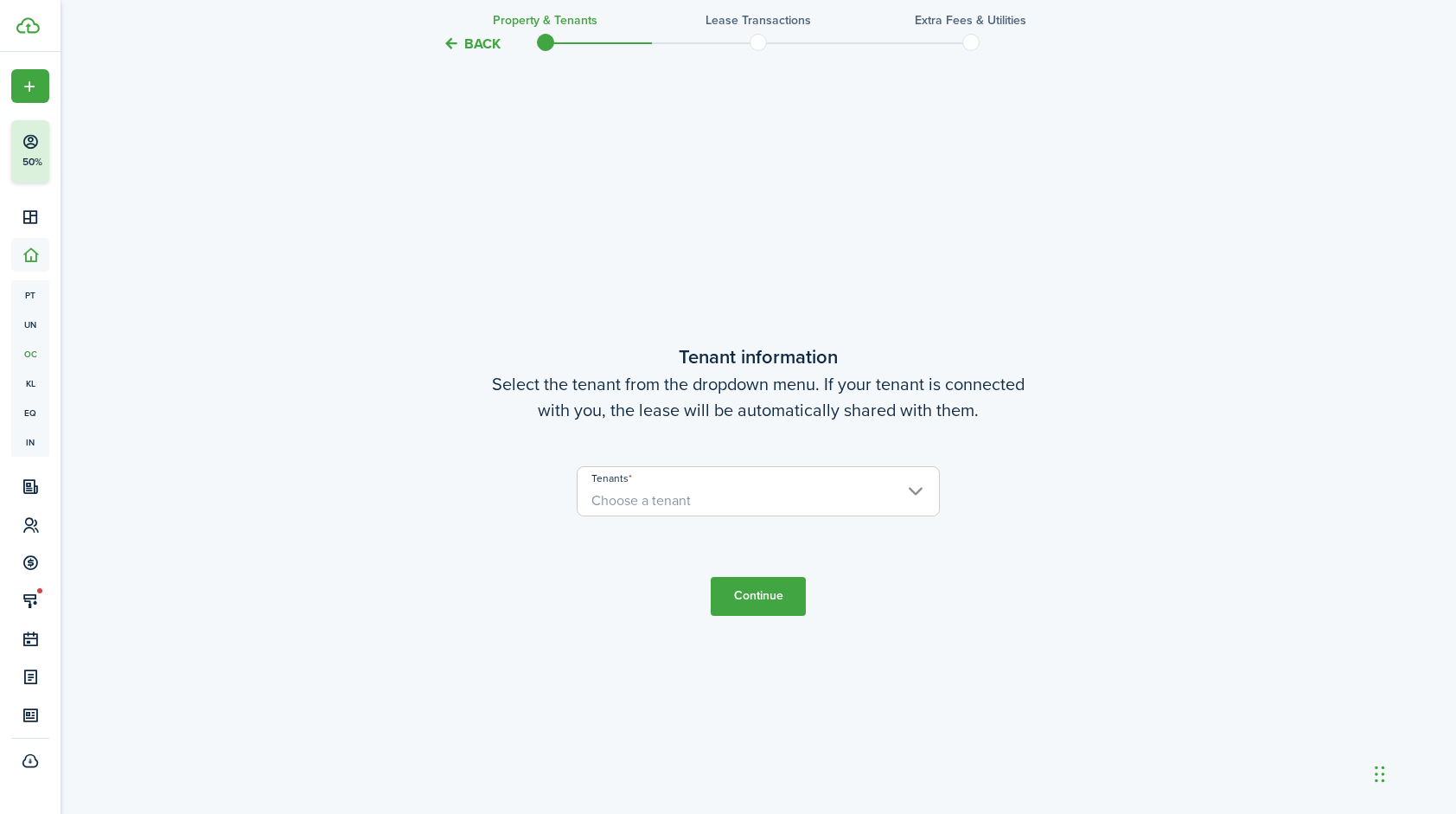
scroll to position [699, 0]
click at [707, 489] on span "Choose a tenant" at bounding box center [759, 497] width 362 height 29
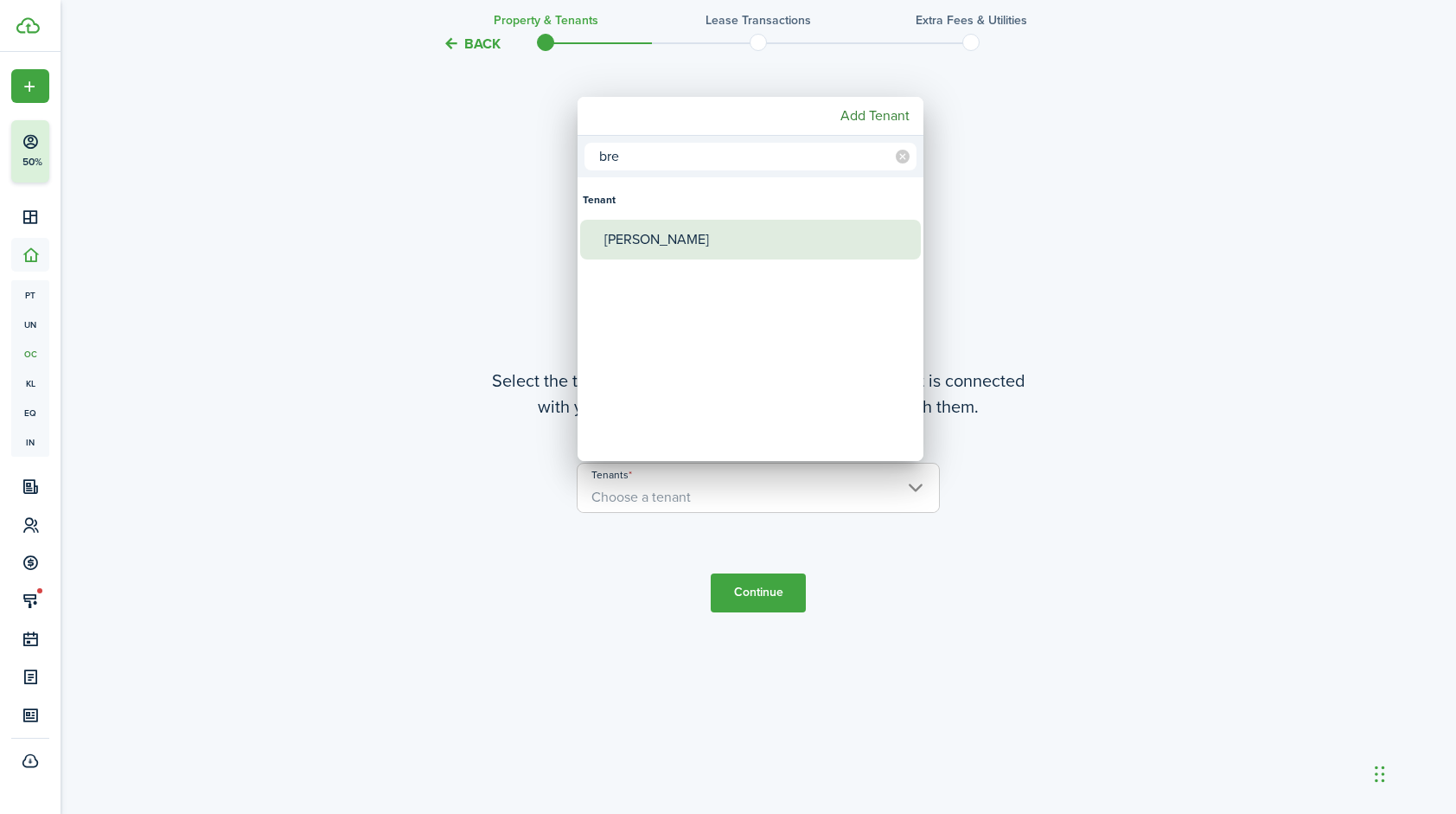
type input "bre"
click at [668, 243] on div "[PERSON_NAME]" at bounding box center [757, 239] width 306 height 40
type input "[PERSON_NAME]"
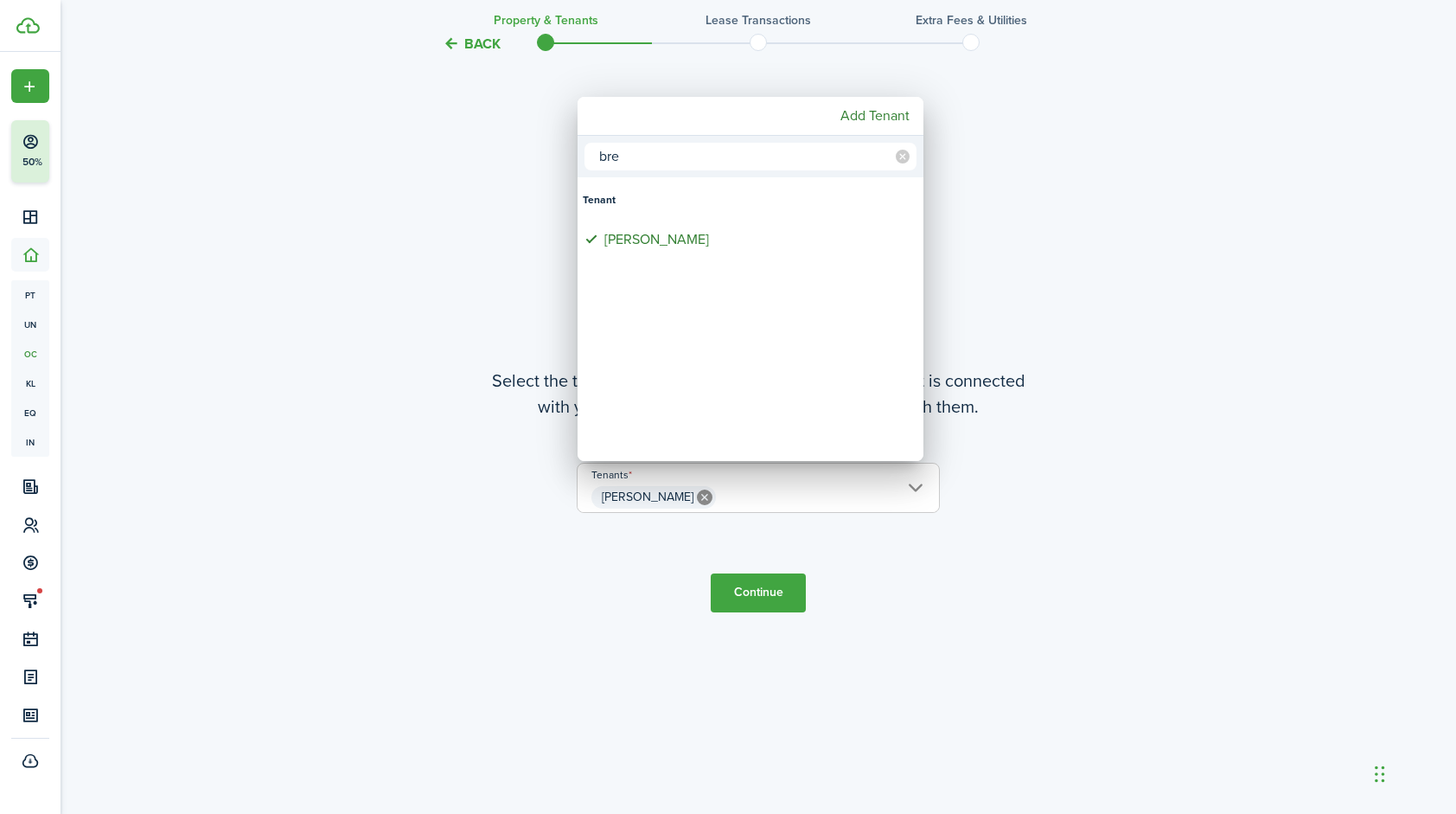
click at [767, 588] on div at bounding box center [728, 407] width 1733 height 1092
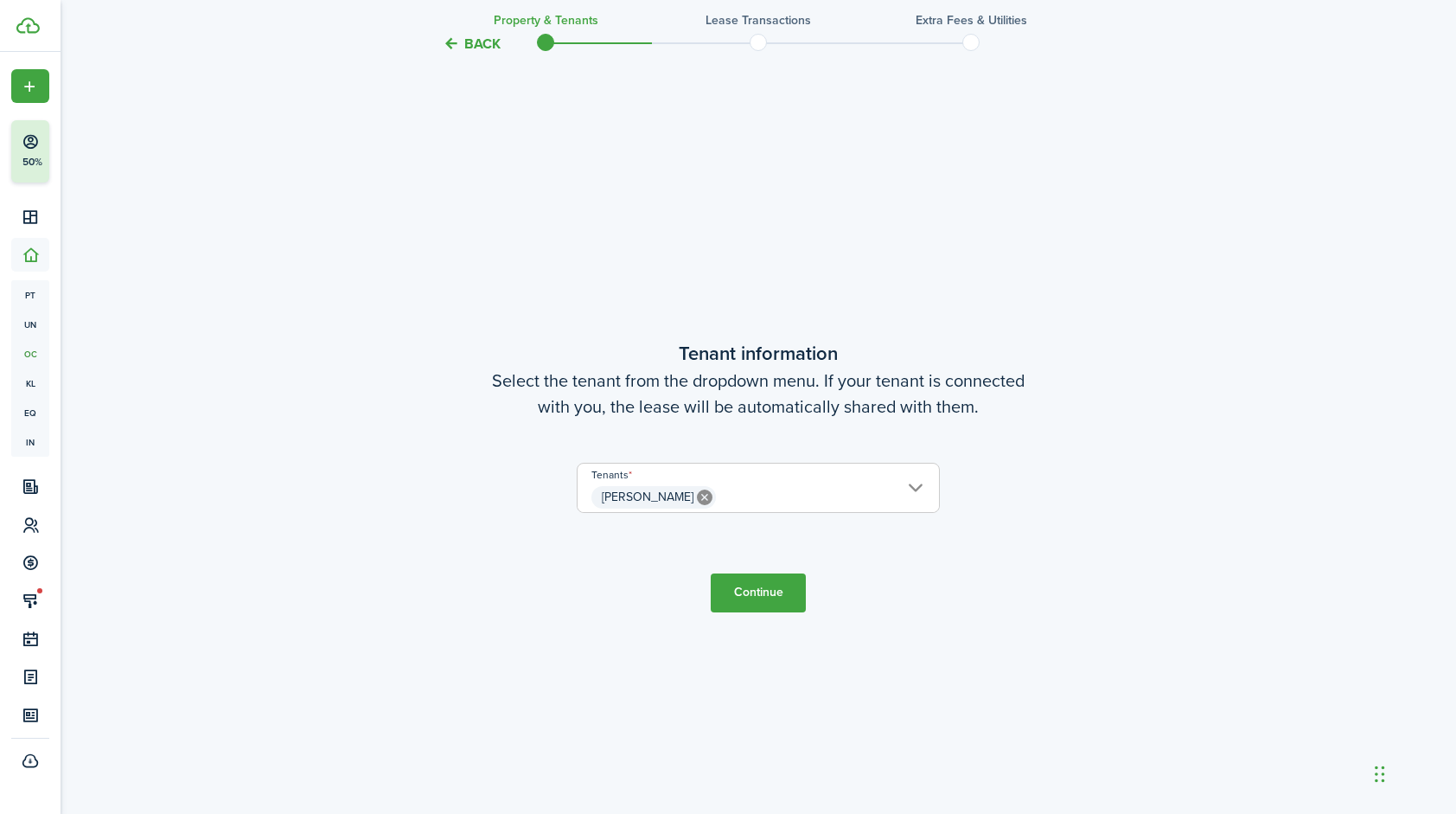
click at [740, 599] on button "Continue" at bounding box center [758, 593] width 95 height 39
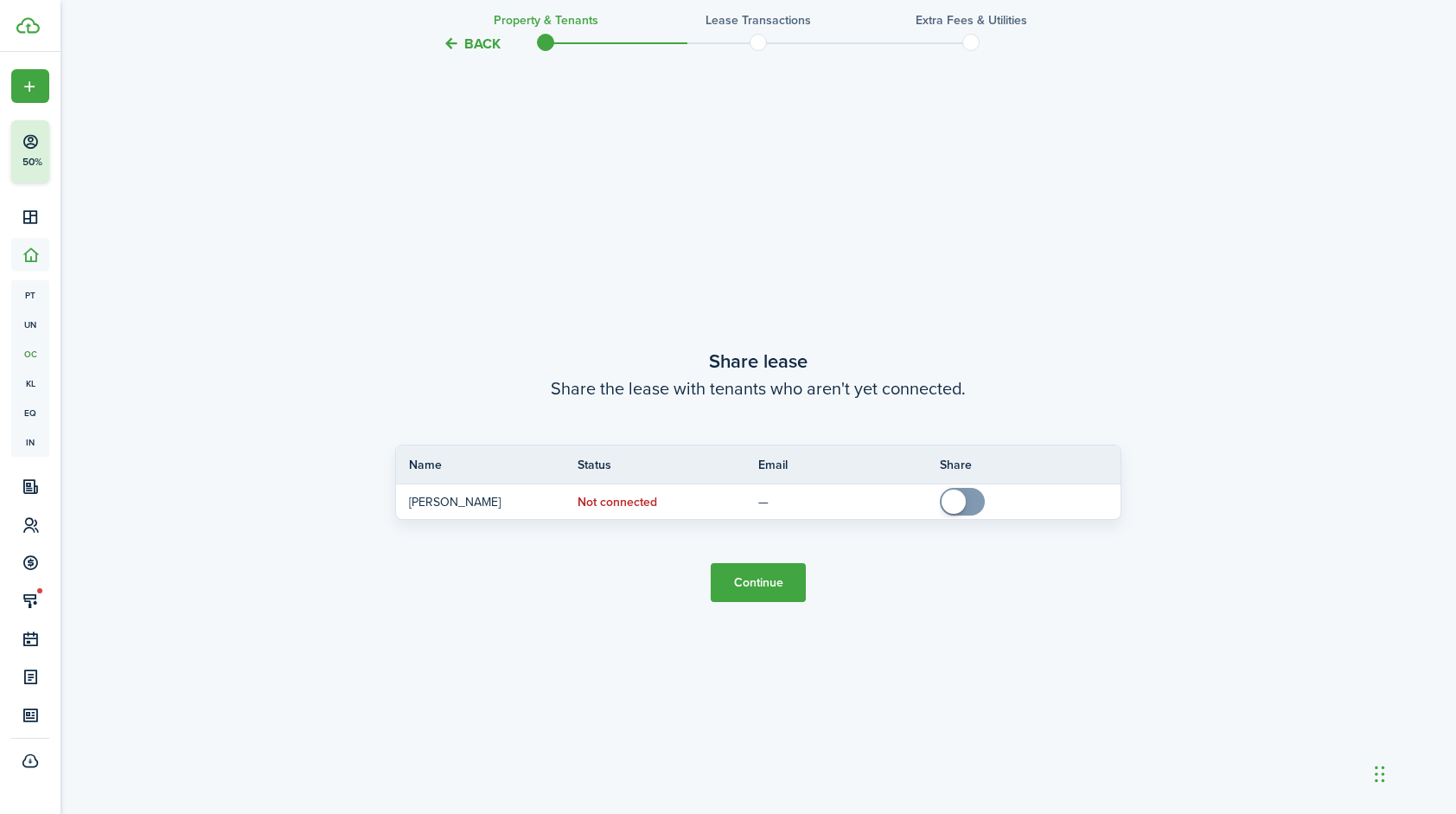
scroll to position [1513, 0]
click at [765, 580] on button "Continue" at bounding box center [758, 583] width 95 height 39
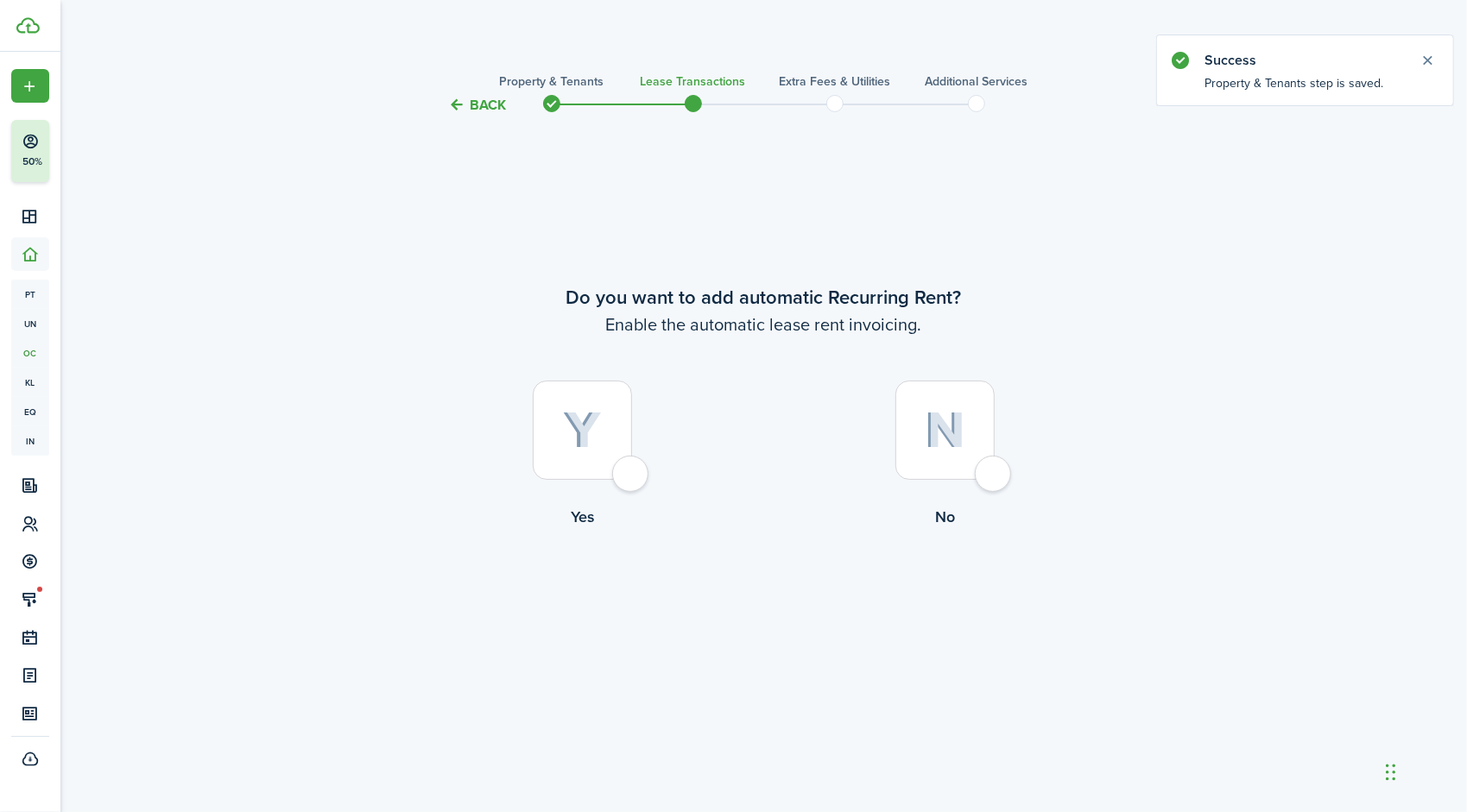
click at [626, 468] on div at bounding box center [582, 430] width 99 height 99
radio input "true"
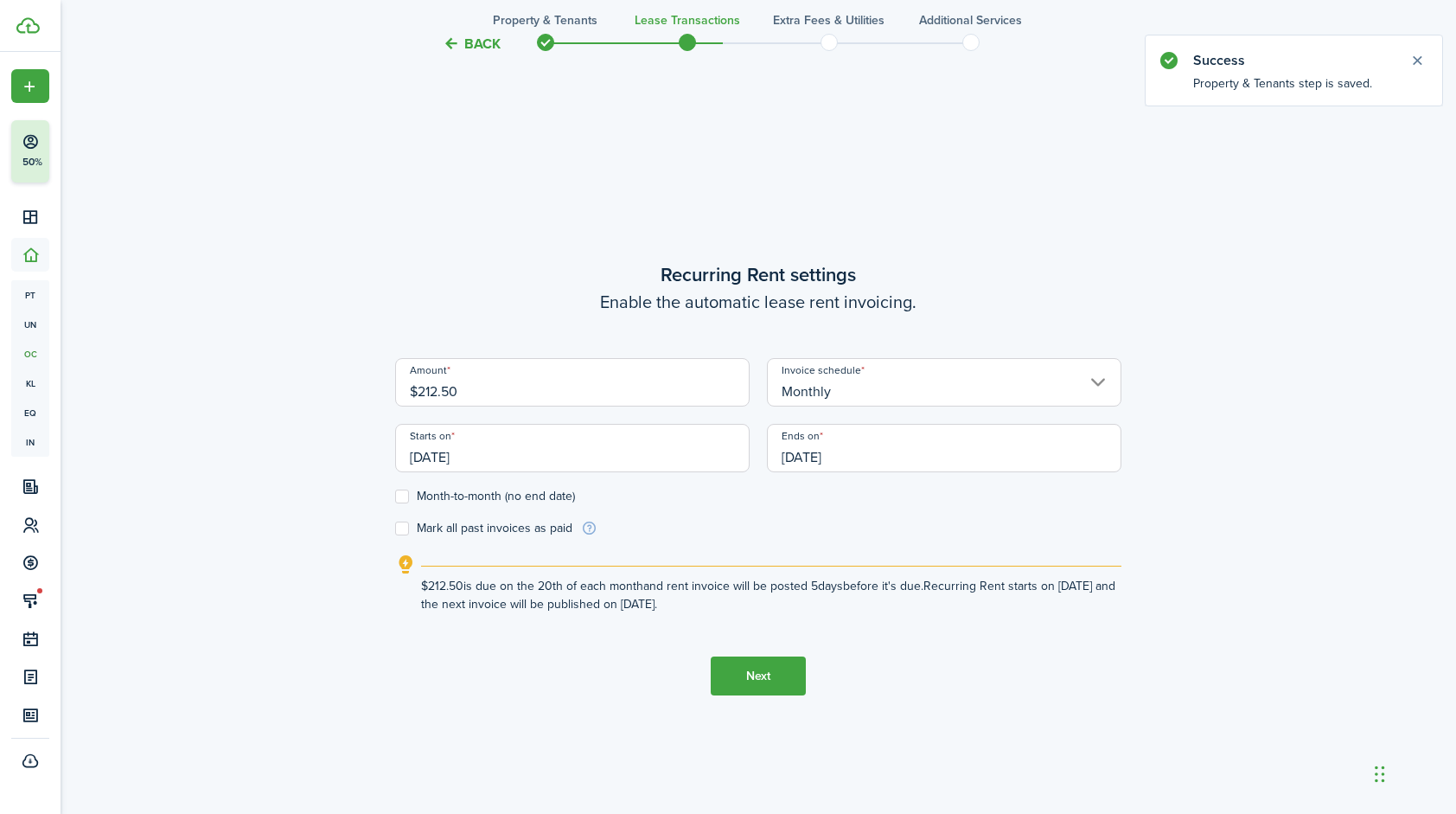
scroll to position [699, 0]
drag, startPoint x: 549, startPoint y: 387, endPoint x: 316, endPoint y: 376, distance: 233.3
click at [316, 376] on div "Back Property & Tenants Lease Transactions Extra fees & Utilities Additional Se…" at bounding box center [759, 122] width 1003 height 1521
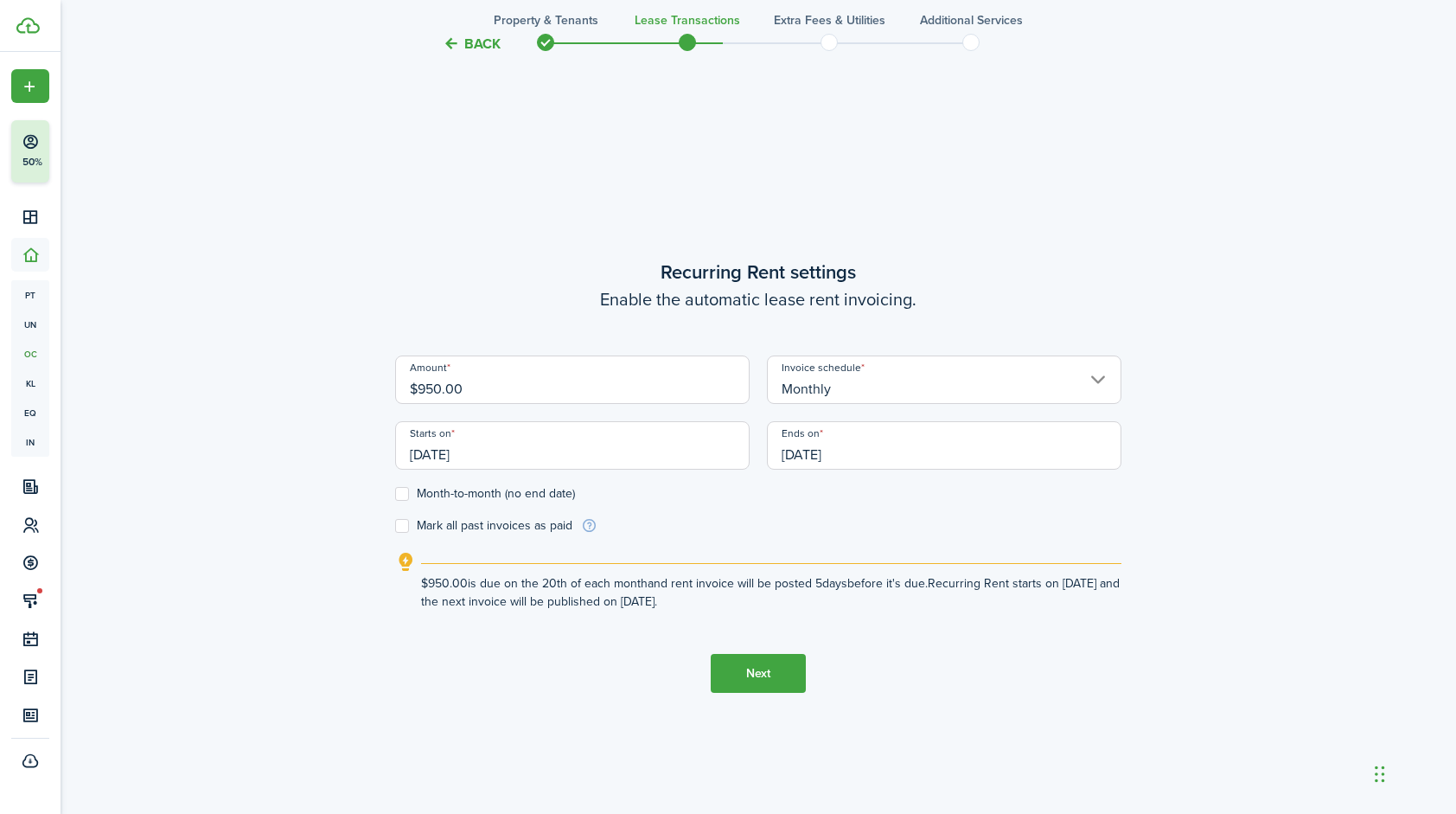
type input "$950.00"
click at [398, 495] on label "Month-to-month (no end date)" at bounding box center [485, 494] width 180 height 14
click at [395, 495] on input "Month-to-month (no end date)" at bounding box center [394, 494] width 1 height 1
checkbox input "true"
click at [532, 455] on input "[DATE]" at bounding box center [572, 445] width 354 height 49
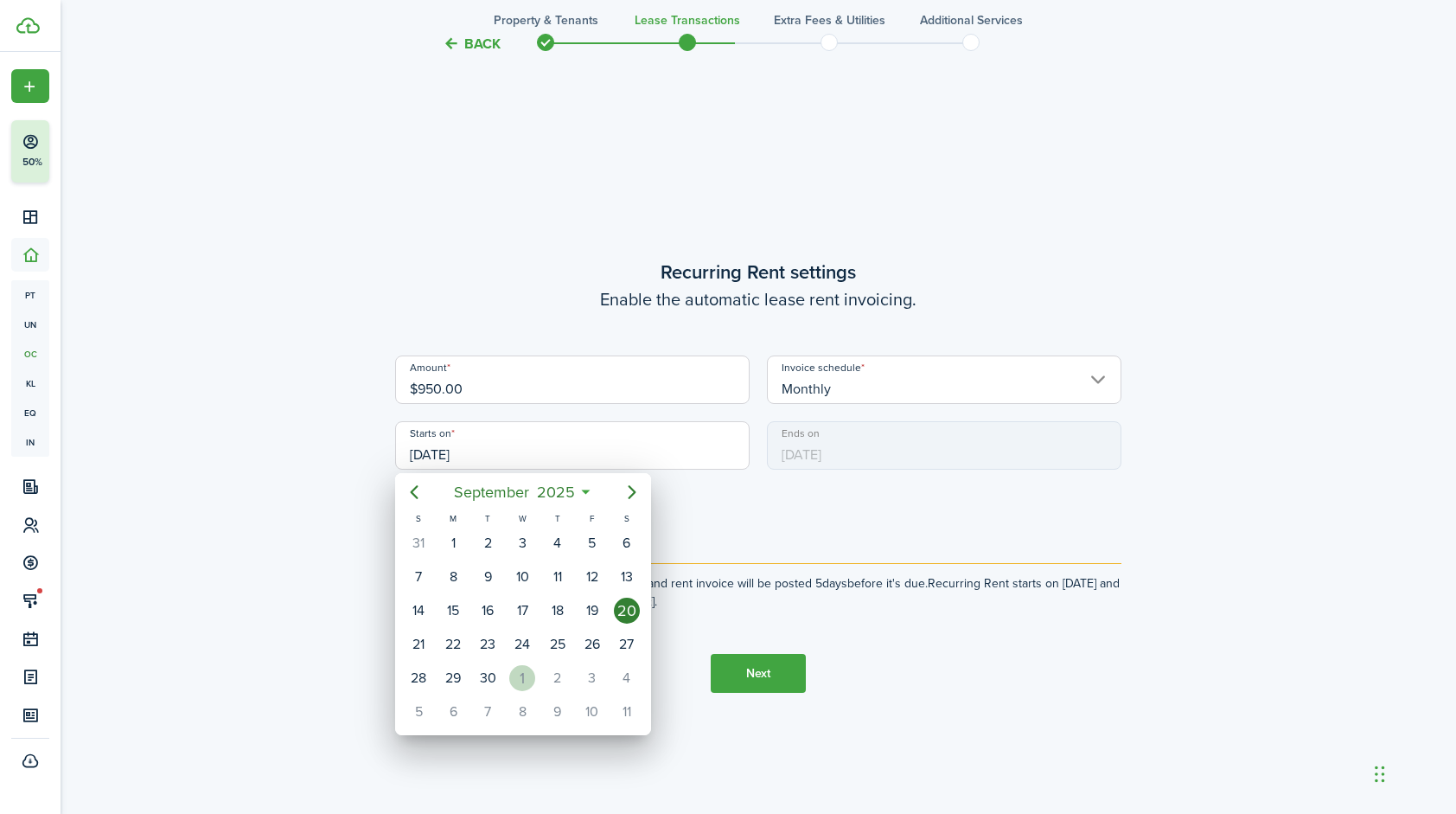
click at [525, 679] on div "1" at bounding box center [522, 677] width 26 height 26
type input "[DATE]"
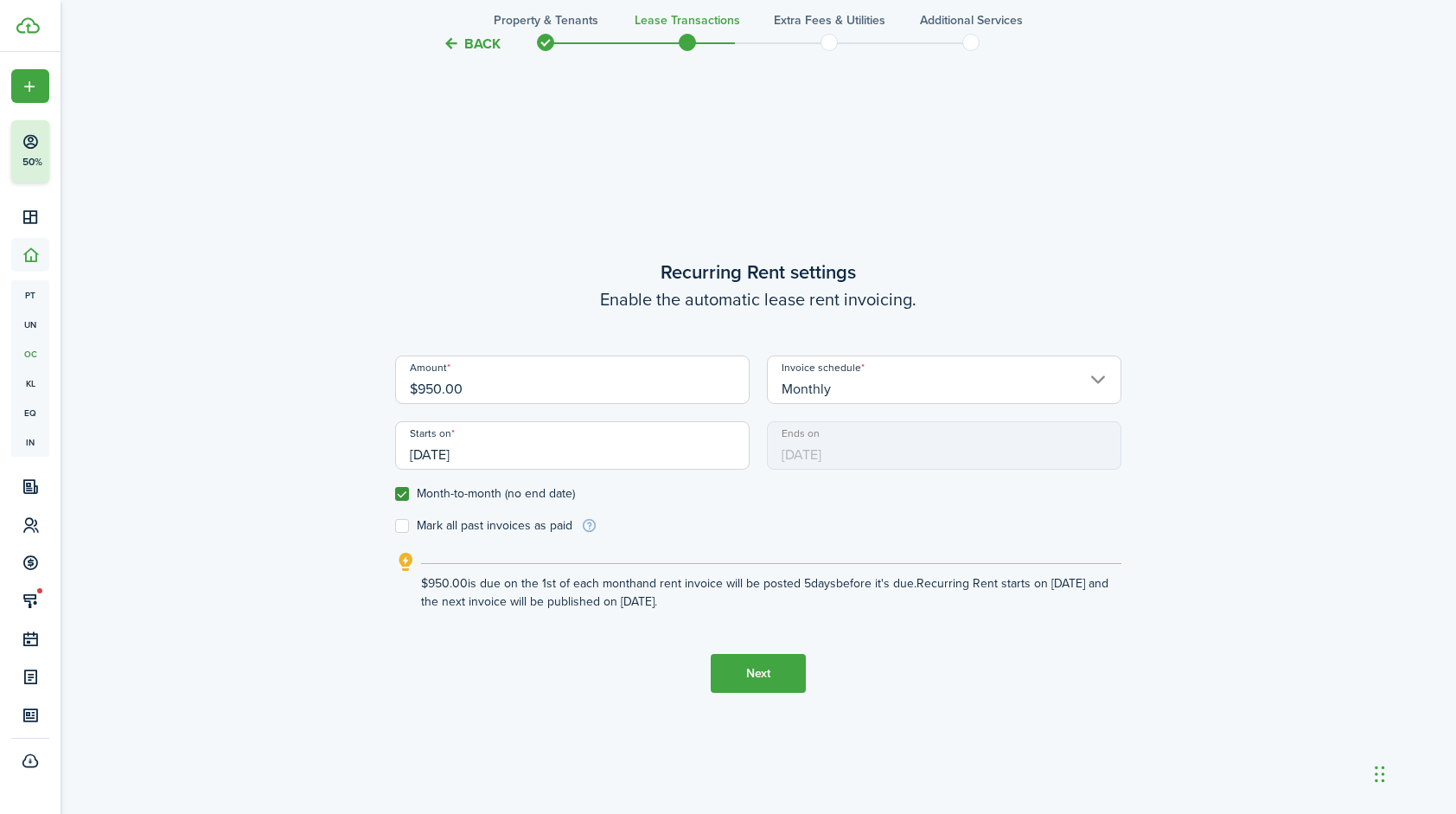
scroll to position [0, 0]
click at [744, 675] on button "Next" at bounding box center [758, 674] width 95 height 39
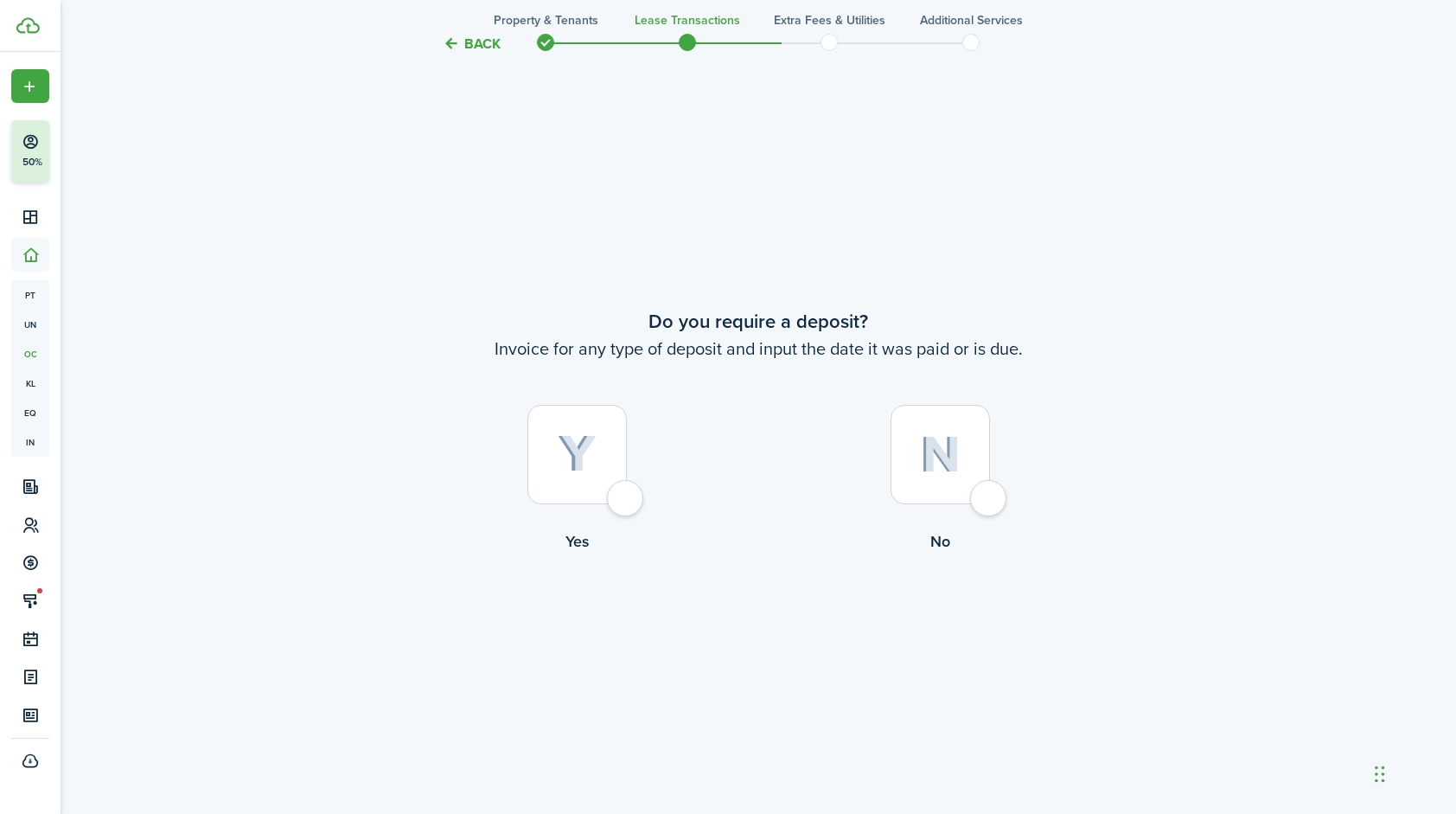
scroll to position [1513, 0]
click at [627, 502] on div at bounding box center [577, 455] width 99 height 99
radio input "true"
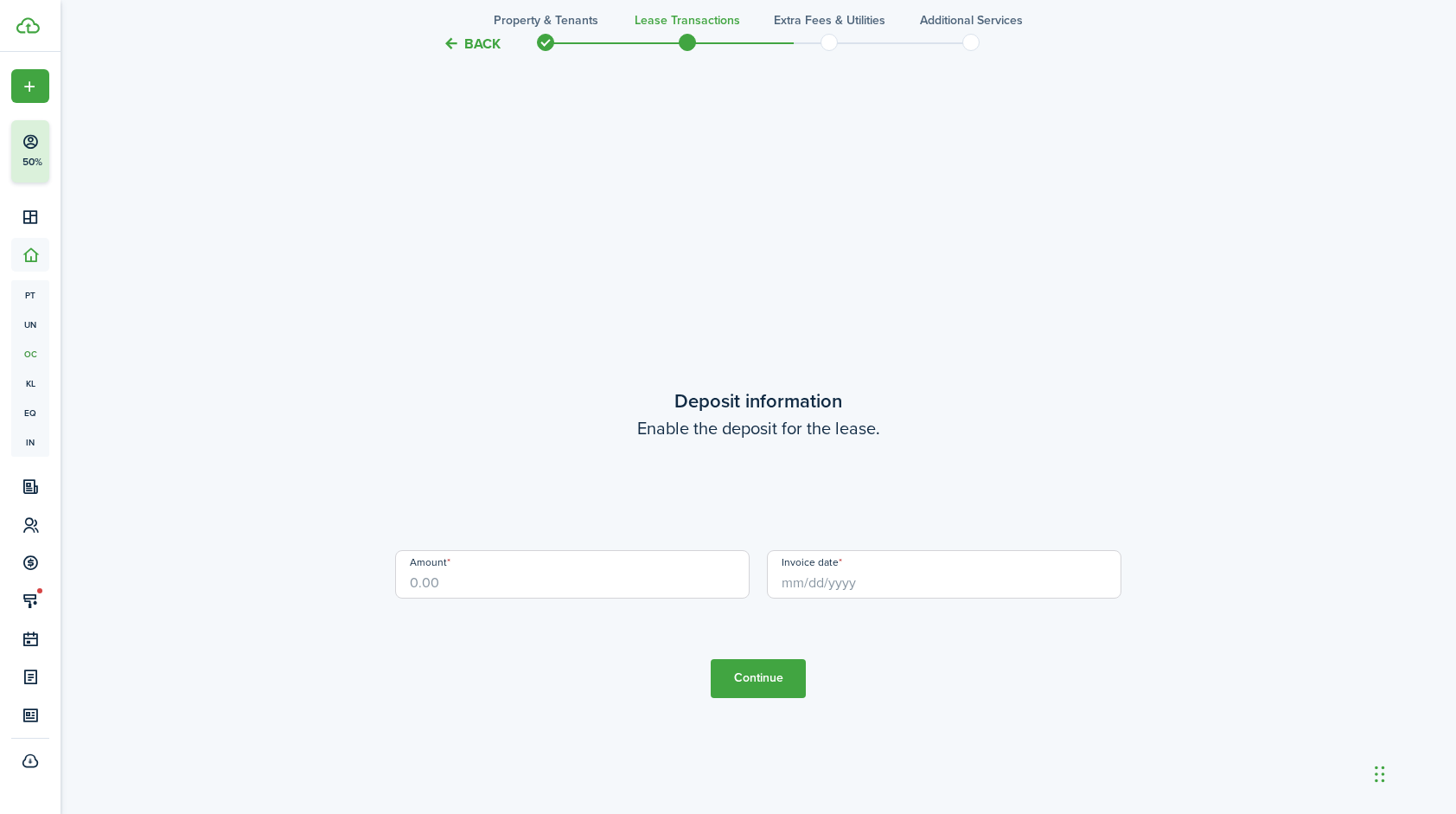
scroll to position [2328, 0]
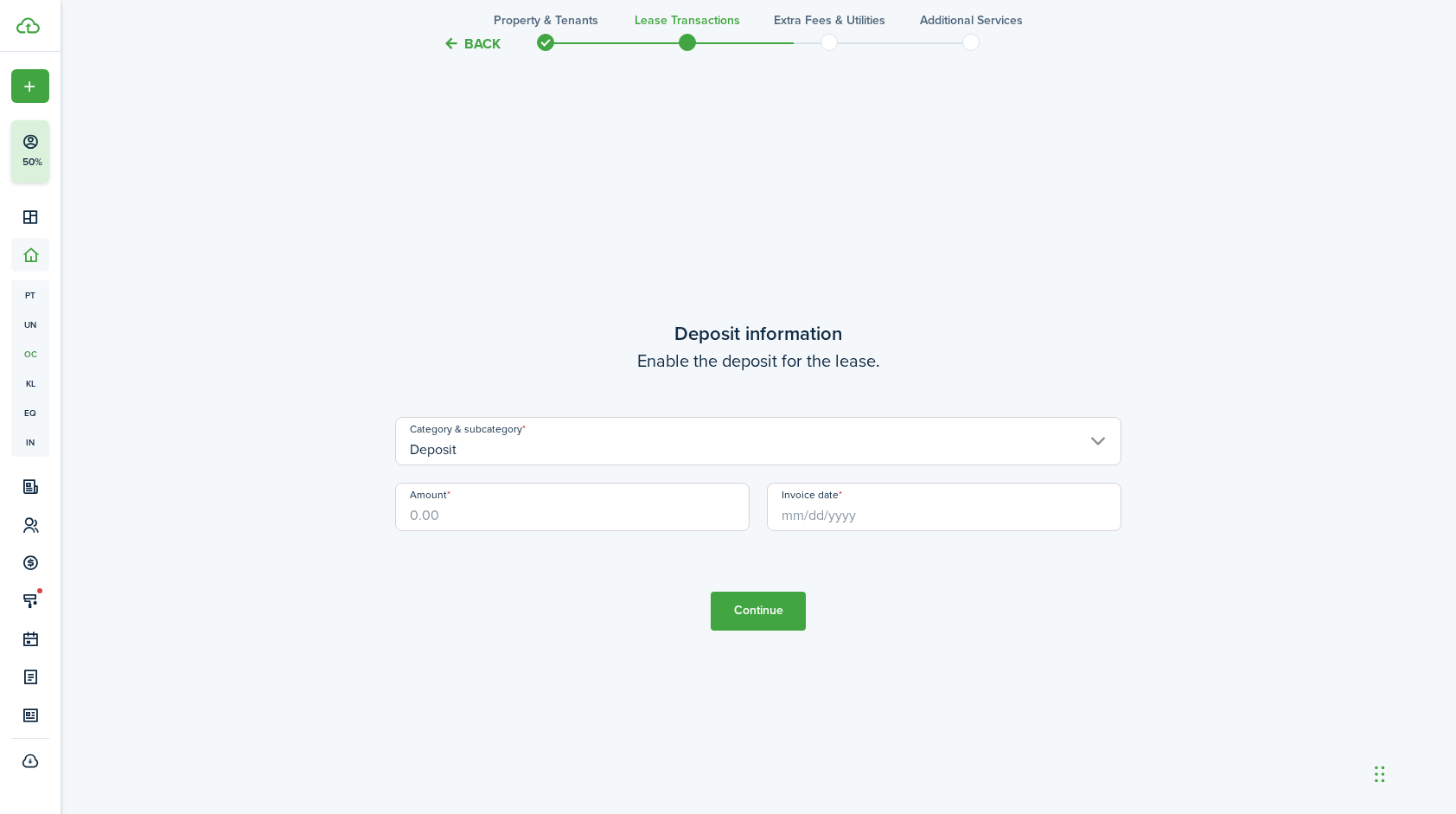
drag, startPoint x: 563, startPoint y: 505, endPoint x: 324, endPoint y: 520, distance: 239.5
click at [825, 508] on input "Invoice date" at bounding box center [945, 507] width 354 height 49
type input "$950.00"
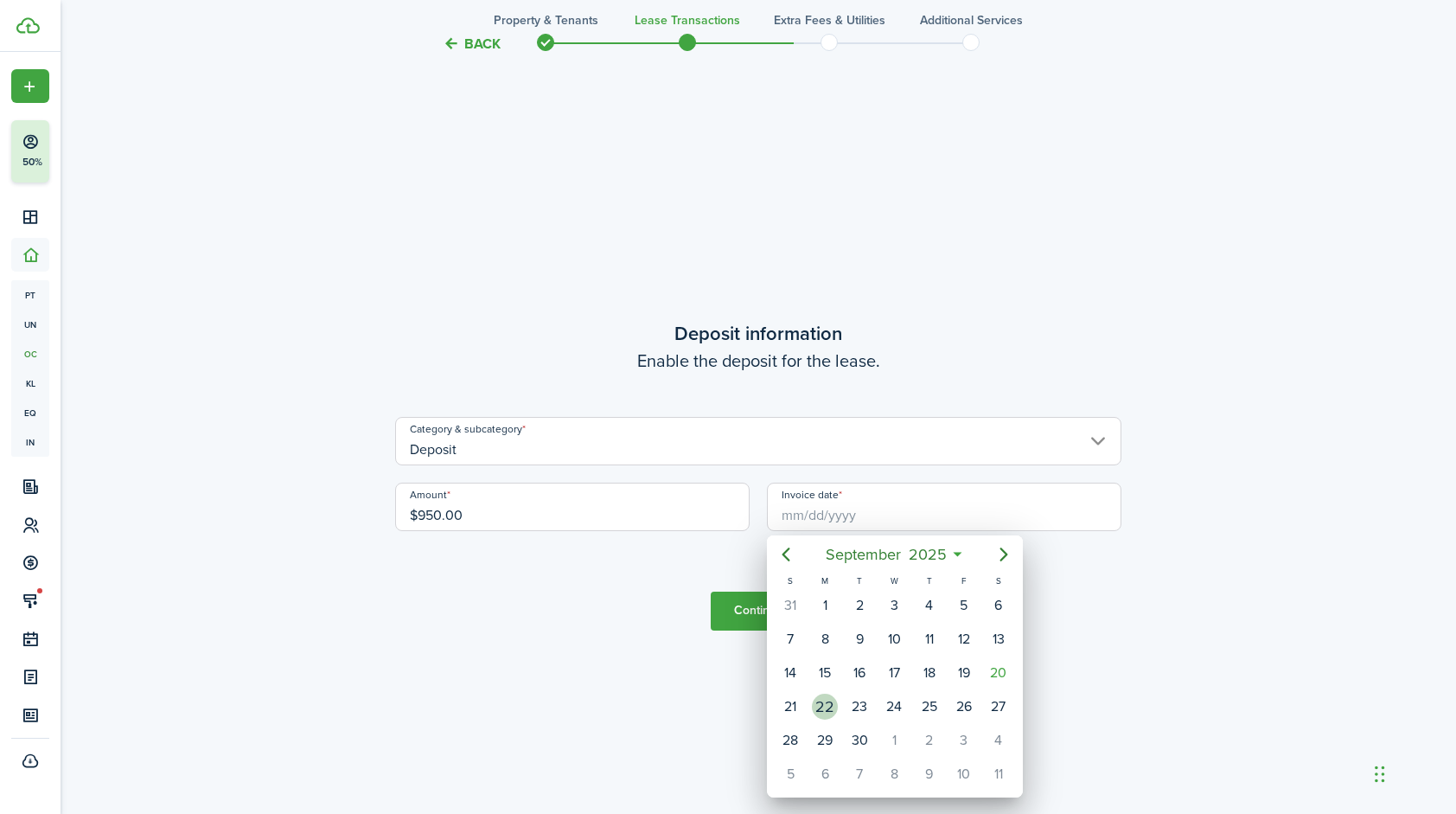
click at [825, 699] on div "22" at bounding box center [824, 707] width 26 height 26
type input "[DATE]"
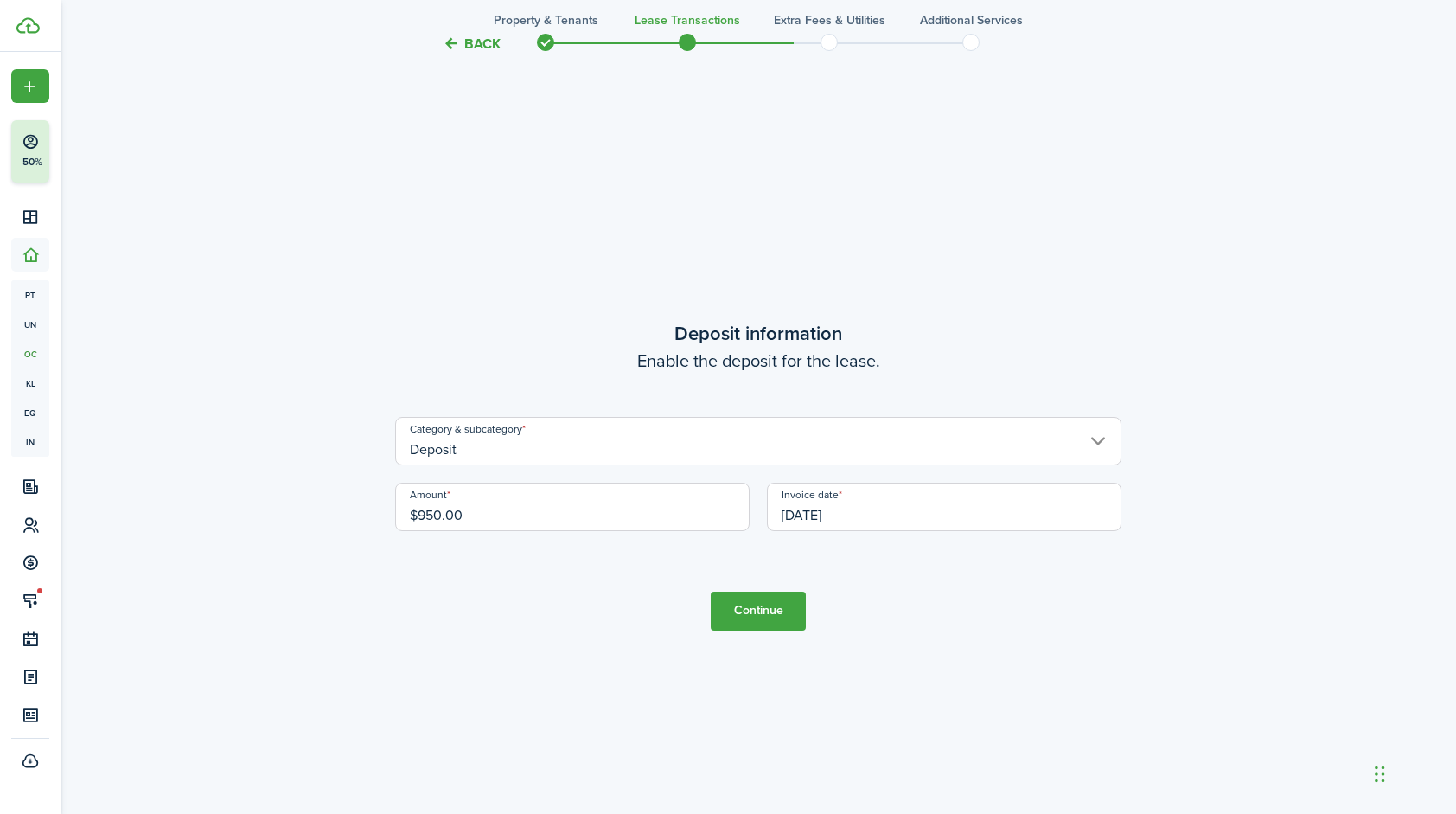
click at [752, 613] on button "Continue" at bounding box center [758, 611] width 95 height 39
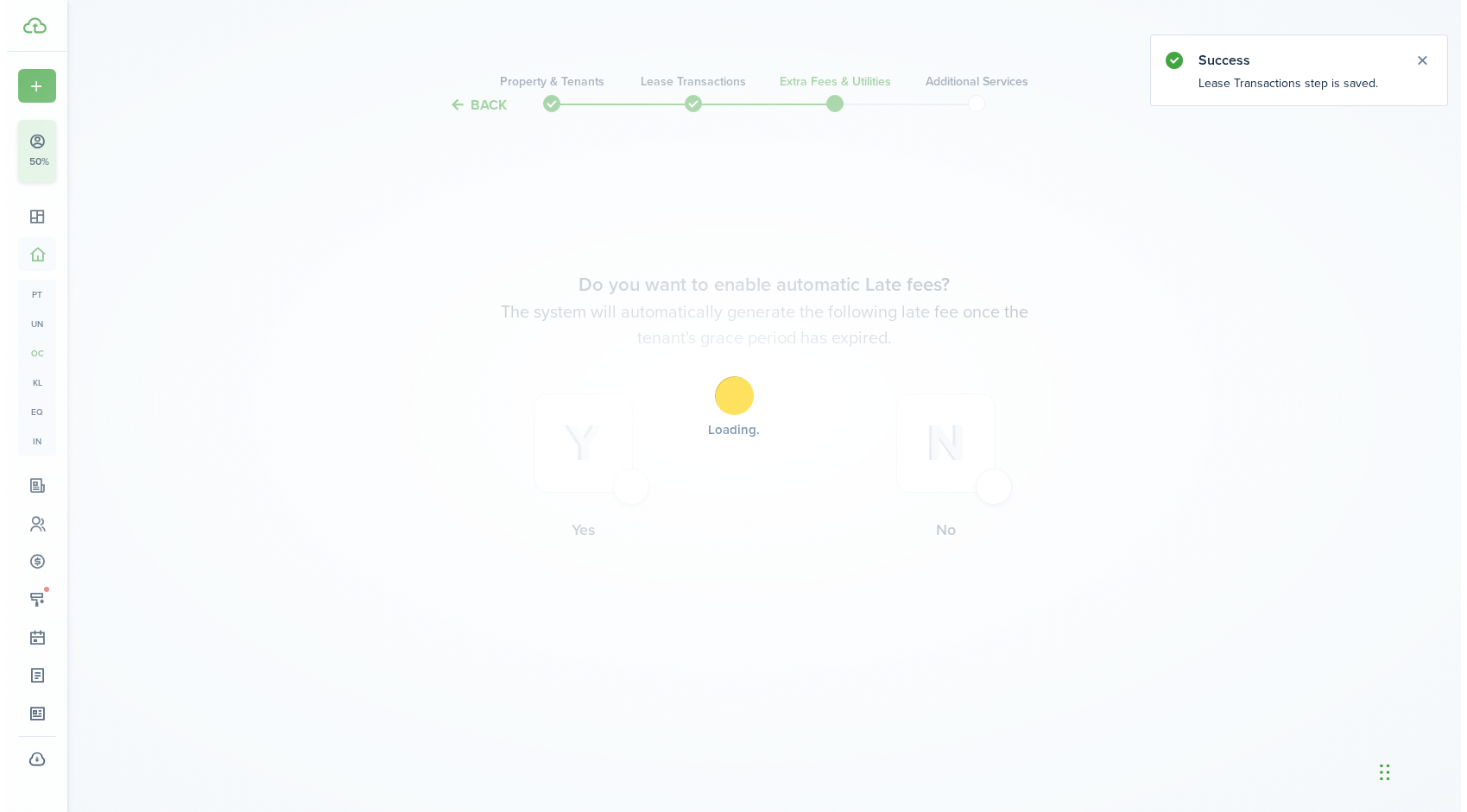
scroll to position [0, 0]
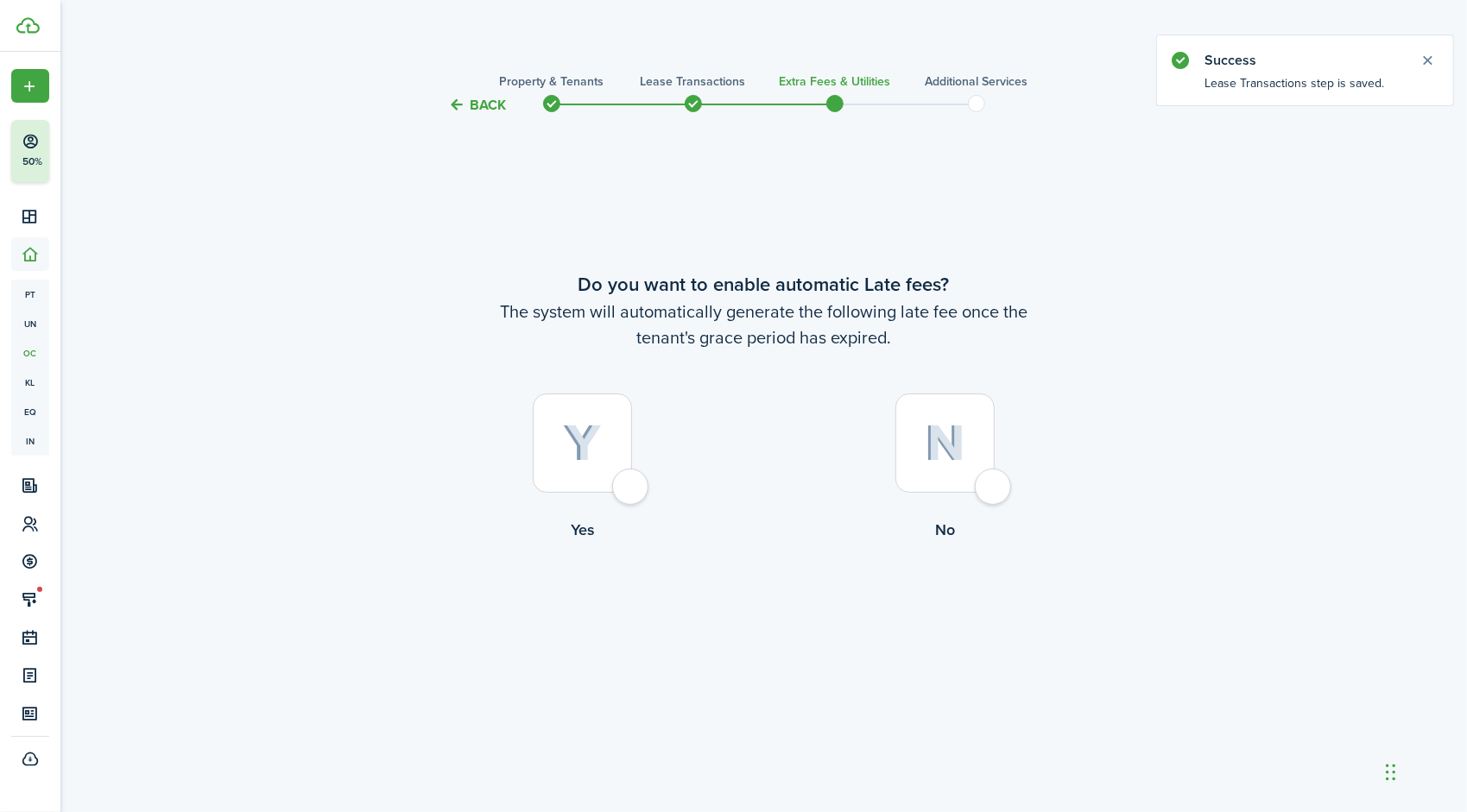
click at [987, 482] on div at bounding box center [945, 443] width 99 height 99
radio input "true"
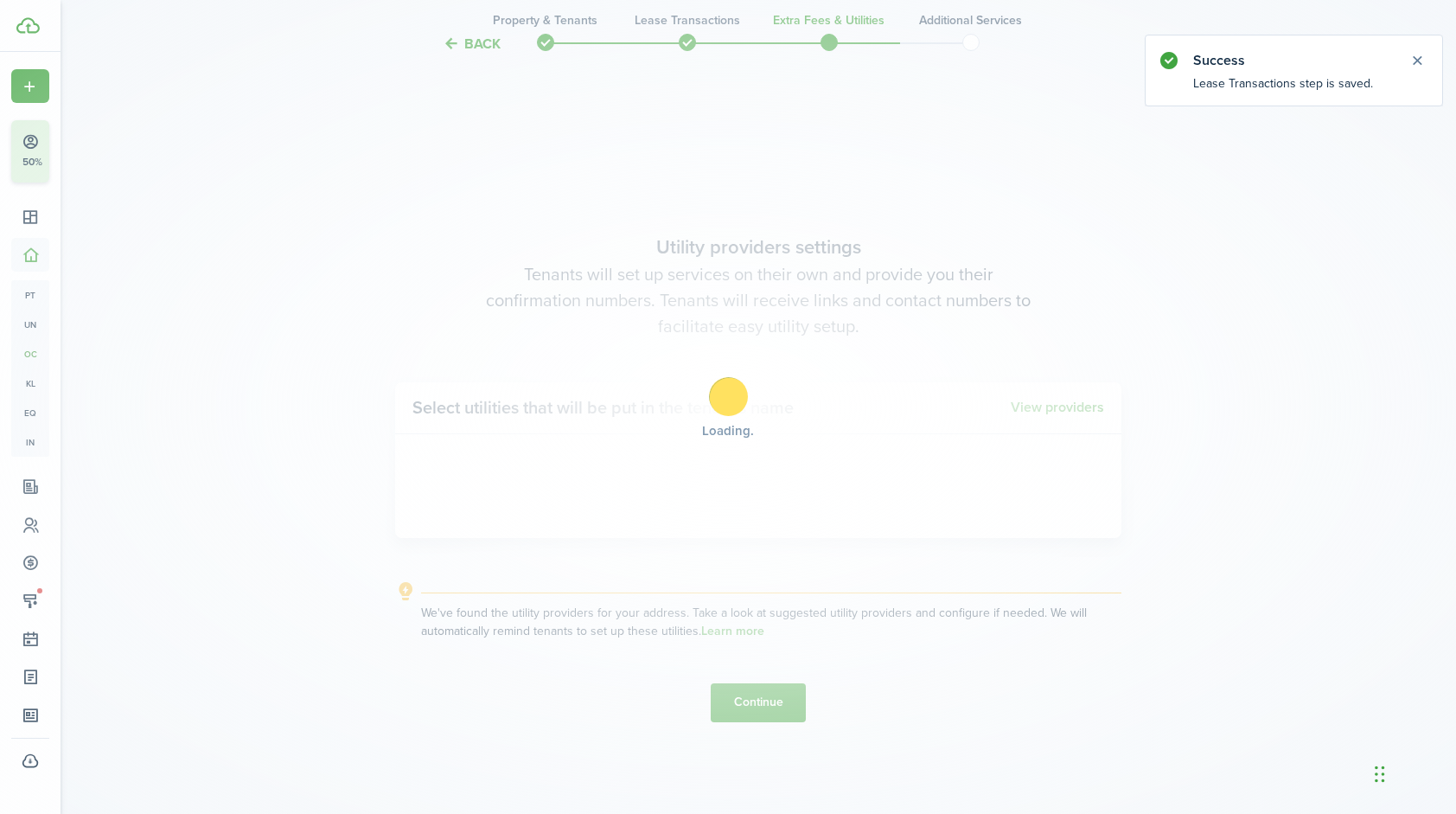
scroll to position [699, 0]
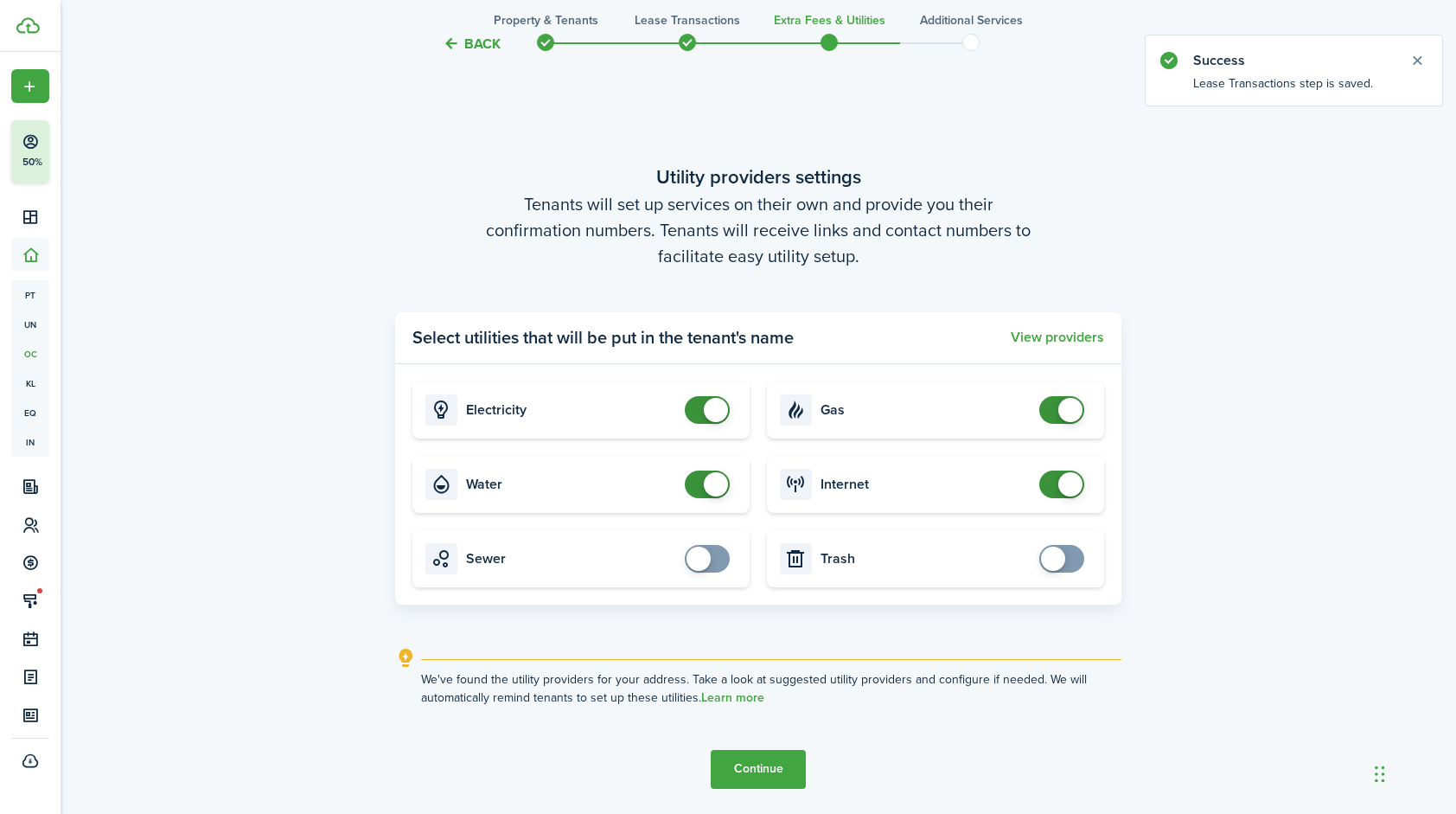
click at [763, 704] on explanation-description "We've found the utility providers for your address. Take a look at suggested ut…" at bounding box center [771, 688] width 700 height 36
click at [763, 779] on button "Continue" at bounding box center [758, 770] width 95 height 39
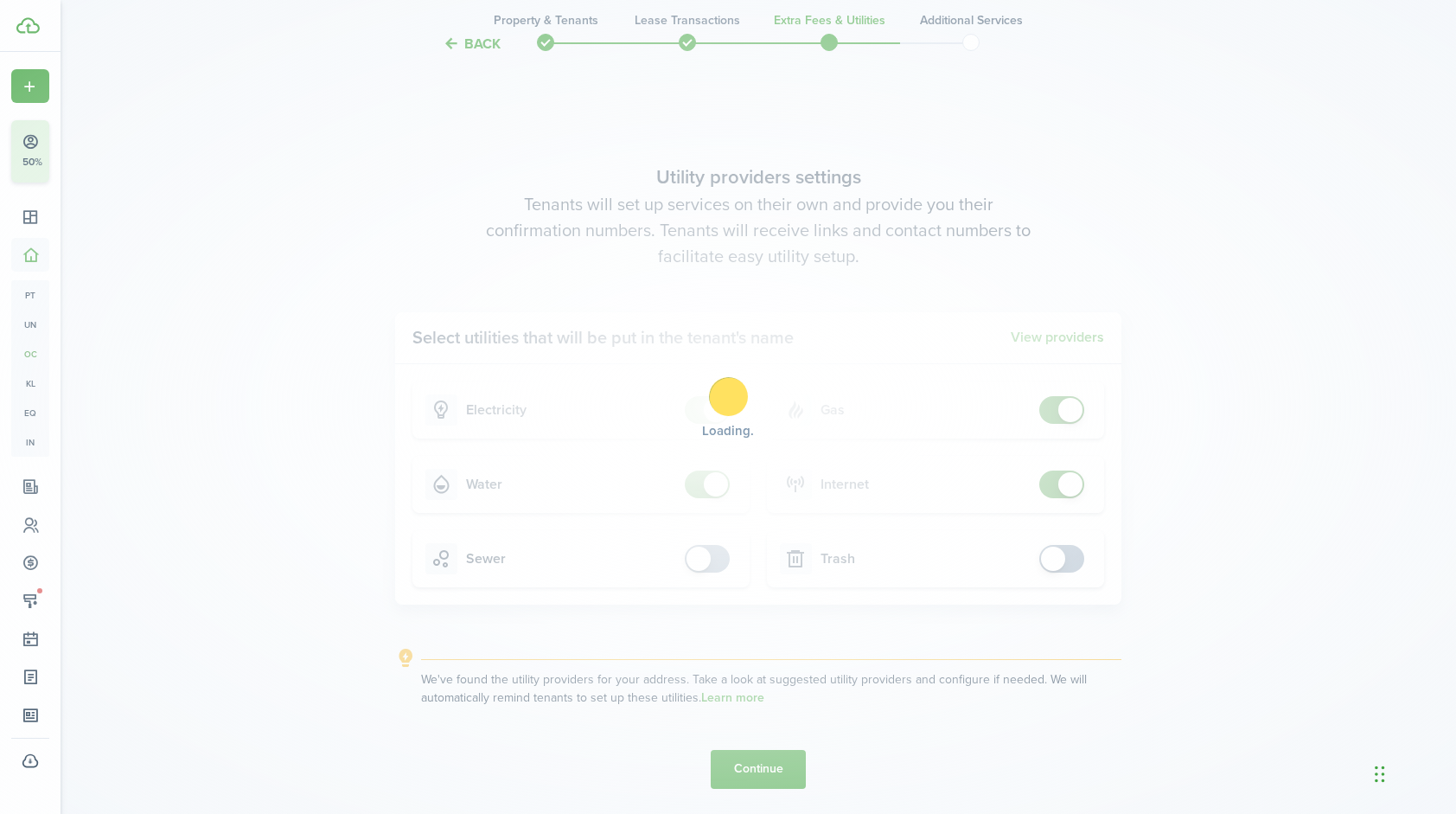
scroll to position [0, 0]
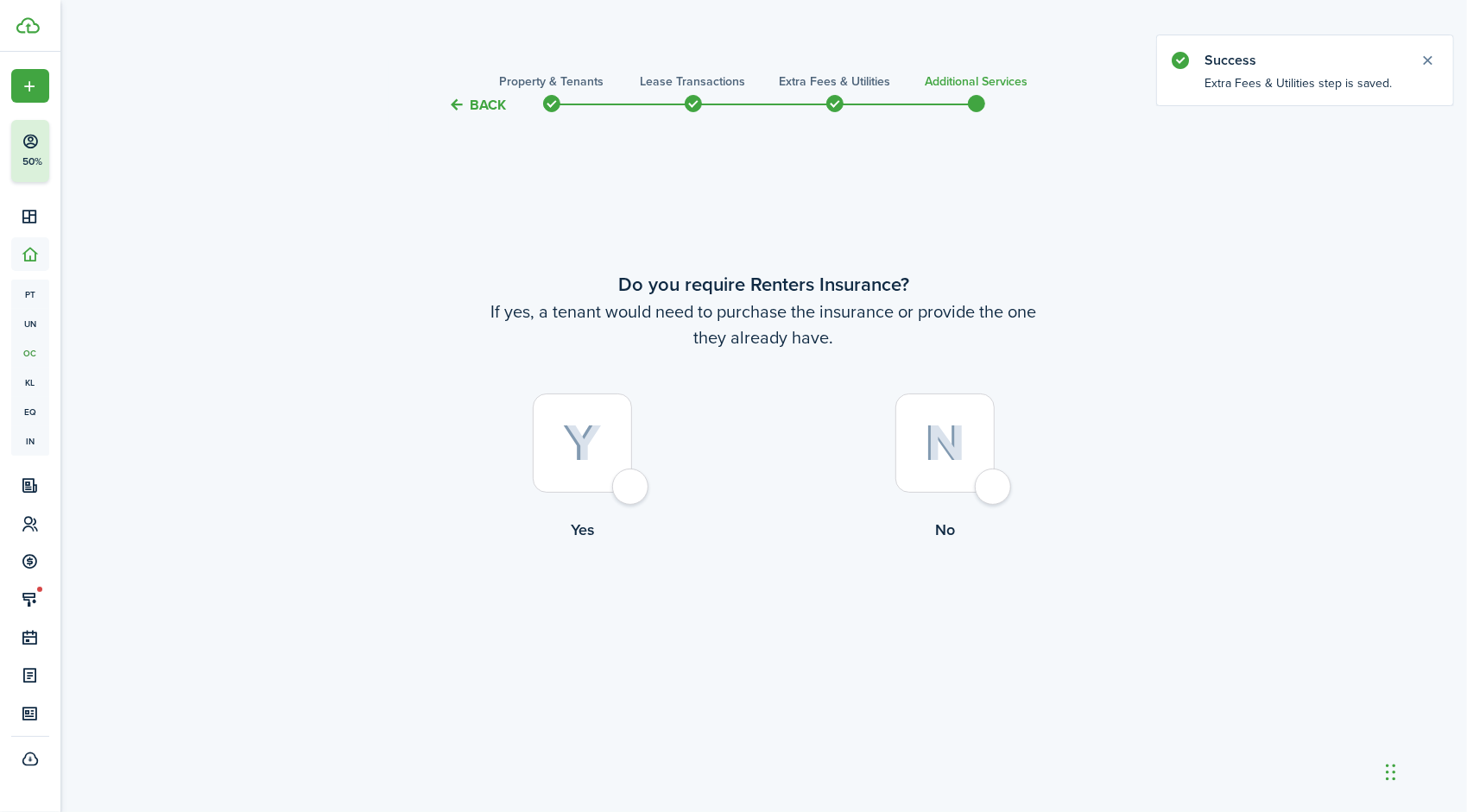
click at [991, 480] on div at bounding box center [945, 443] width 99 height 99
radio input "true"
click at [776, 622] on button "Complete move in" at bounding box center [763, 613] width 127 height 39
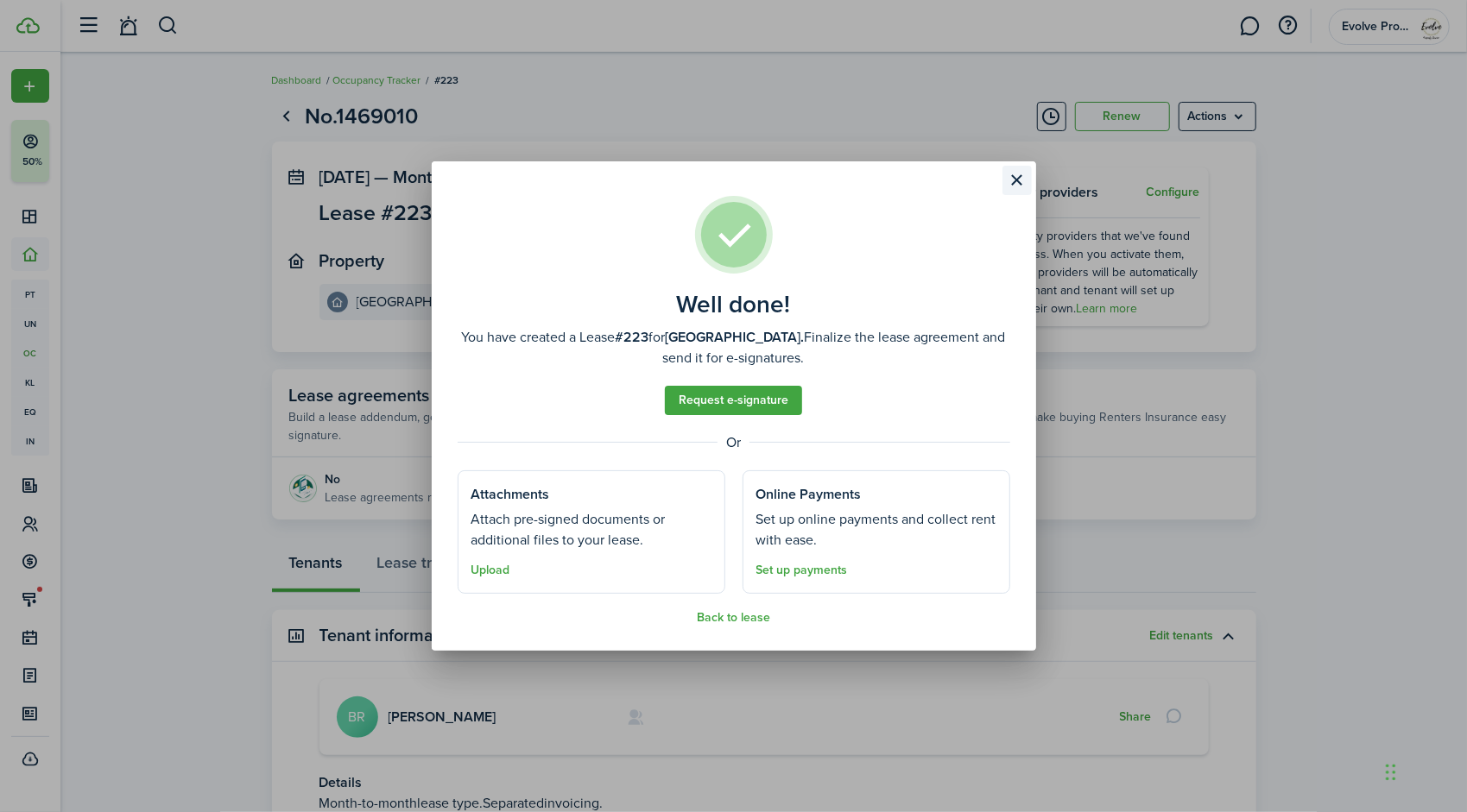
click at [1020, 180] on button "Close modal" at bounding box center [1017, 180] width 29 height 29
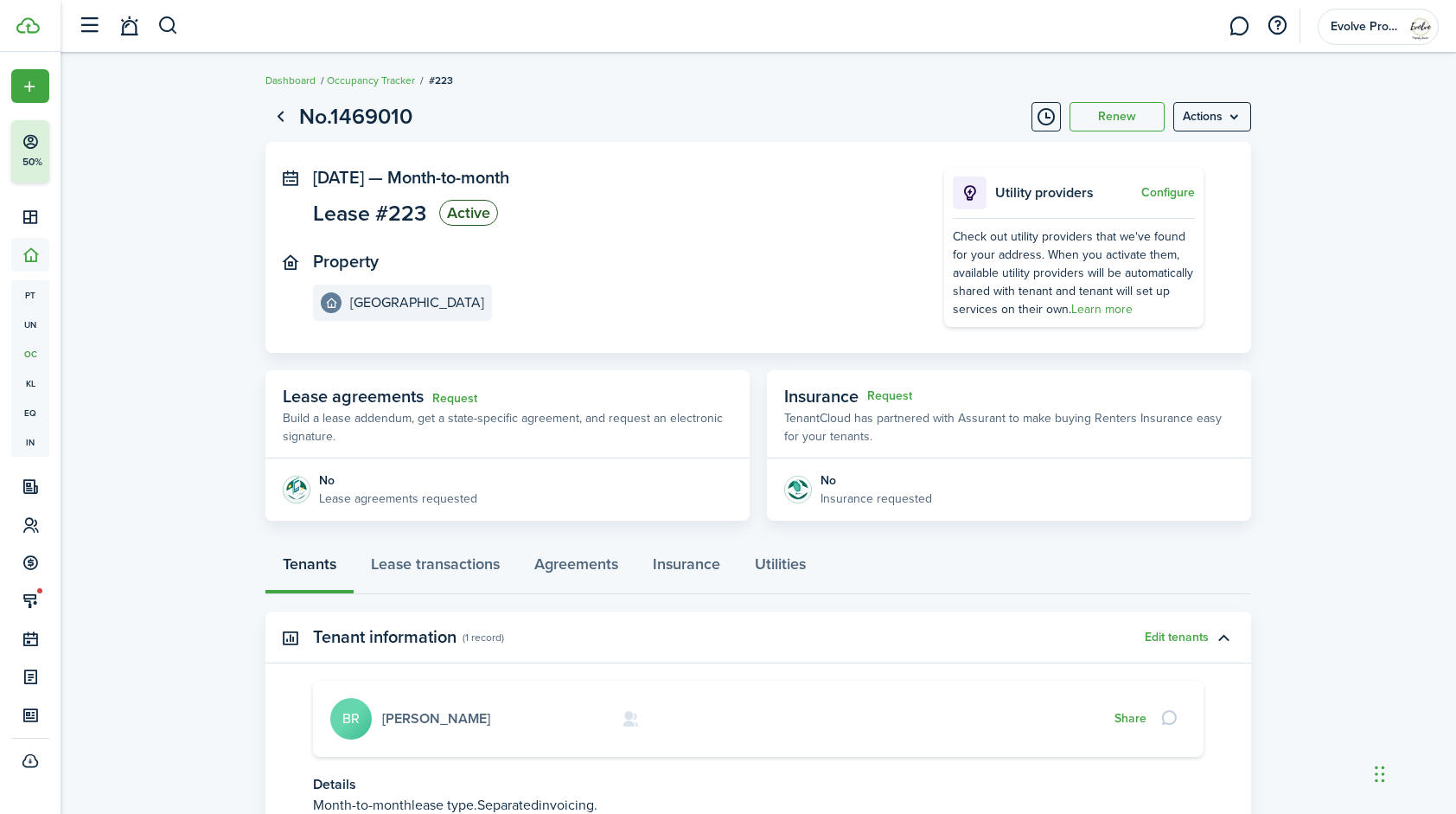
click at [436, 724] on link "[PERSON_NAME]" at bounding box center [436, 718] width 108 height 20
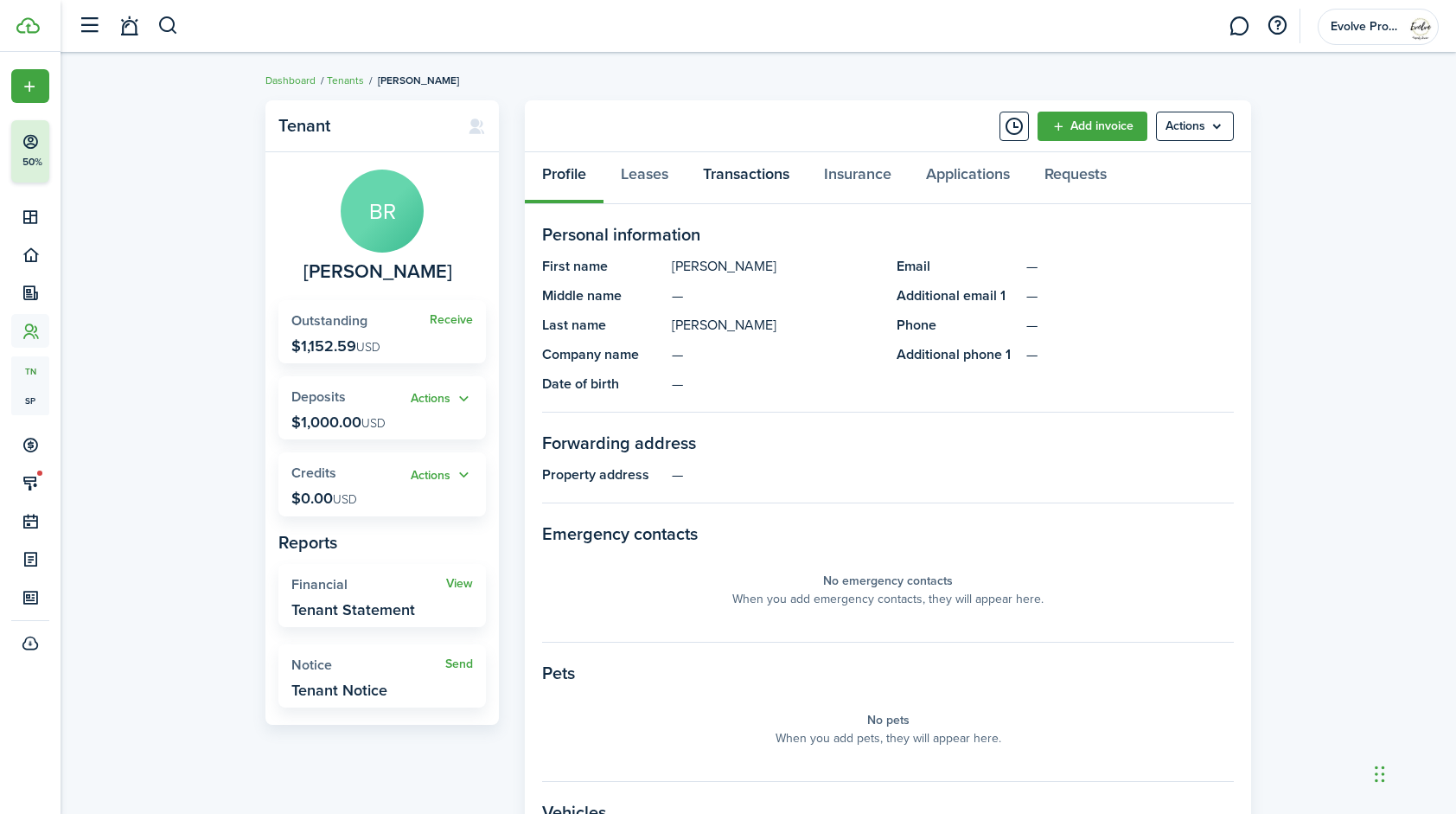
click at [748, 178] on link "Transactions" at bounding box center [746, 178] width 121 height 52
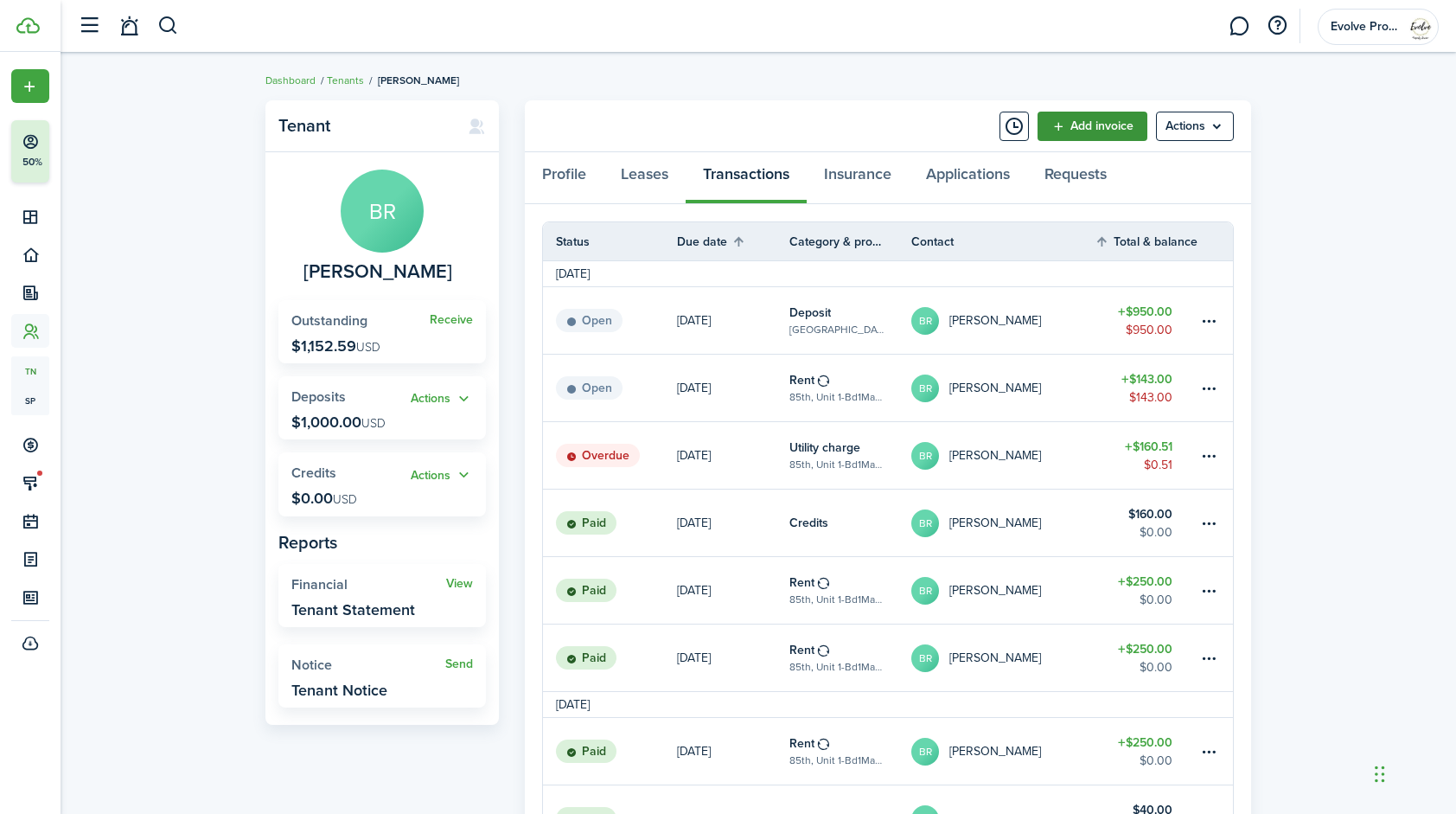
click at [1059, 126] on link "Add invoice" at bounding box center [1093, 126] width 110 height 29
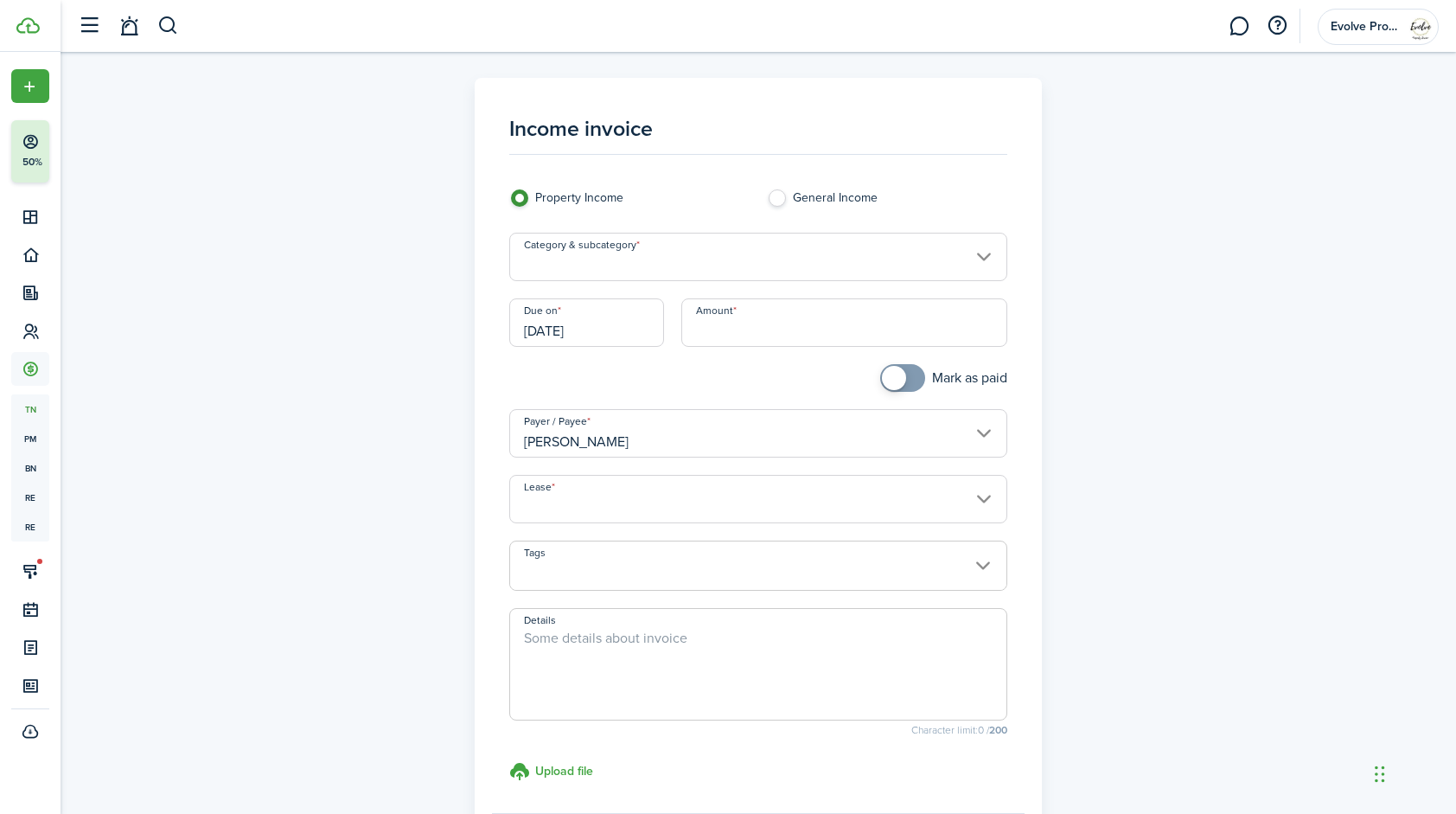
click at [641, 261] on input "Category & subcategory" at bounding box center [759, 257] width 499 height 49
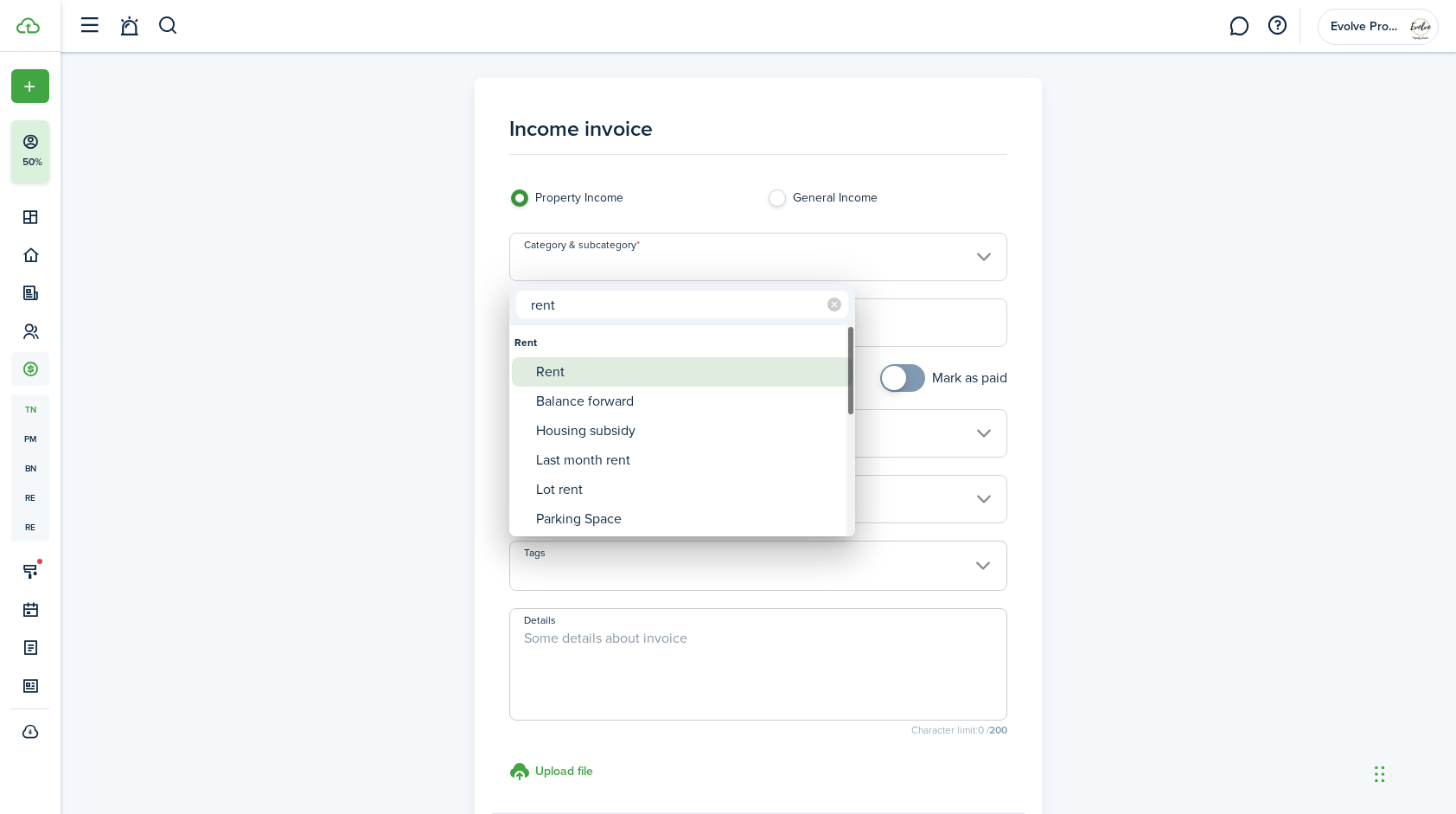
type input "rent"
click at [567, 366] on div "Rent" at bounding box center [689, 372] width 306 height 29
type input "Rent"
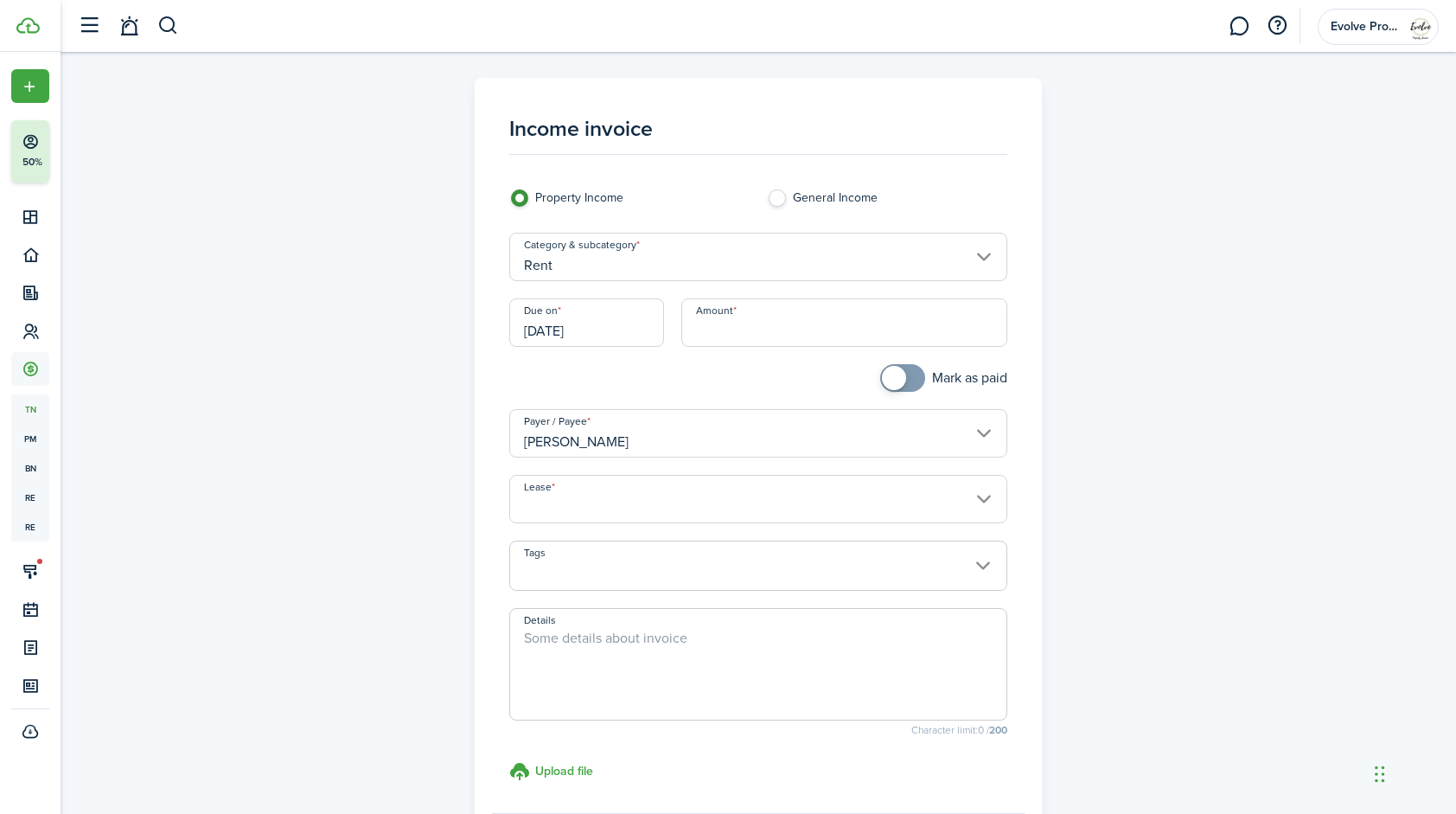
click at [634, 324] on input "[DATE]" at bounding box center [587, 323] width 155 height 49
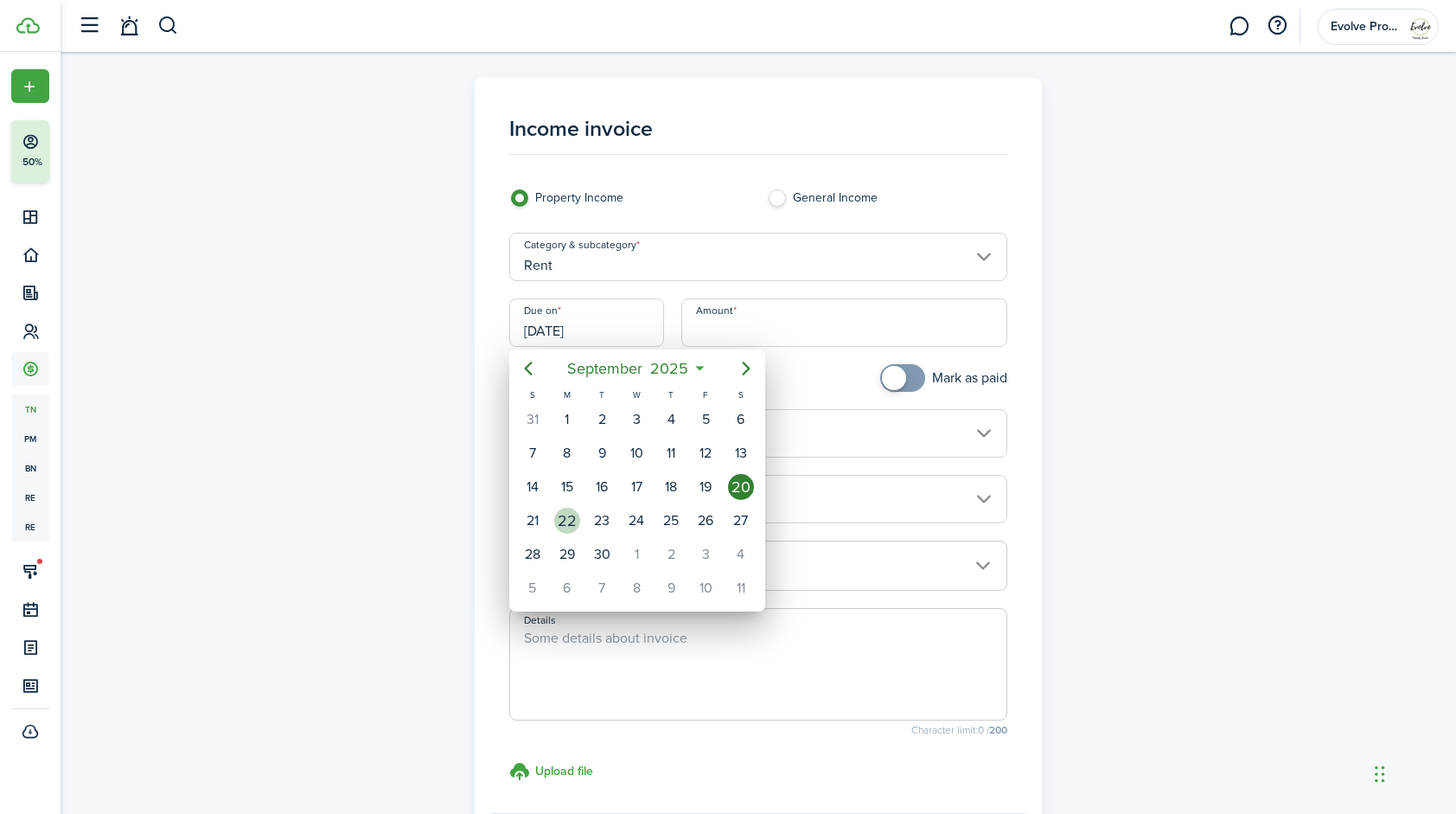
click at [565, 514] on div "22" at bounding box center [567, 520] width 26 height 26
type input "[DATE]"
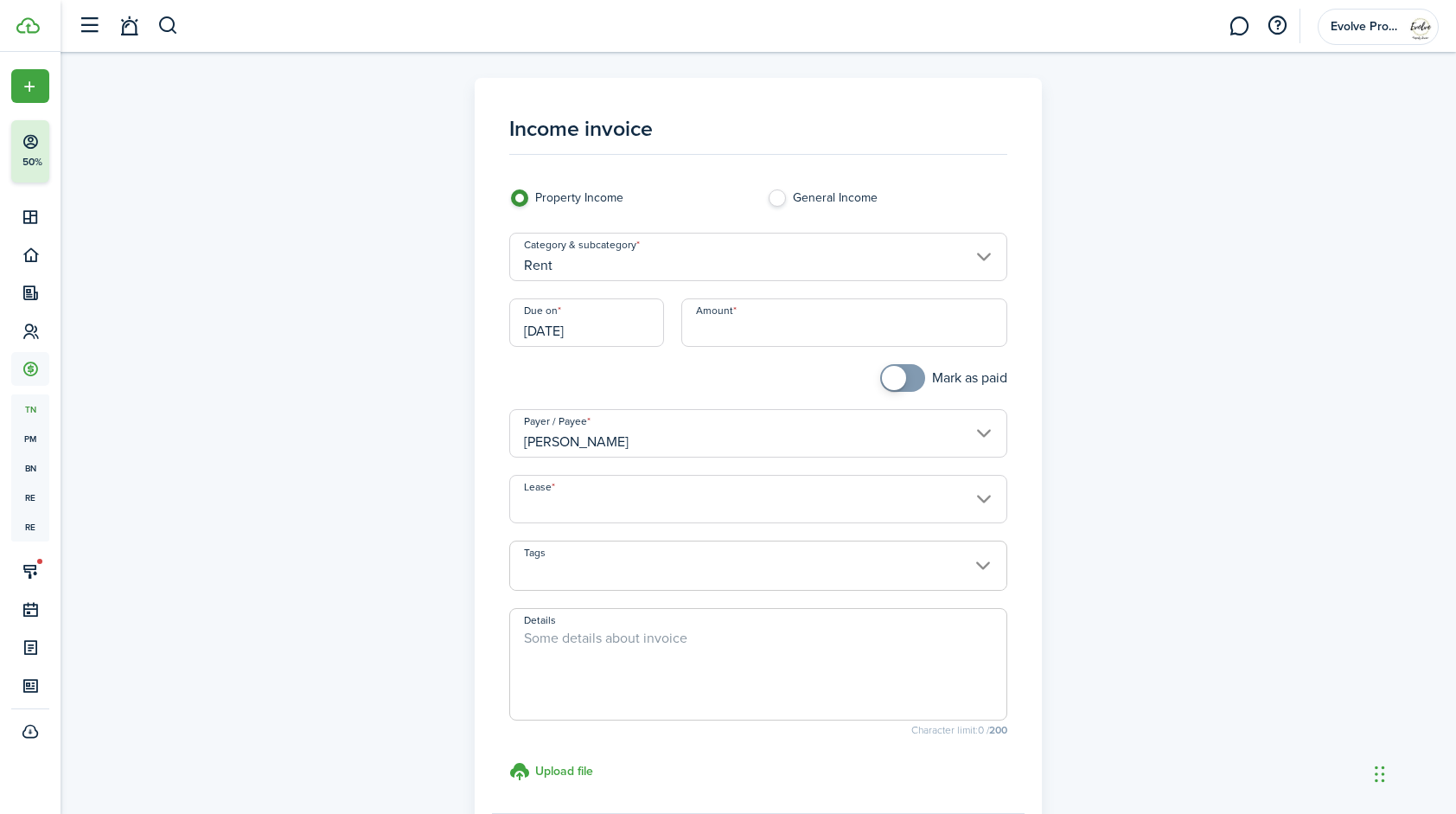
click at [767, 326] on input "Amount" at bounding box center [845, 323] width 327 height 49
click at [588, 504] on input "Lease" at bounding box center [759, 499] width 499 height 49
type input "$253.00"
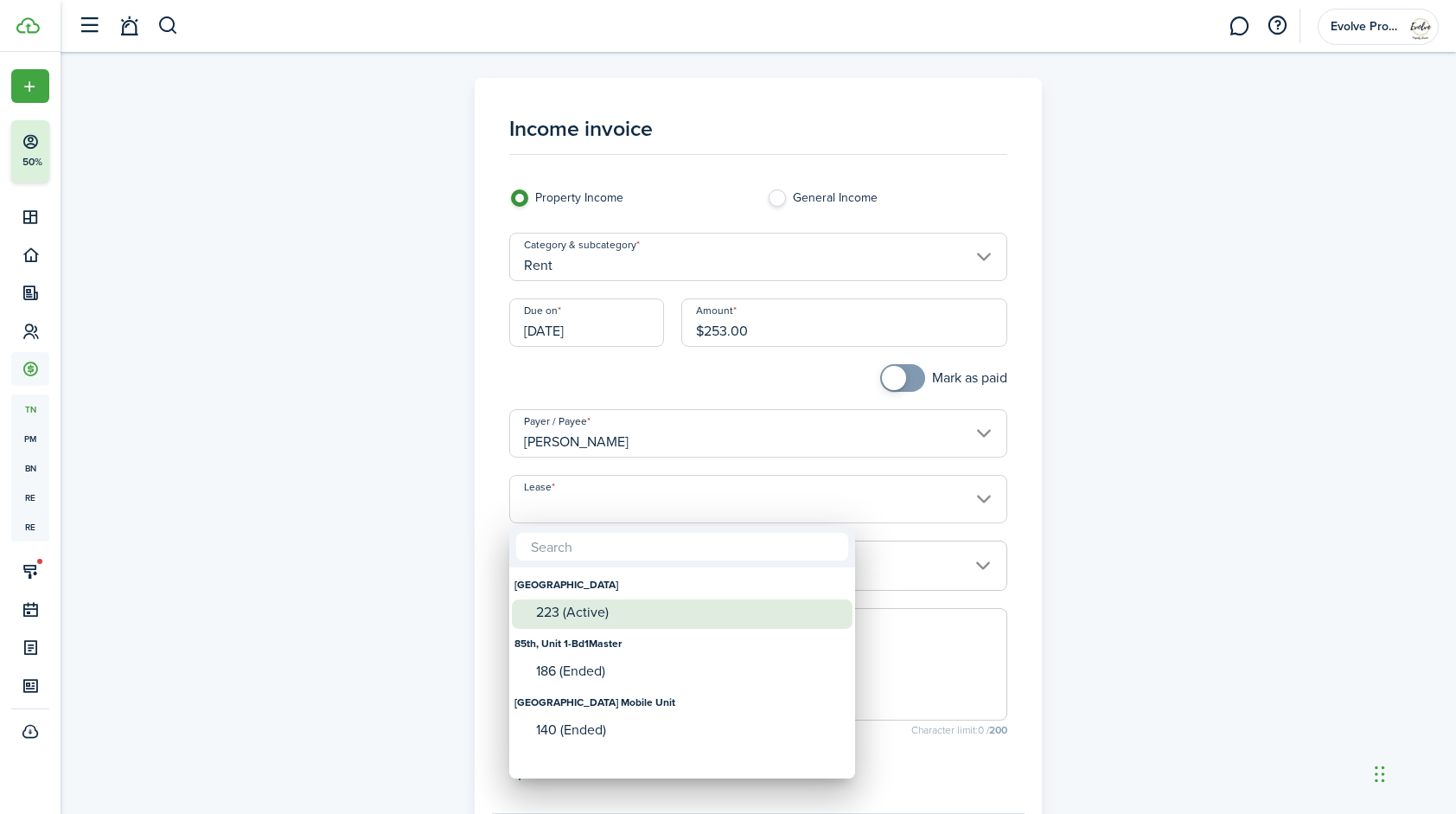
click at [596, 613] on div "223 (Active)" at bounding box center [689, 613] width 306 height 16
type input "[GEOGRAPHIC_DATA]. Lease #223 (Active)"
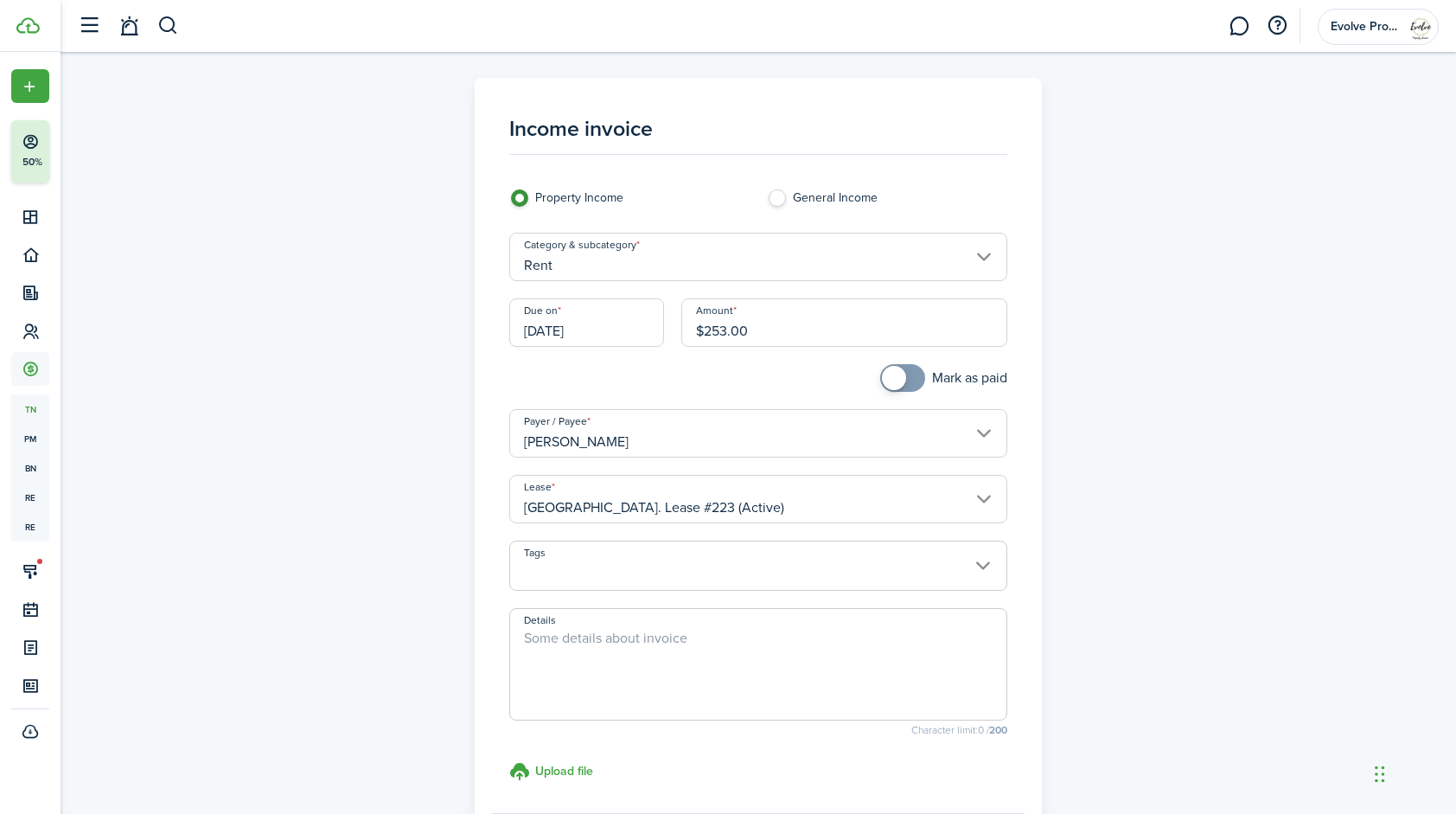
click at [654, 642] on textarea "Details" at bounding box center [759, 669] width 497 height 83
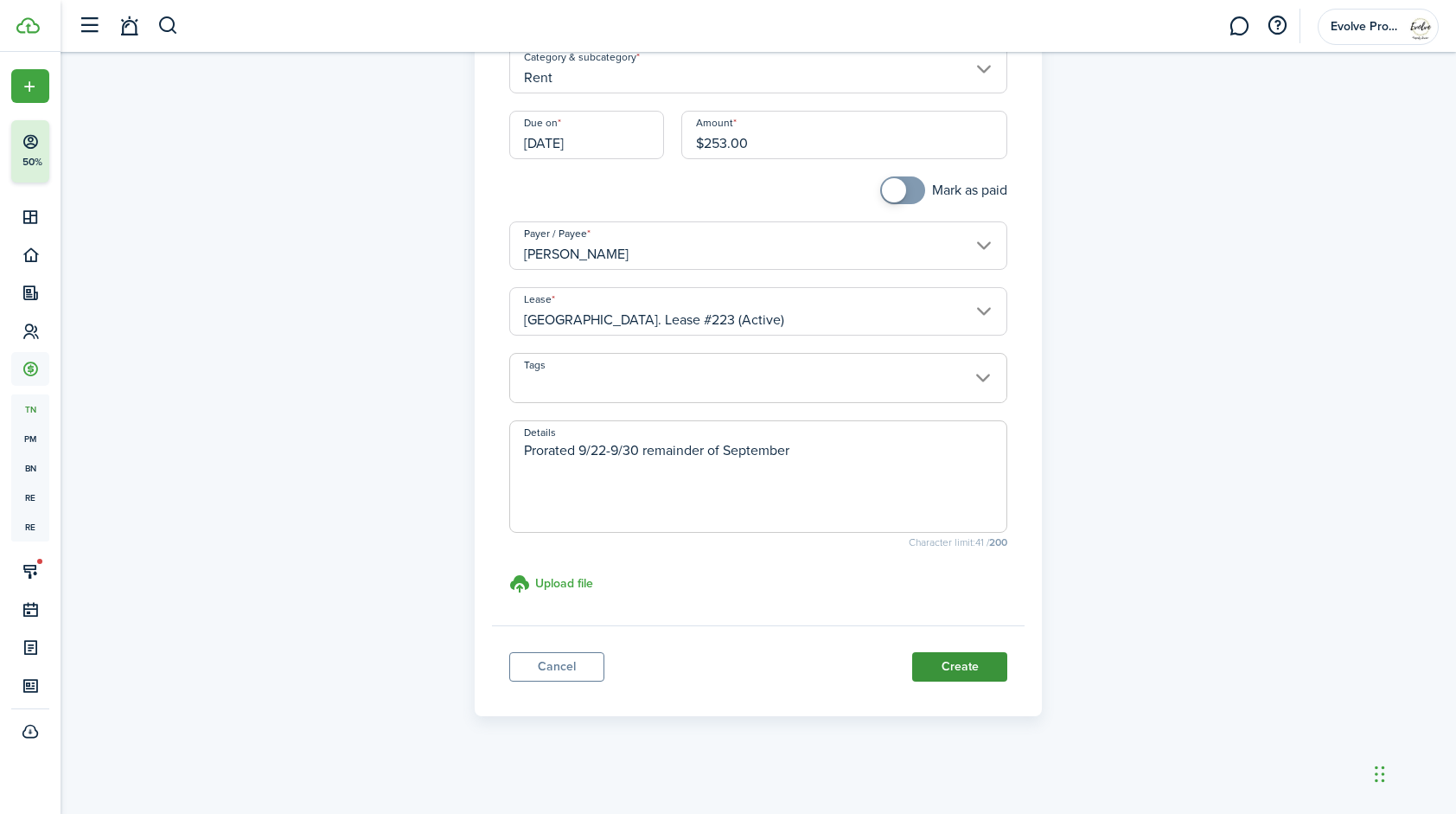
type textarea "Prorated 9/22-9/30 remainder of September"
click at [942, 662] on button "Create" at bounding box center [960, 667] width 95 height 29
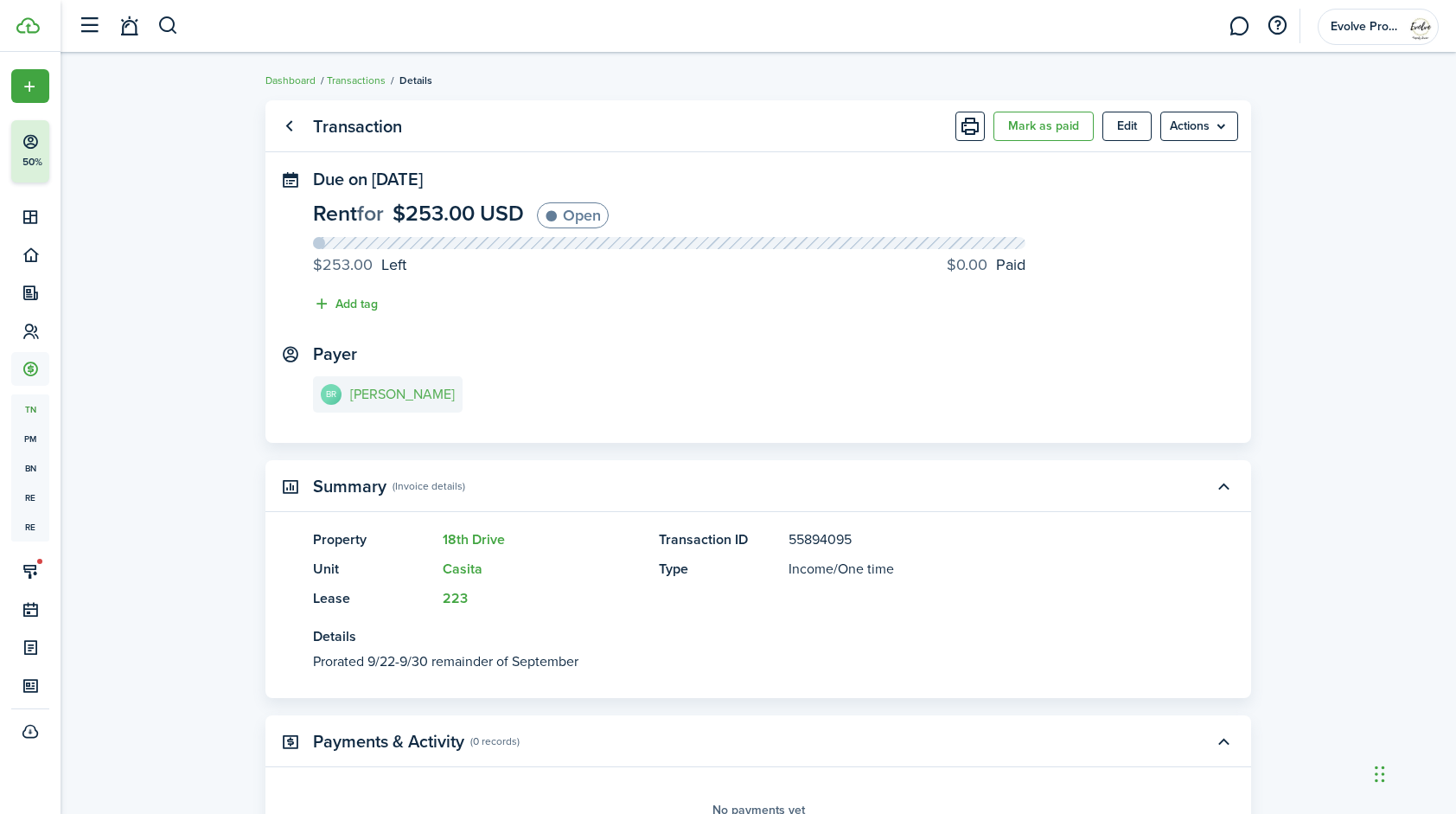
click at [393, 405] on link "BR [PERSON_NAME]" at bounding box center [387, 394] width 150 height 36
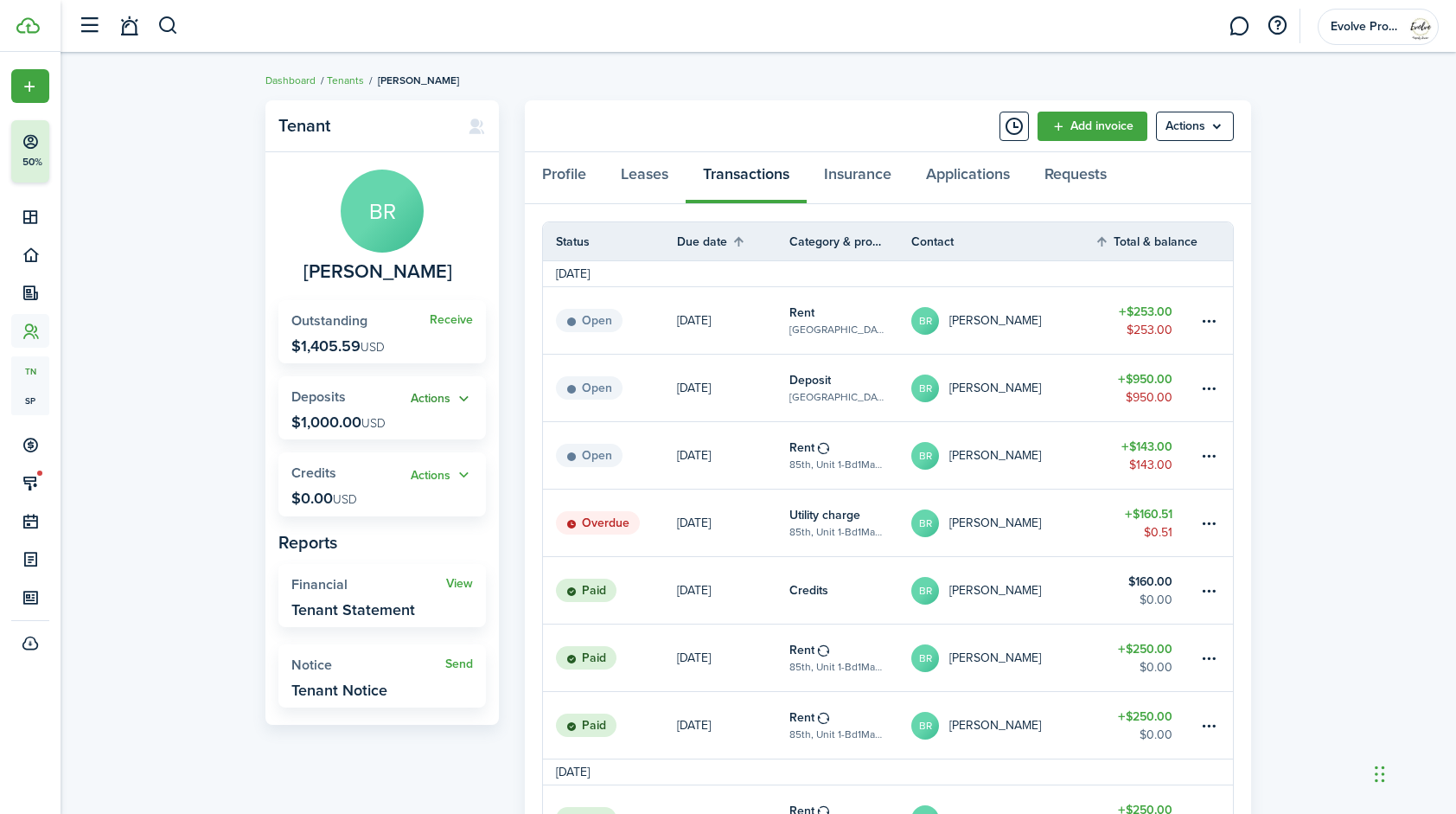
click at [463, 396] on button "Actions" at bounding box center [442, 399] width 62 height 20
click at [367, 467] on link "Apply" at bounding box center [397, 463] width 152 height 30
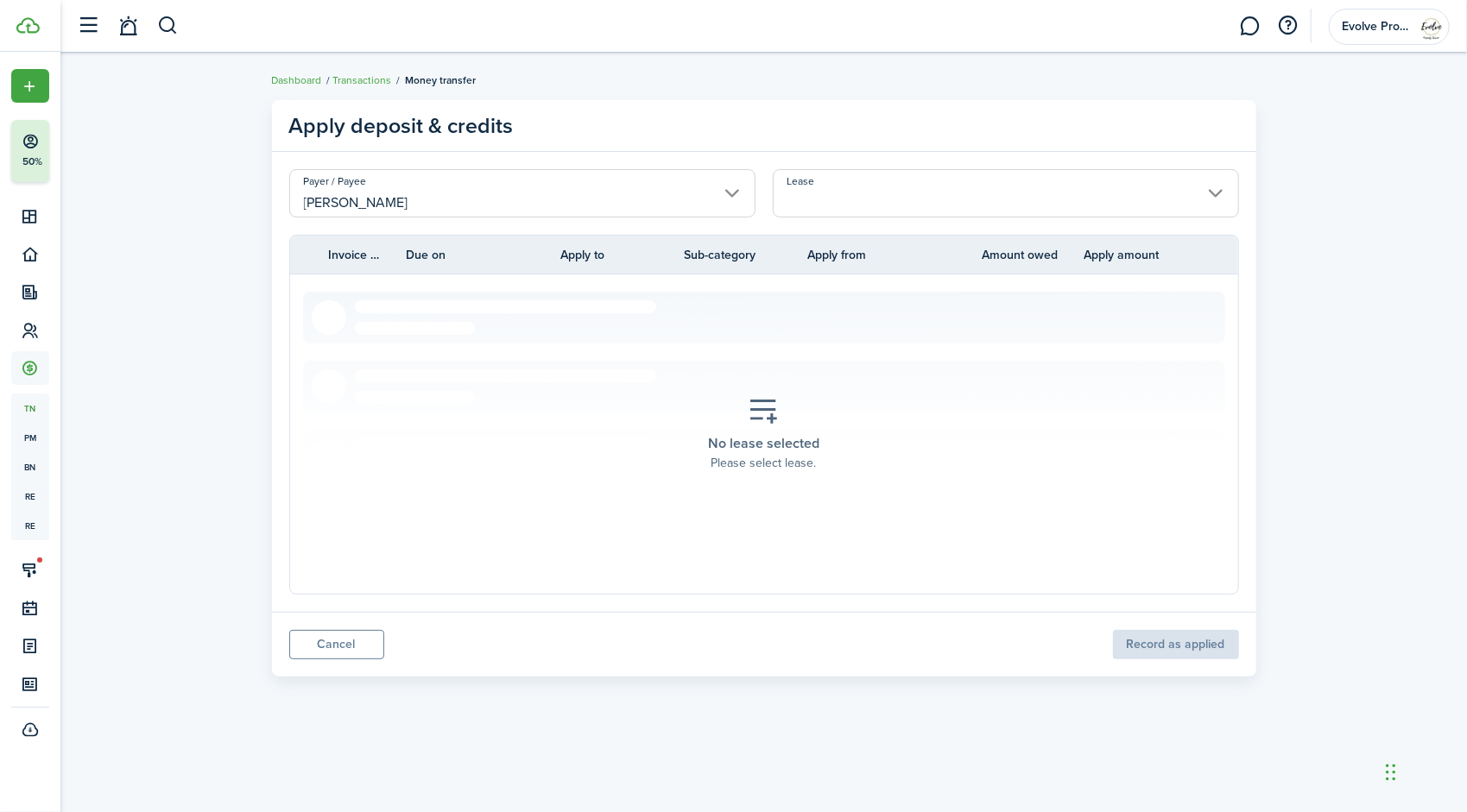
click at [869, 196] on input "Lease" at bounding box center [1005, 193] width 466 height 49
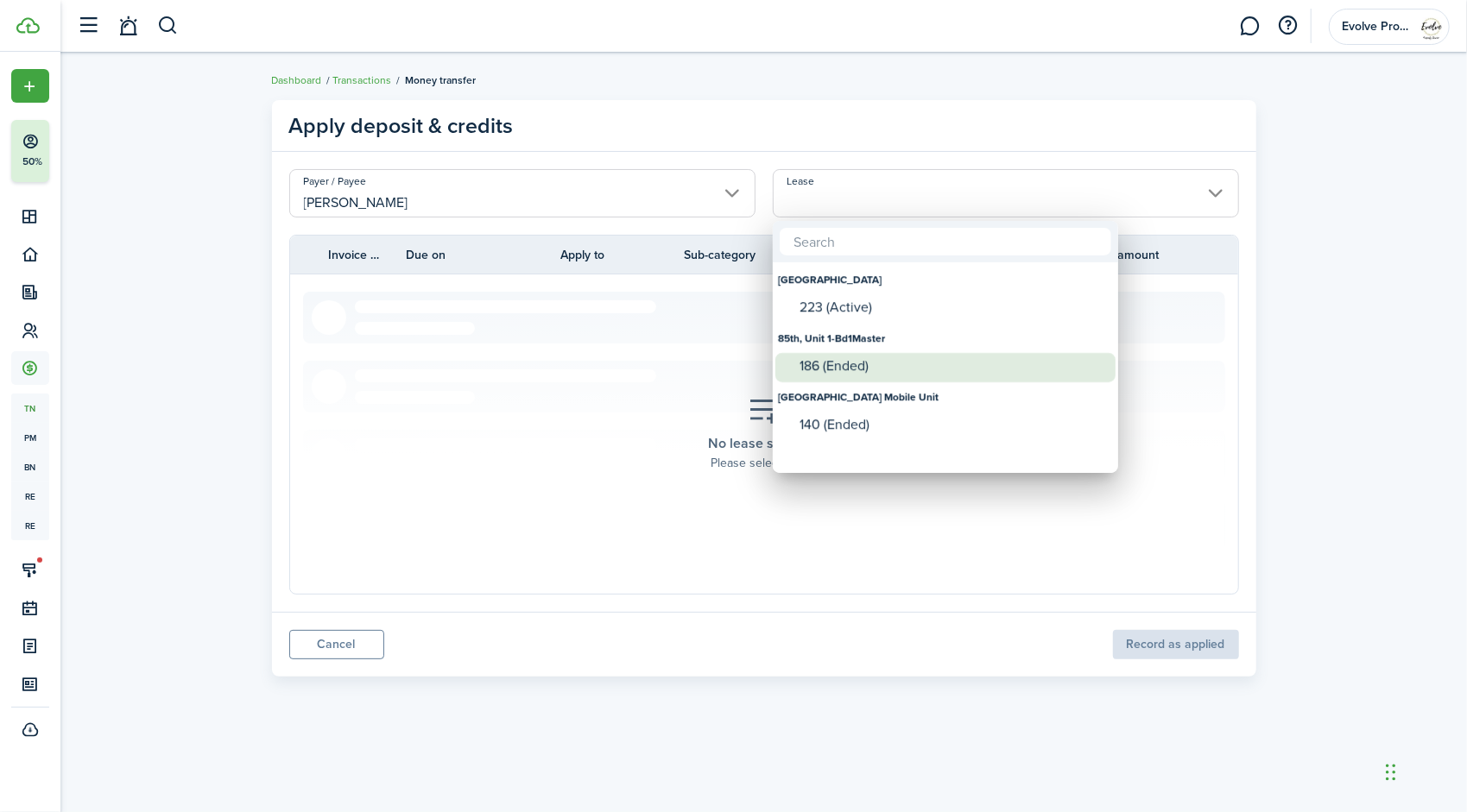
click at [840, 368] on div "186 (Ended)" at bounding box center [952, 366] width 305 height 16
type input "85th, Unit 1-Bd1Master. Lease #186 (Ended)"
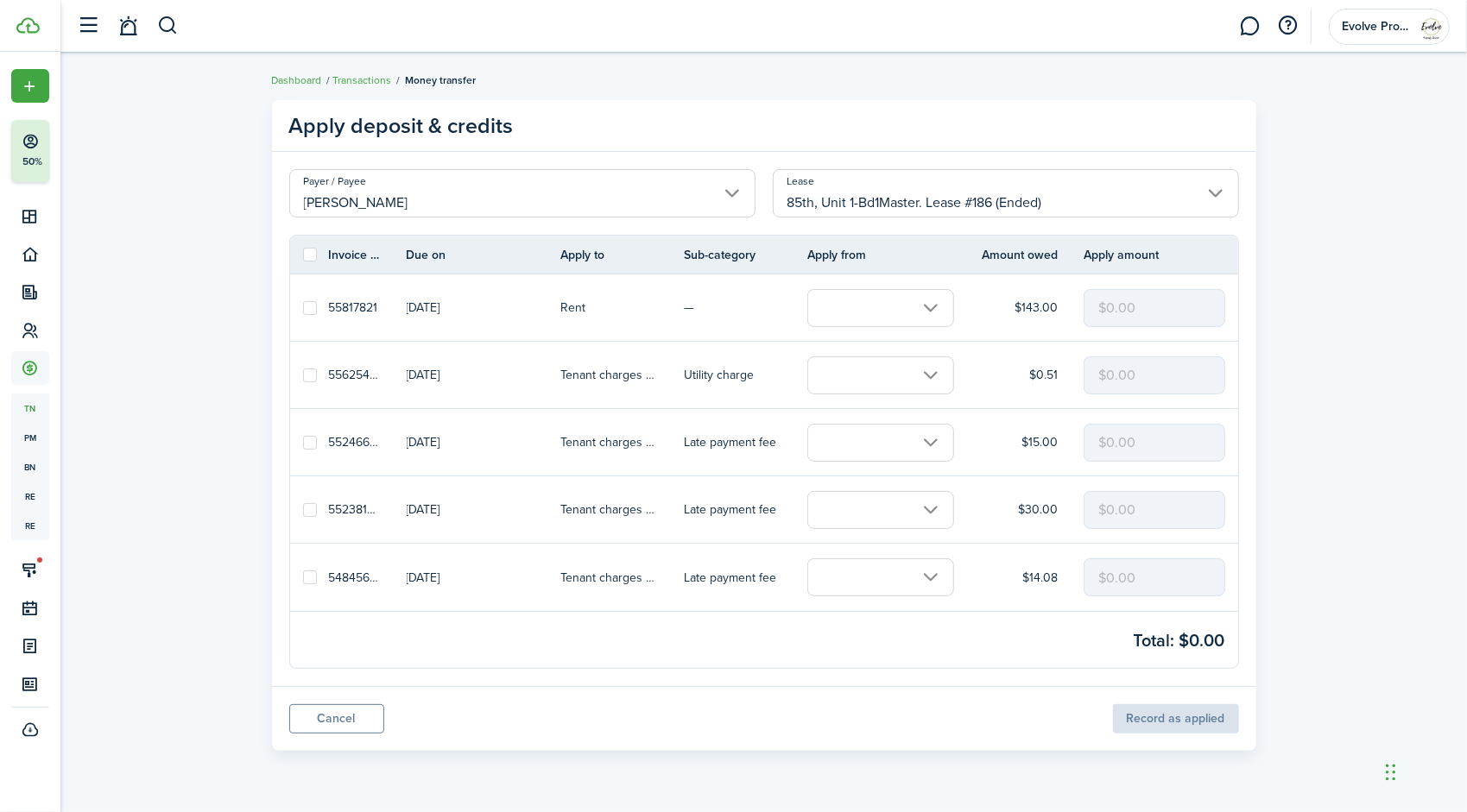
click at [857, 568] on input "text" at bounding box center [880, 577] width 147 height 38
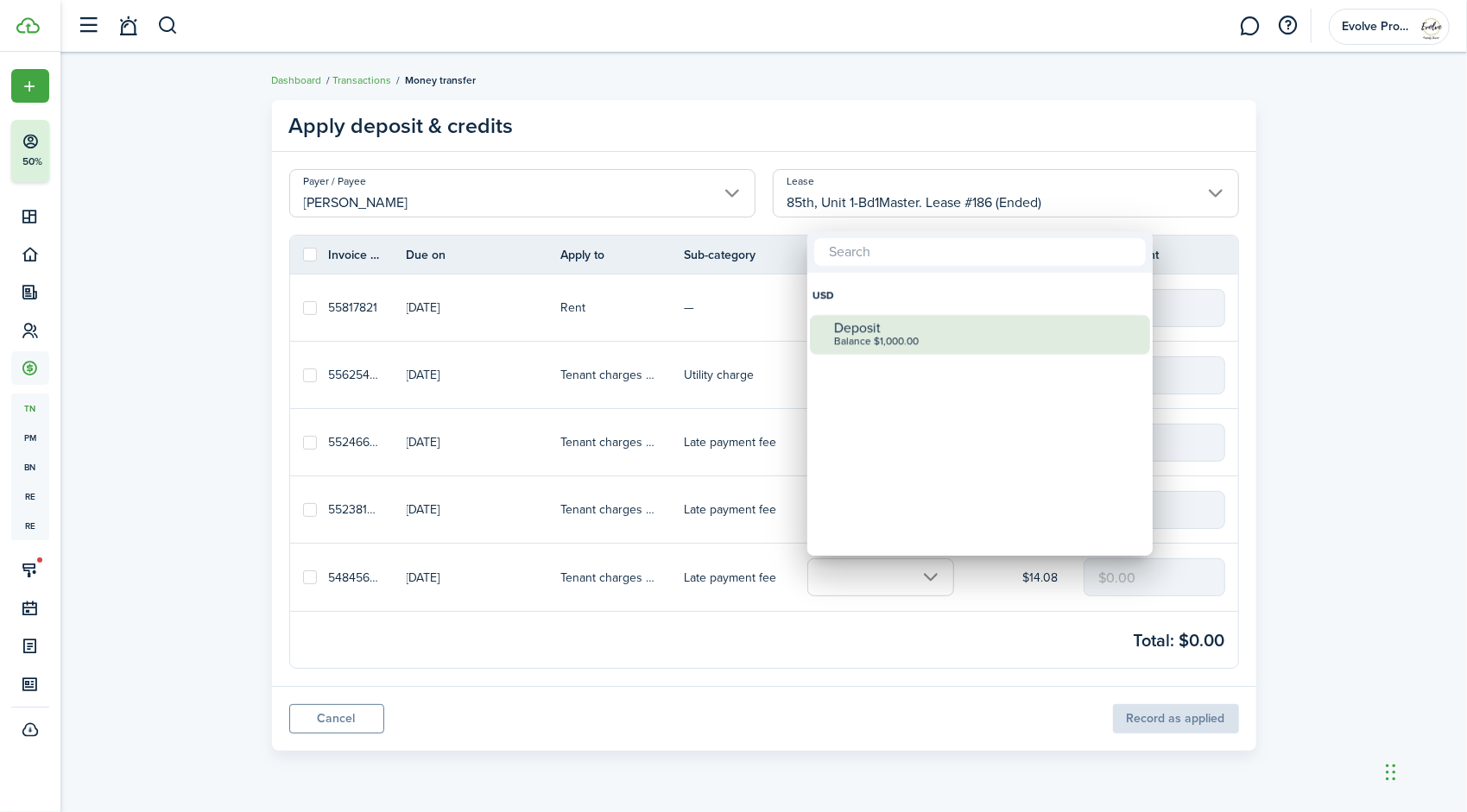
click at [897, 337] on div "Balance $1,000.00" at bounding box center [987, 342] width 305 height 12
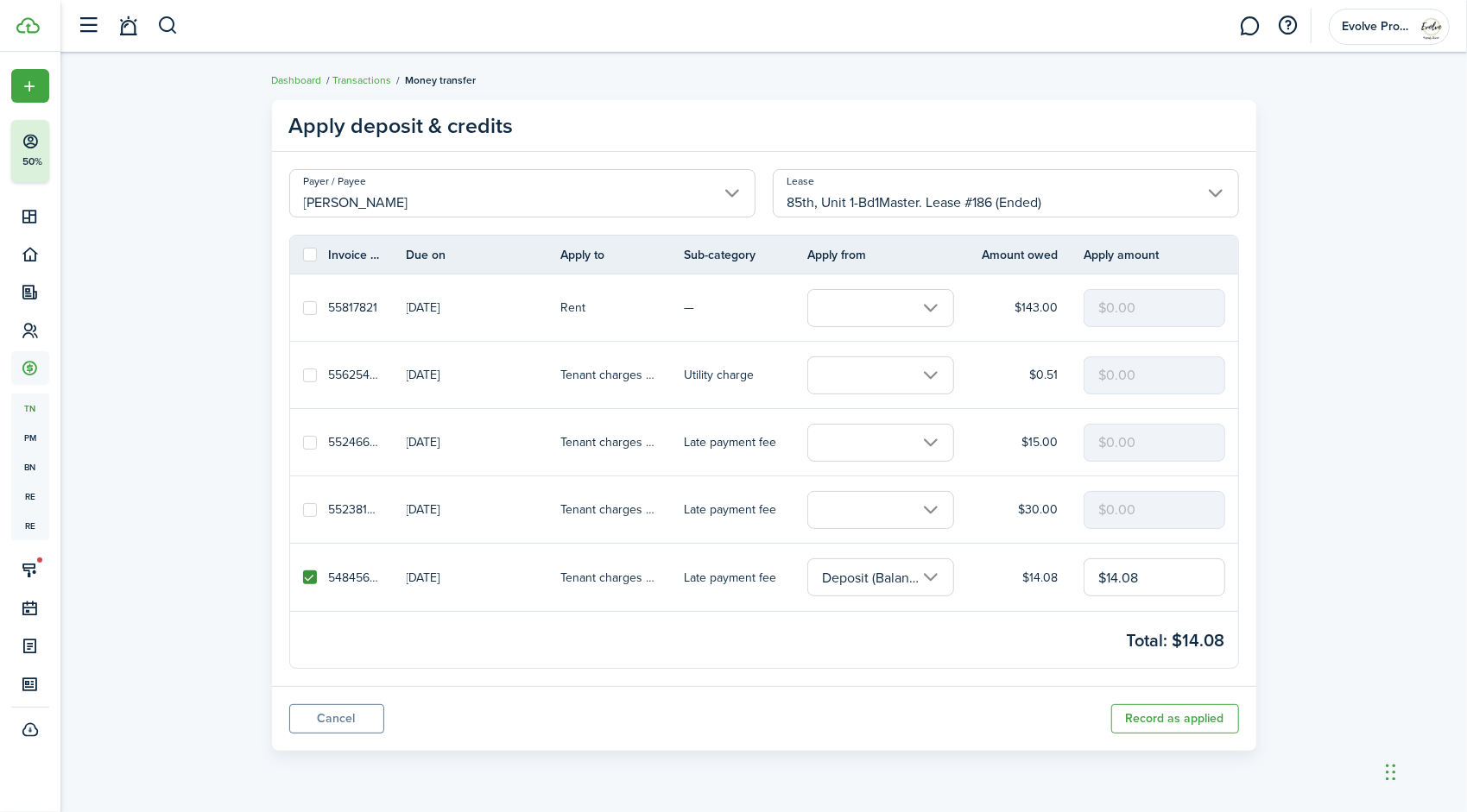
click at [846, 517] on input "text" at bounding box center [880, 509] width 147 height 38
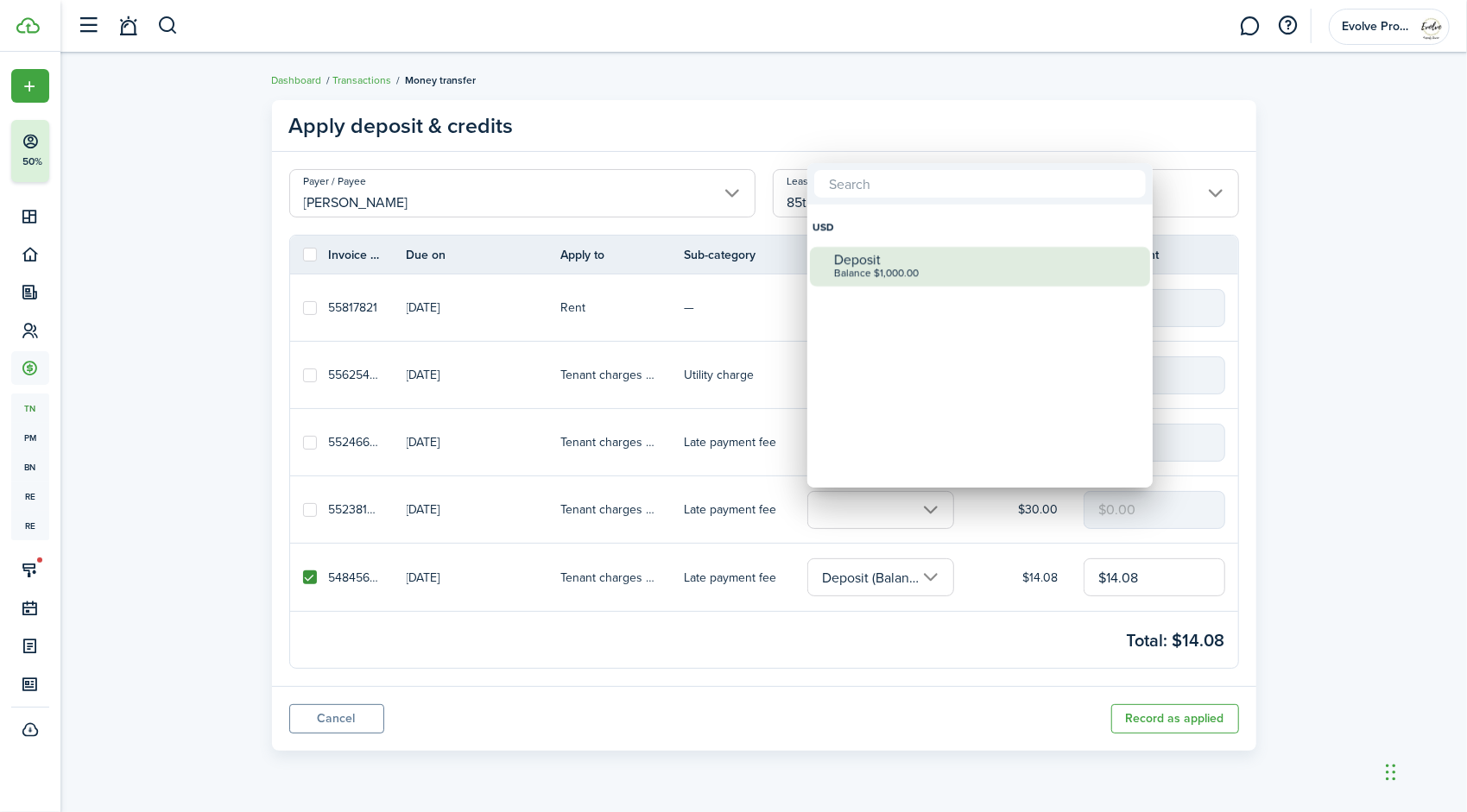
click at [907, 274] on div "Balance $1,000.00" at bounding box center [987, 274] width 305 height 12
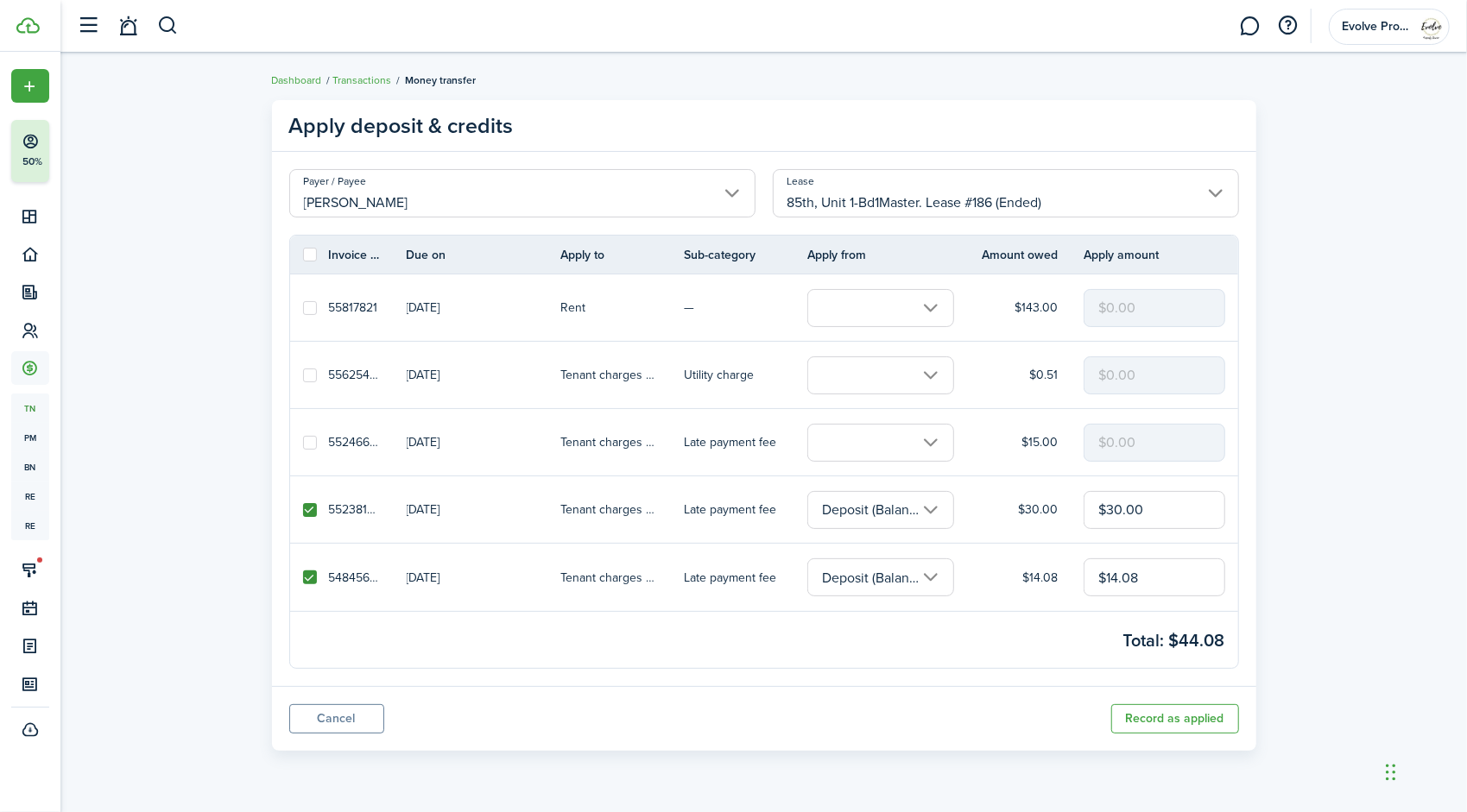
click at [871, 377] on input "text" at bounding box center [880, 375] width 147 height 38
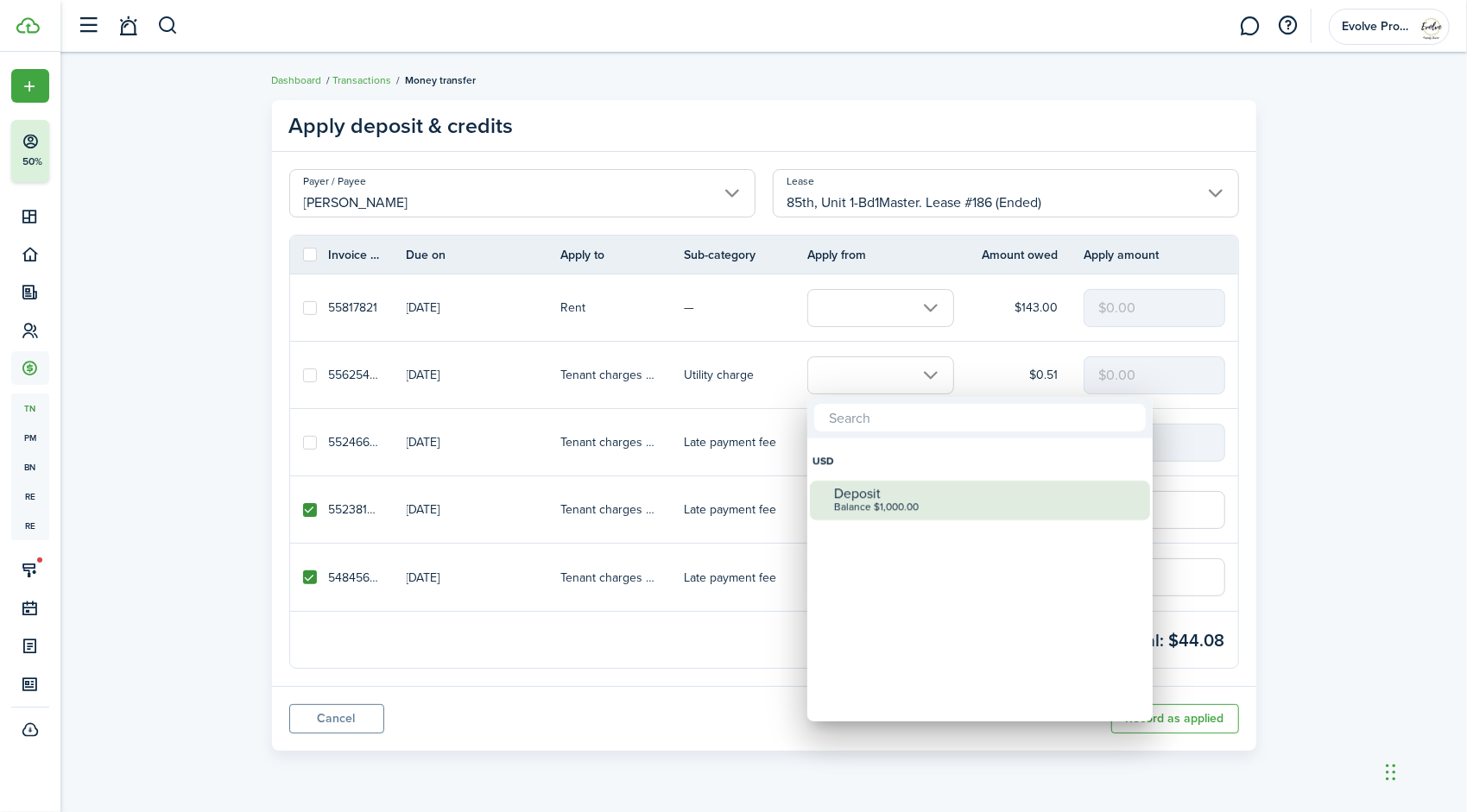
click at [862, 502] on div "Balance $1,000.00" at bounding box center [987, 508] width 305 height 12
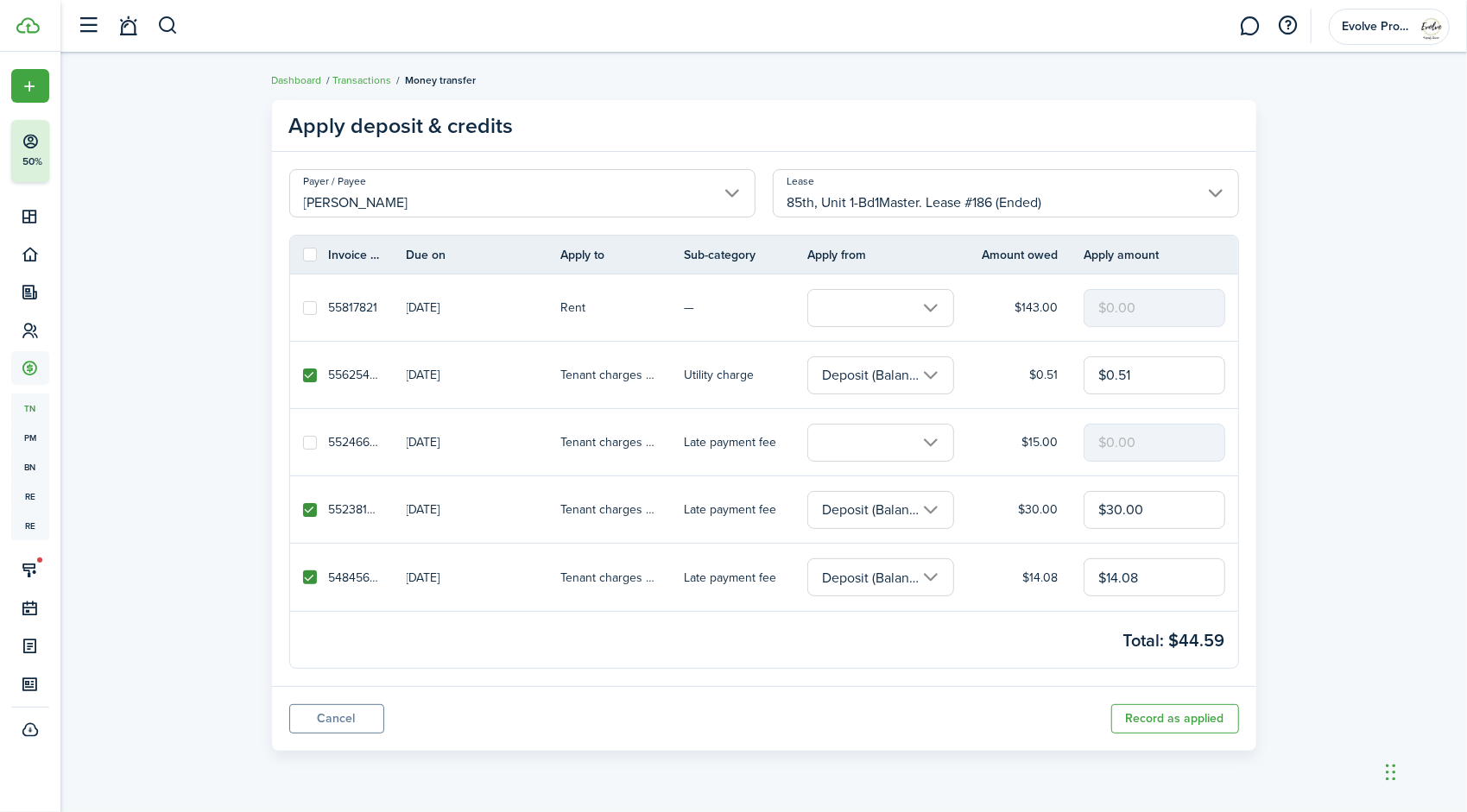
click at [852, 443] on input "text" at bounding box center [880, 442] width 147 height 38
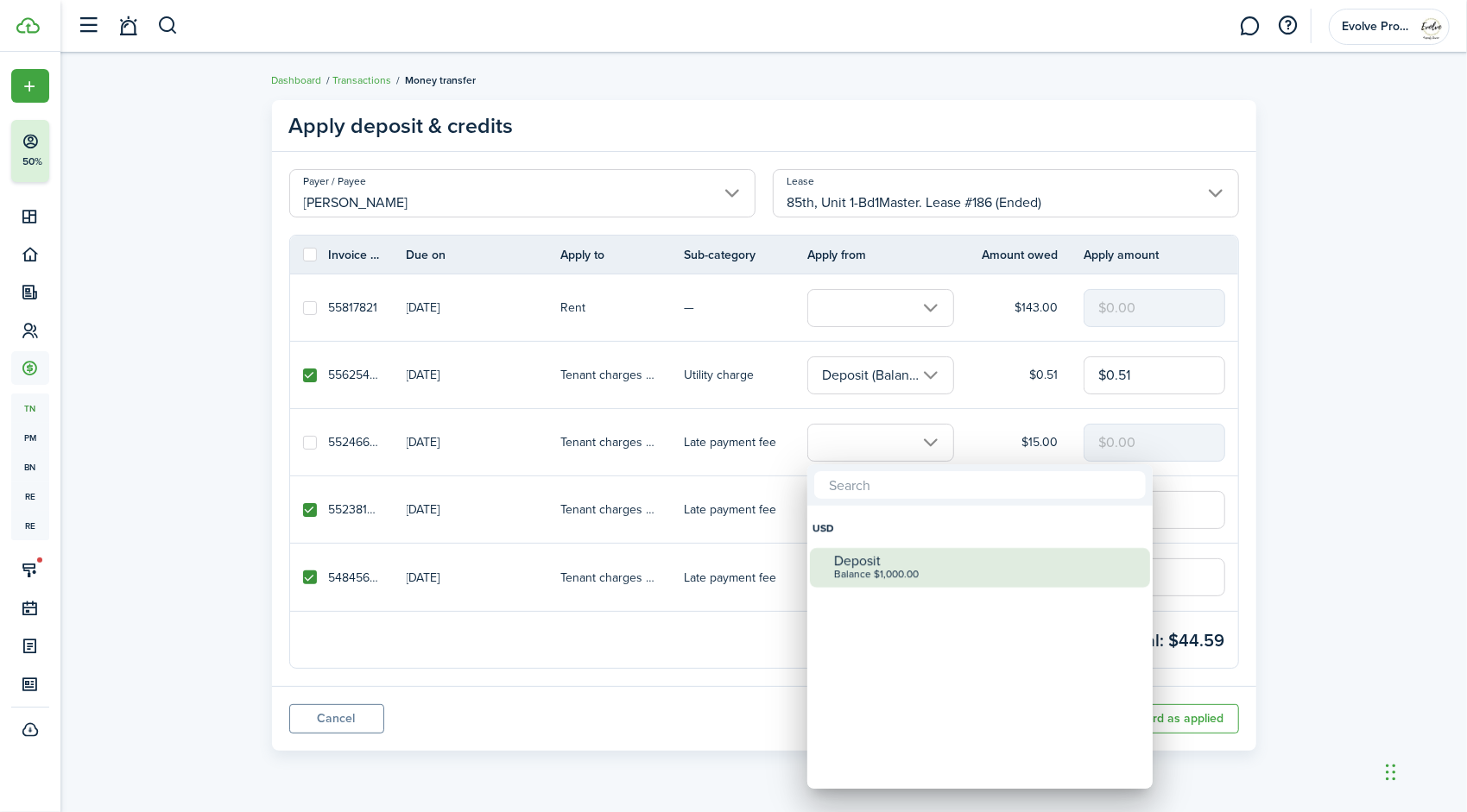
click at [870, 570] on div "Balance $1,000.00" at bounding box center [987, 575] width 305 height 12
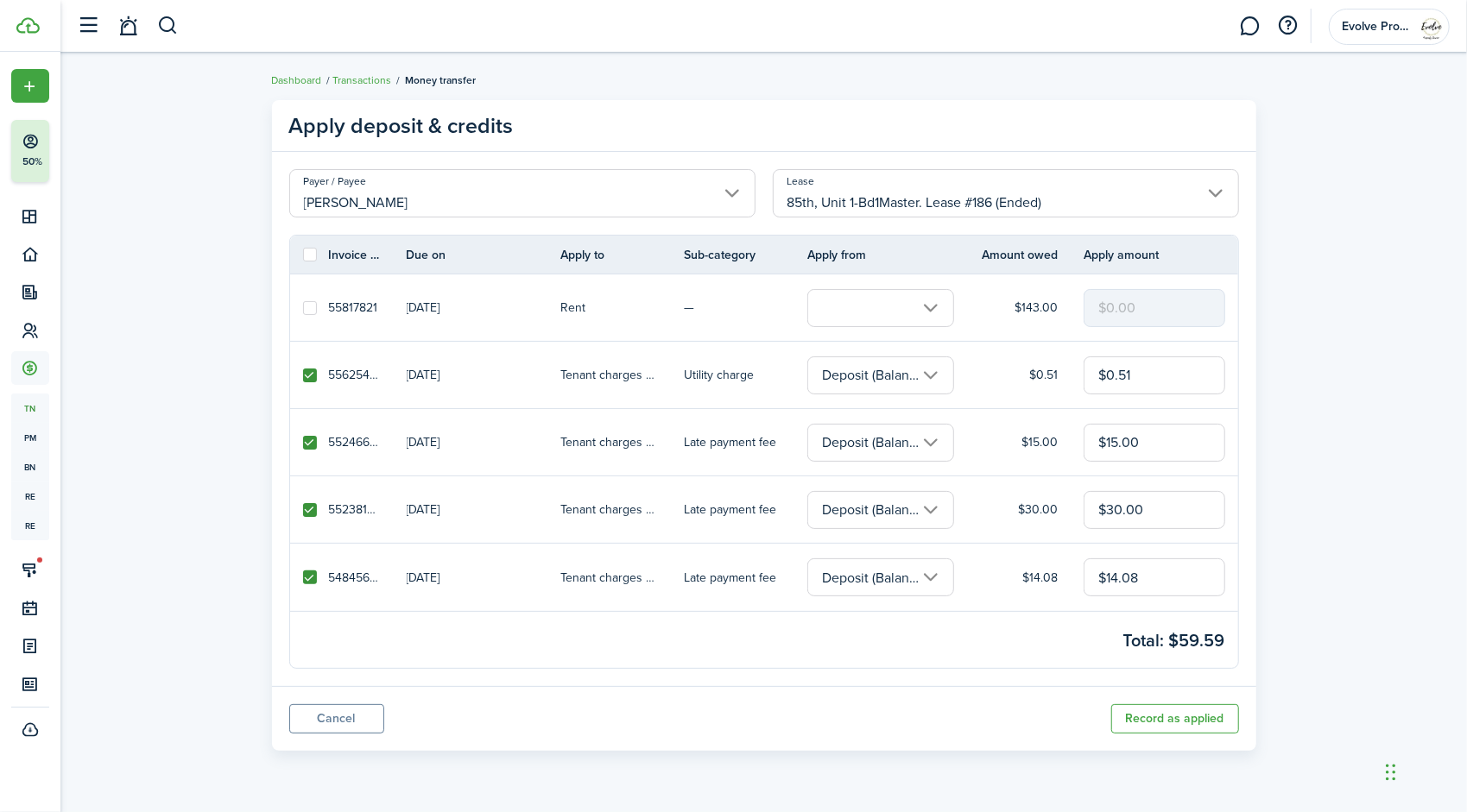
drag, startPoint x: 1151, startPoint y: 437, endPoint x: 1002, endPoint y: 434, distance: 149.0
click at [1002, 434] on tr "55246665 [DATE] Tenant charges & fees Late payment fee Deposit (Balance $1,000.…" at bounding box center [764, 443] width 948 height 67
click at [1183, 720] on button "Record as applied" at bounding box center [1175, 718] width 127 height 29
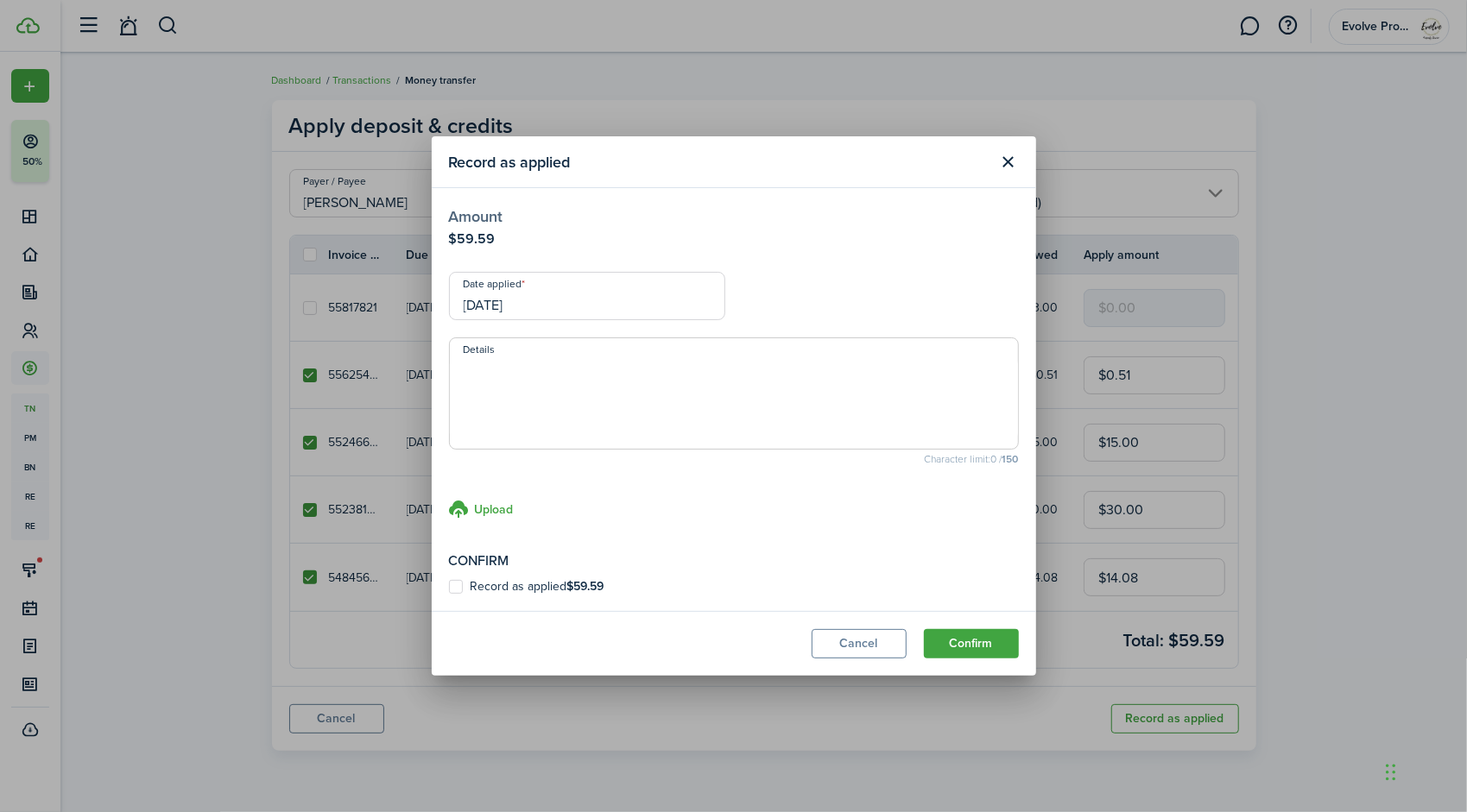
click at [452, 583] on label "Record as applied $59.59" at bounding box center [526, 587] width 156 height 14
click at [449, 587] on input "Record as applied $59.59" at bounding box center [448, 587] width 1 height 1
checkbox input "true"
click at [588, 300] on input "[DATE]" at bounding box center [587, 295] width 276 height 49
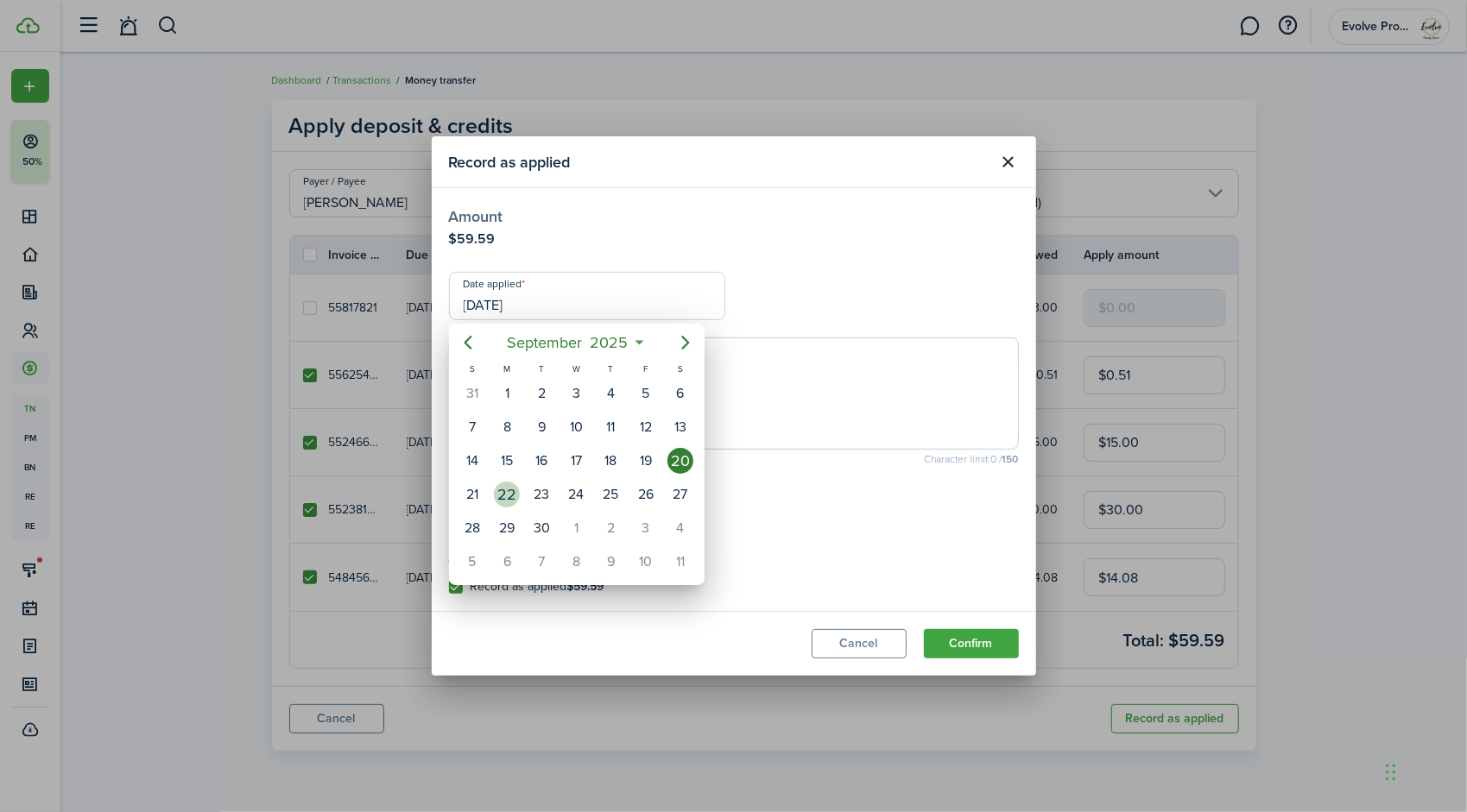
click at [506, 482] on div "22" at bounding box center [506, 494] width 26 height 26
type input "[DATE]"
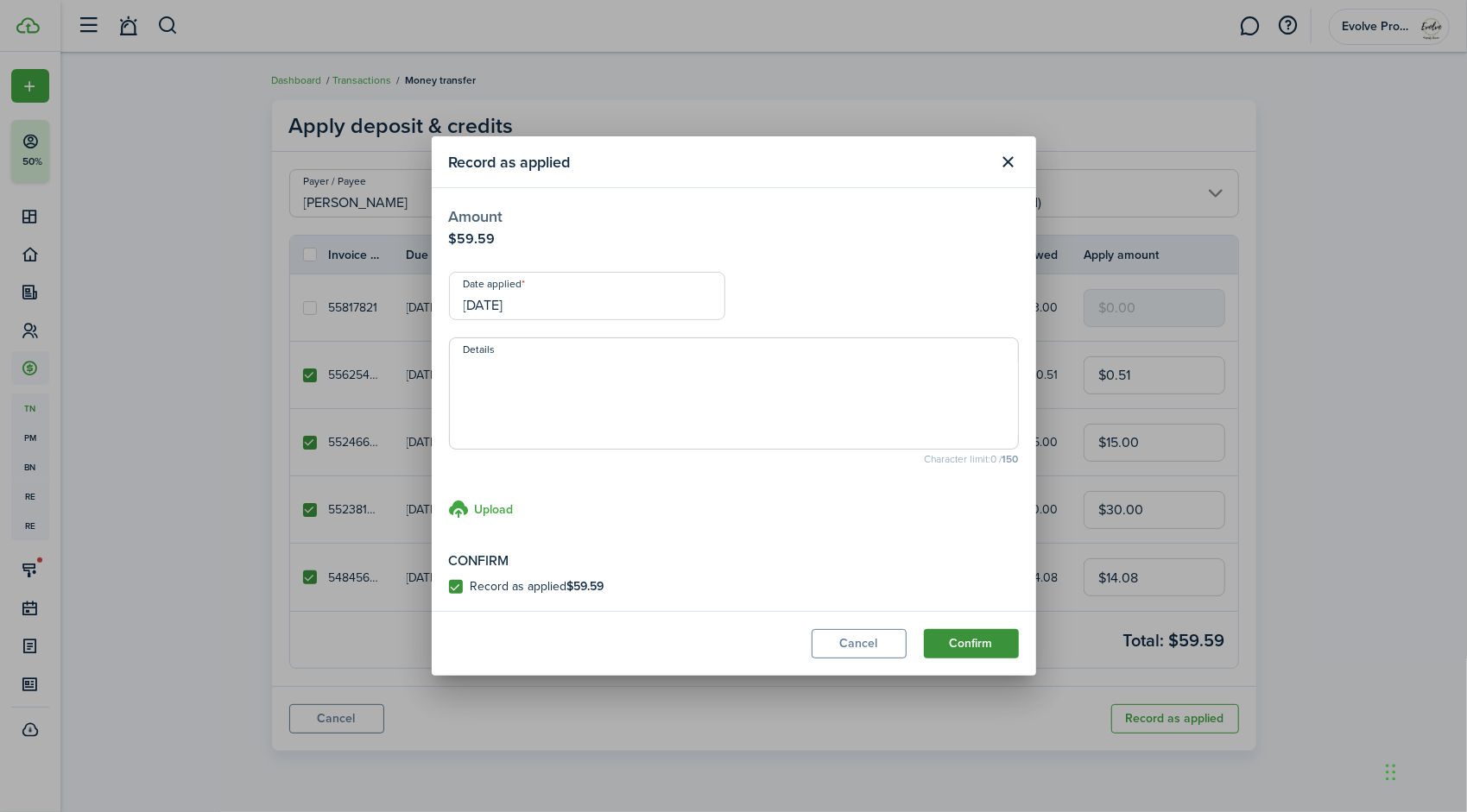
click at [976, 634] on button "Confirm" at bounding box center [971, 643] width 95 height 29
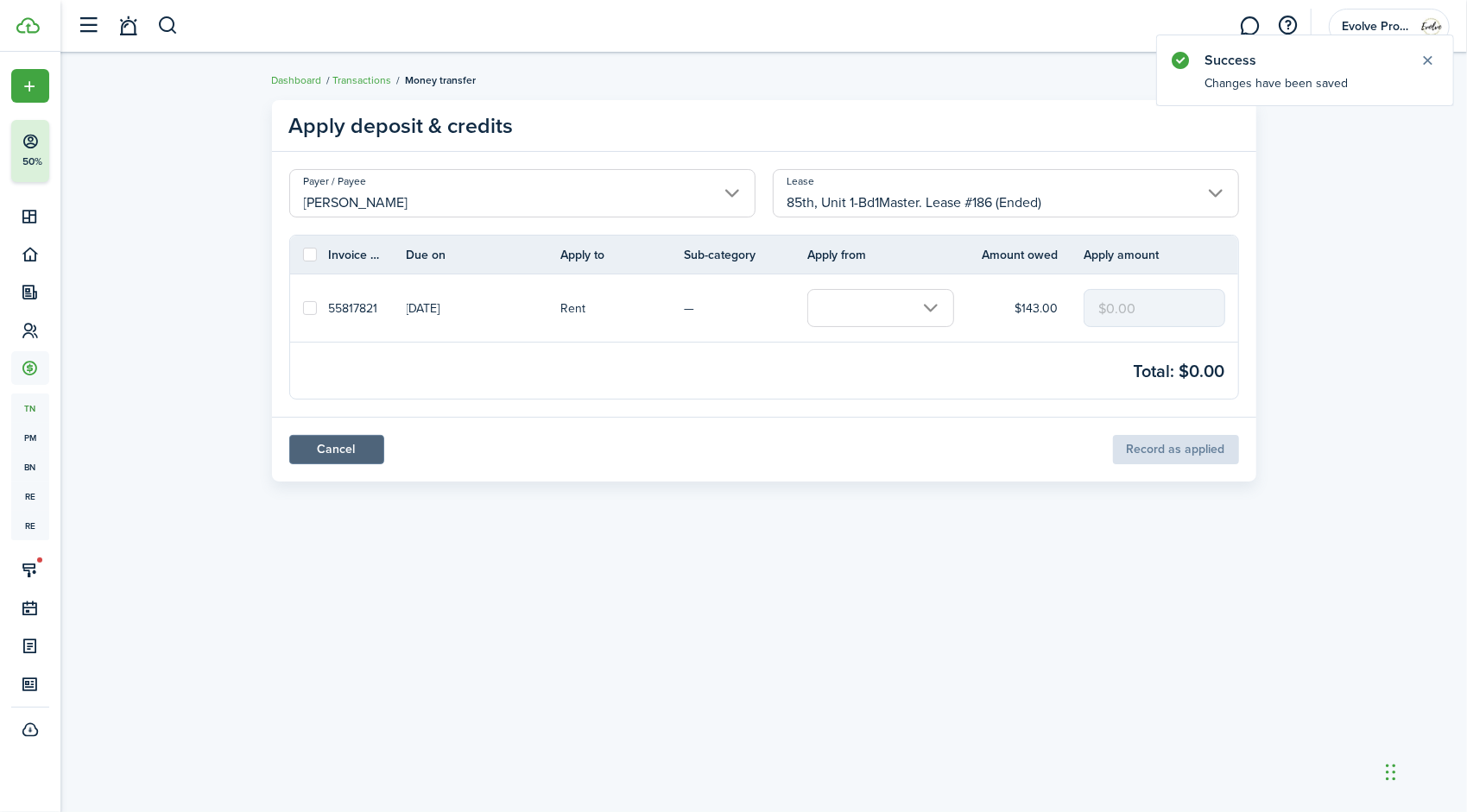
click at [366, 456] on link "Cancel" at bounding box center [336, 449] width 95 height 29
